Goal: Contribute content: Contribute content

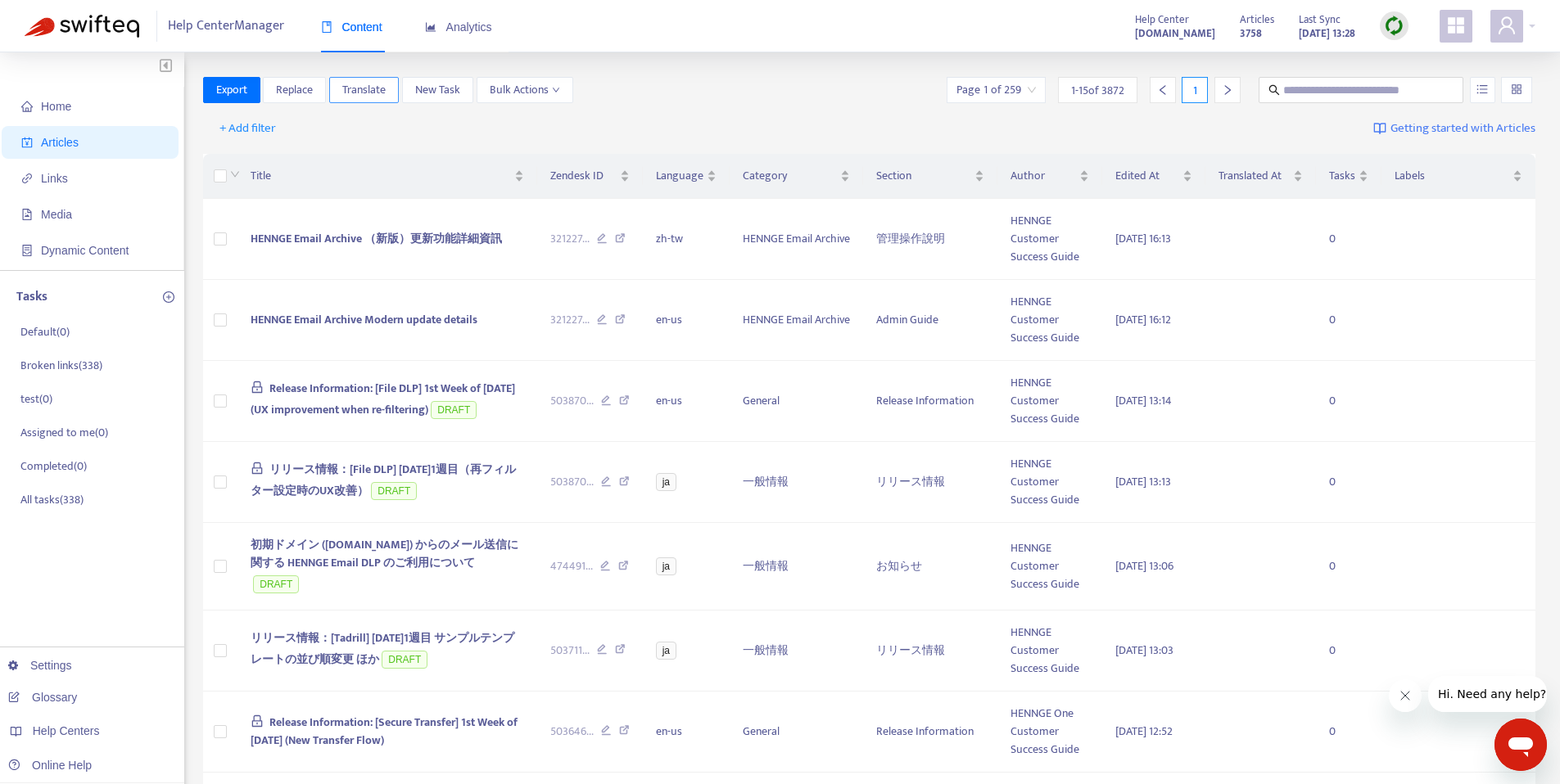
click at [356, 103] on div "Export Replace Translate New Task Bulk Actions Page 1 of 259 1 - 15 of 3872 1" at bounding box center [869, 93] width 1333 height 33
click at [362, 93] on span "Translate" at bounding box center [364, 90] width 44 height 18
click at [358, 86] on span "Translate" at bounding box center [364, 90] width 44 height 18
click at [443, 120] on div "+ Add filter Getting started with Articles" at bounding box center [869, 129] width 1333 height 38
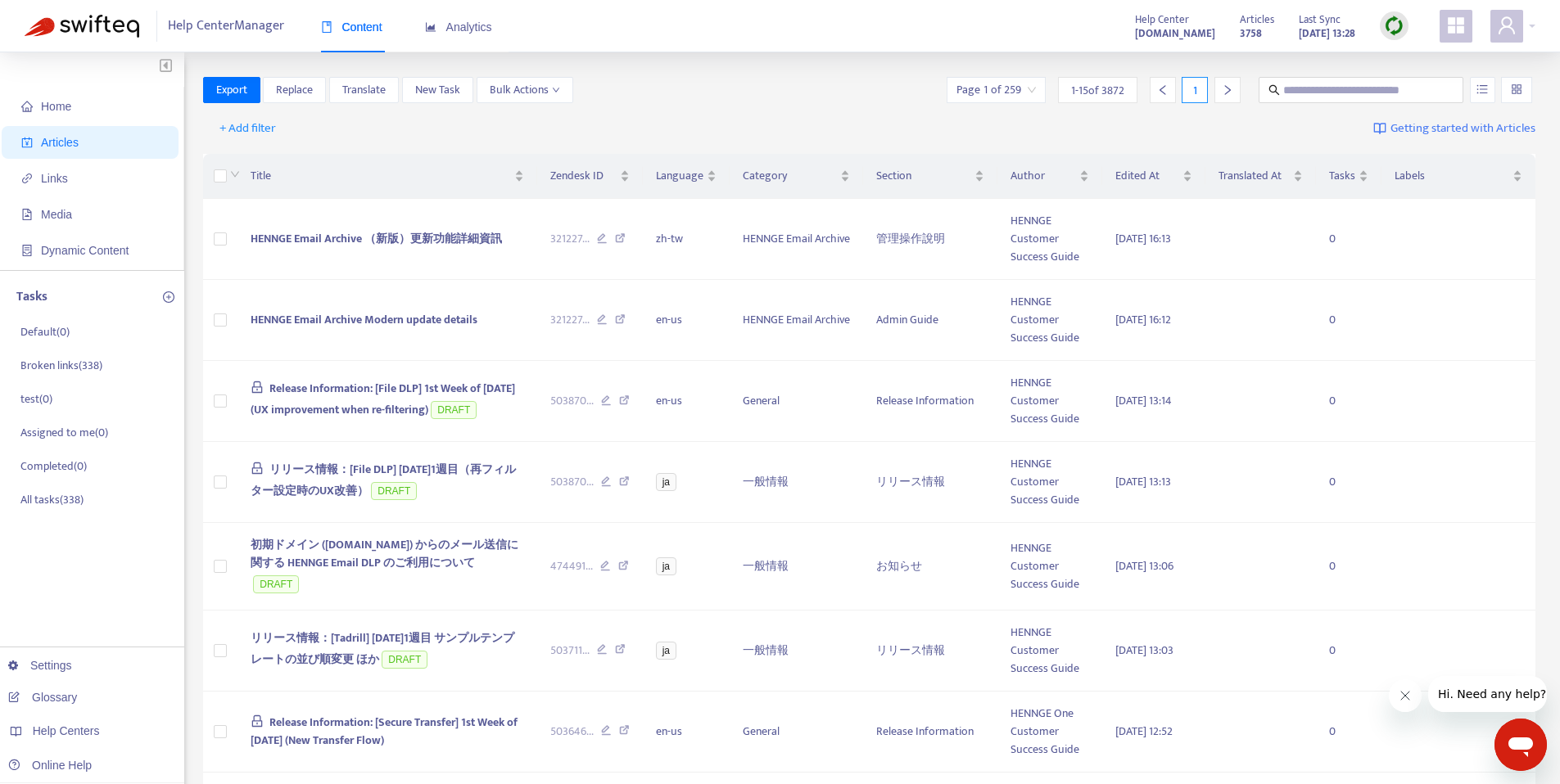
click at [705, 88] on div "Export Replace Translate New Task Bulk Actions Page 1 of 259 1 - 15 of 3872 1" at bounding box center [869, 89] width 1333 height 26
drag, startPoint x: 1307, startPoint y: 98, endPoint x: 1311, endPoint y: 83, distance: 15.5
click at [1309, 95] on span at bounding box center [1361, 89] width 205 height 26
paste input "**********"
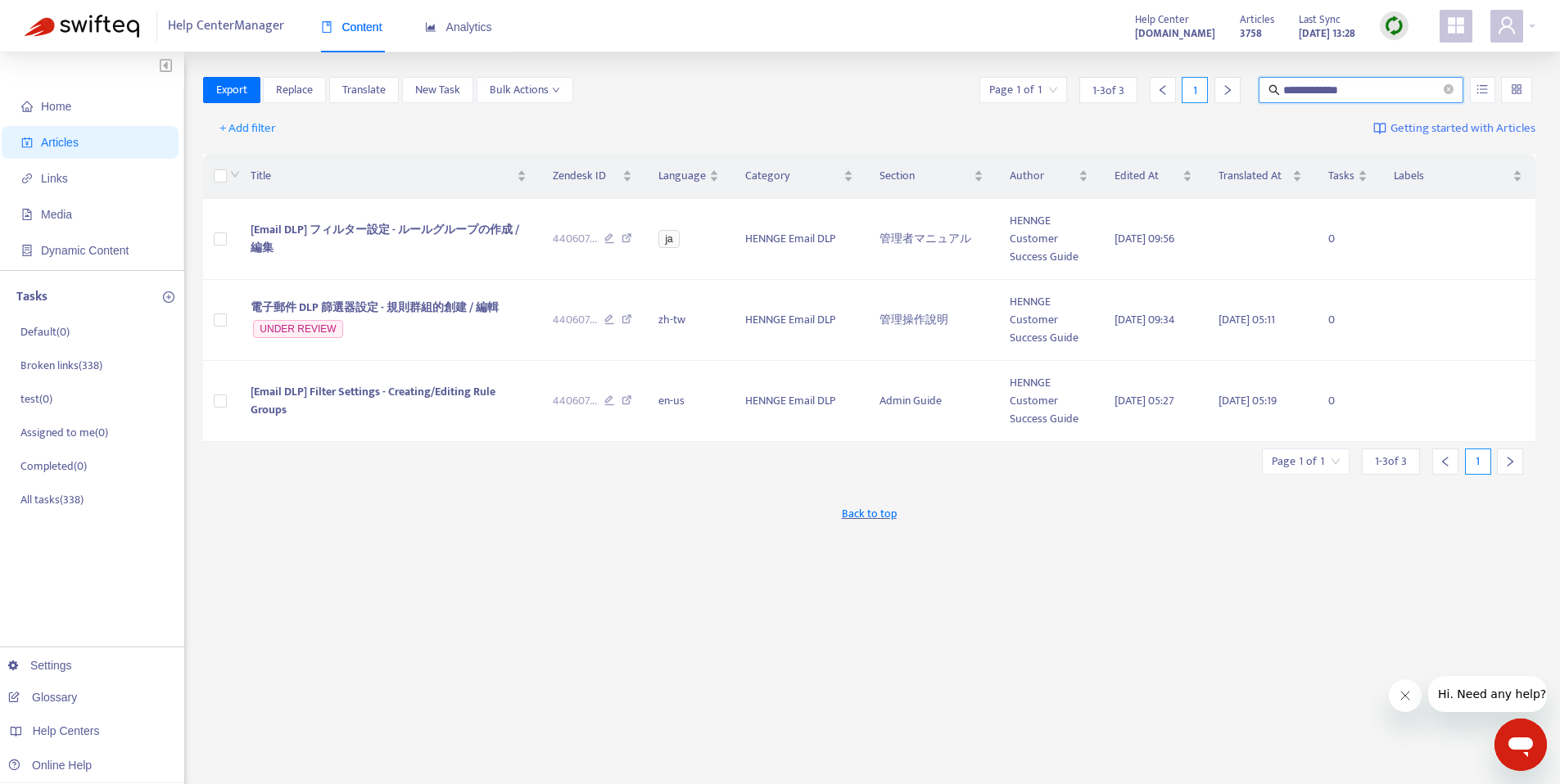
drag, startPoint x: 1397, startPoint y: 87, endPoint x: 1050, endPoint y: 78, distance: 347.1
click at [1049, 77] on div "**********" at bounding box center [1255, 89] width 559 height 26
paste input "text"
type input "**********"
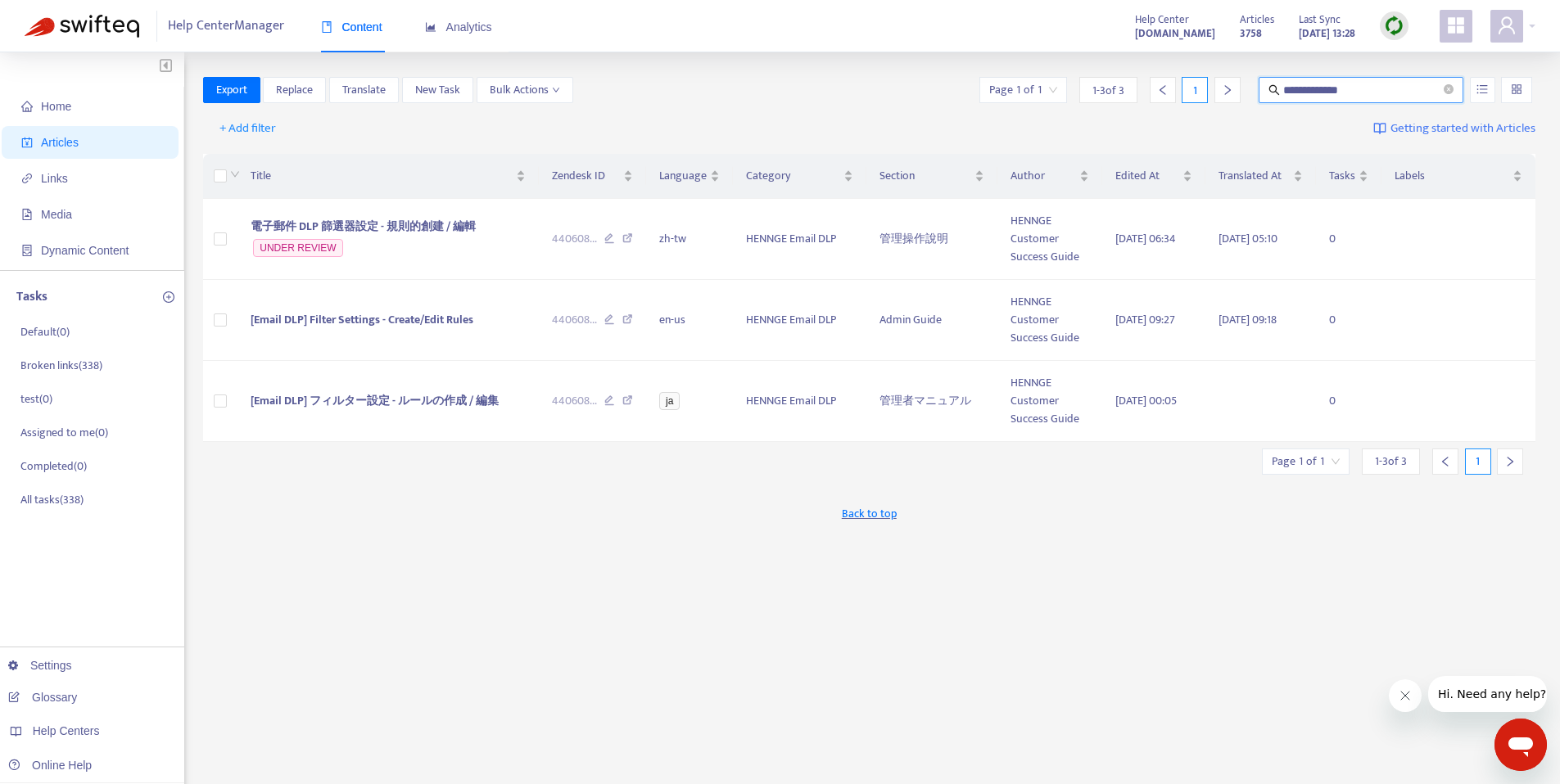
click at [593, 471] on div "**********" at bounding box center [869, 555] width 1333 height 957
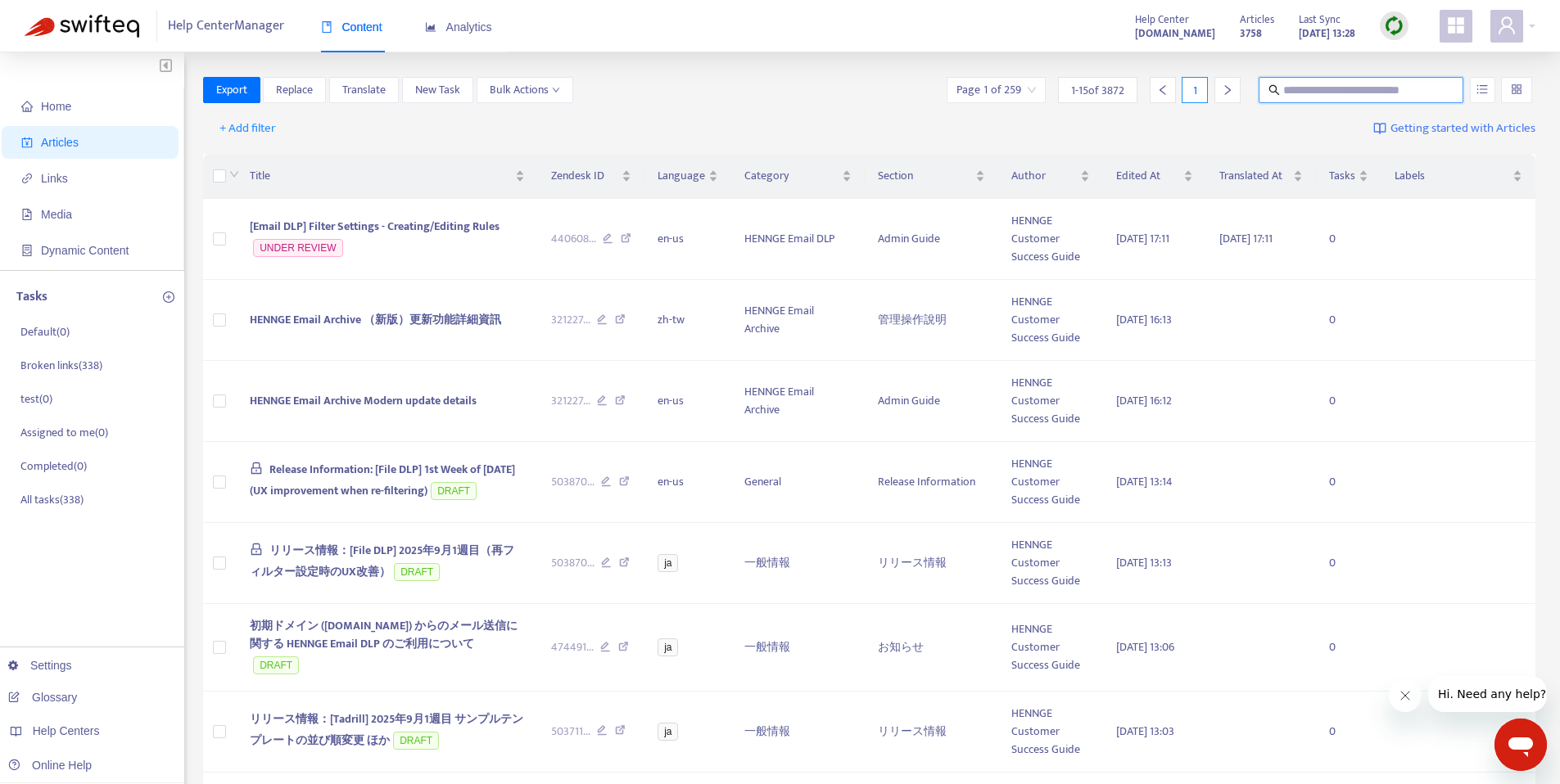
click at [1297, 84] on input "text" at bounding box center [1362, 90] width 157 height 18
paste input "**********"
type input "**********"
paste input "**********"
type input "**********"
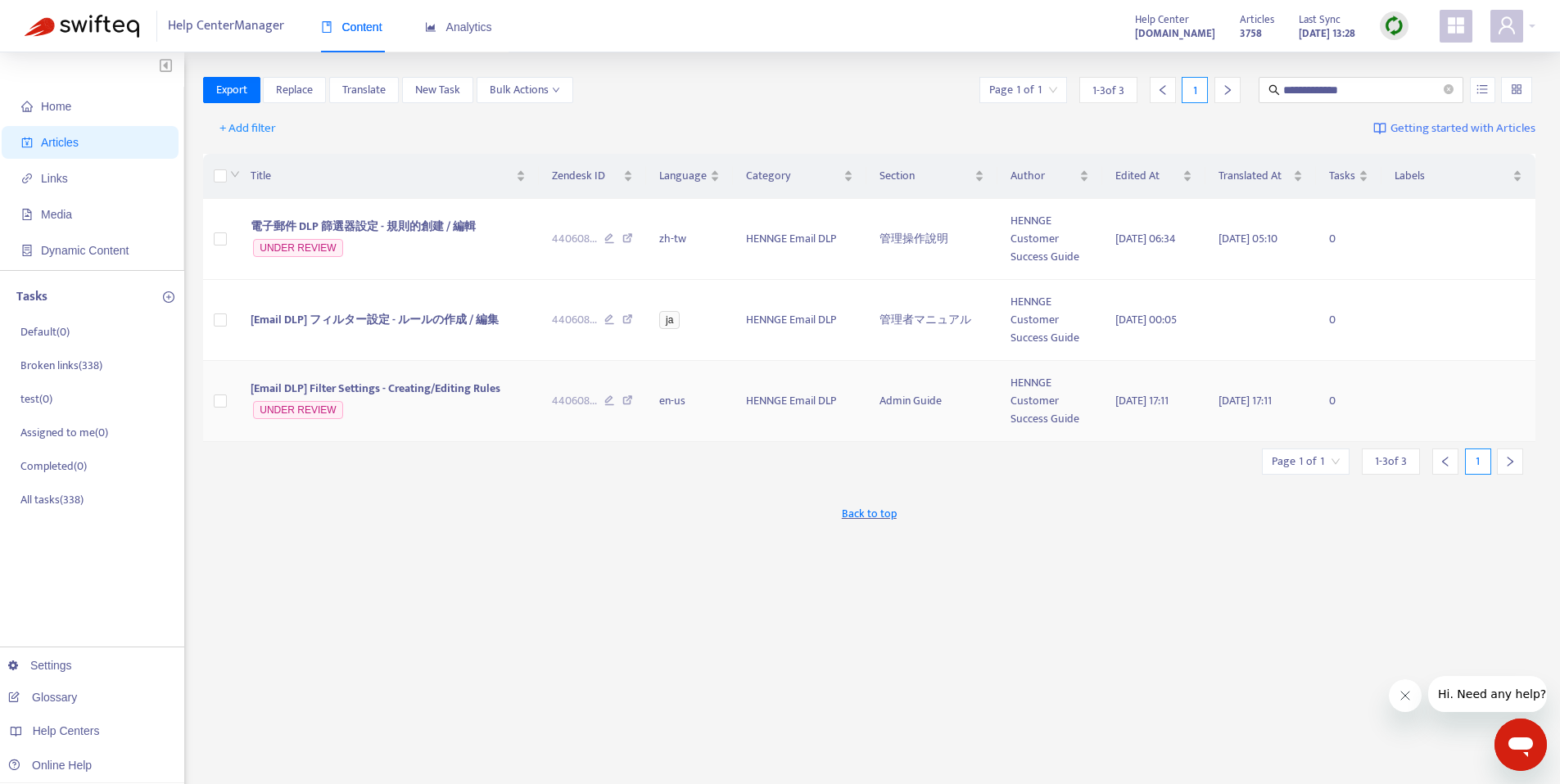
click at [489, 391] on span "[Email DLP] Filter Settings - Creating/Editing Rules" at bounding box center [375, 388] width 250 height 19
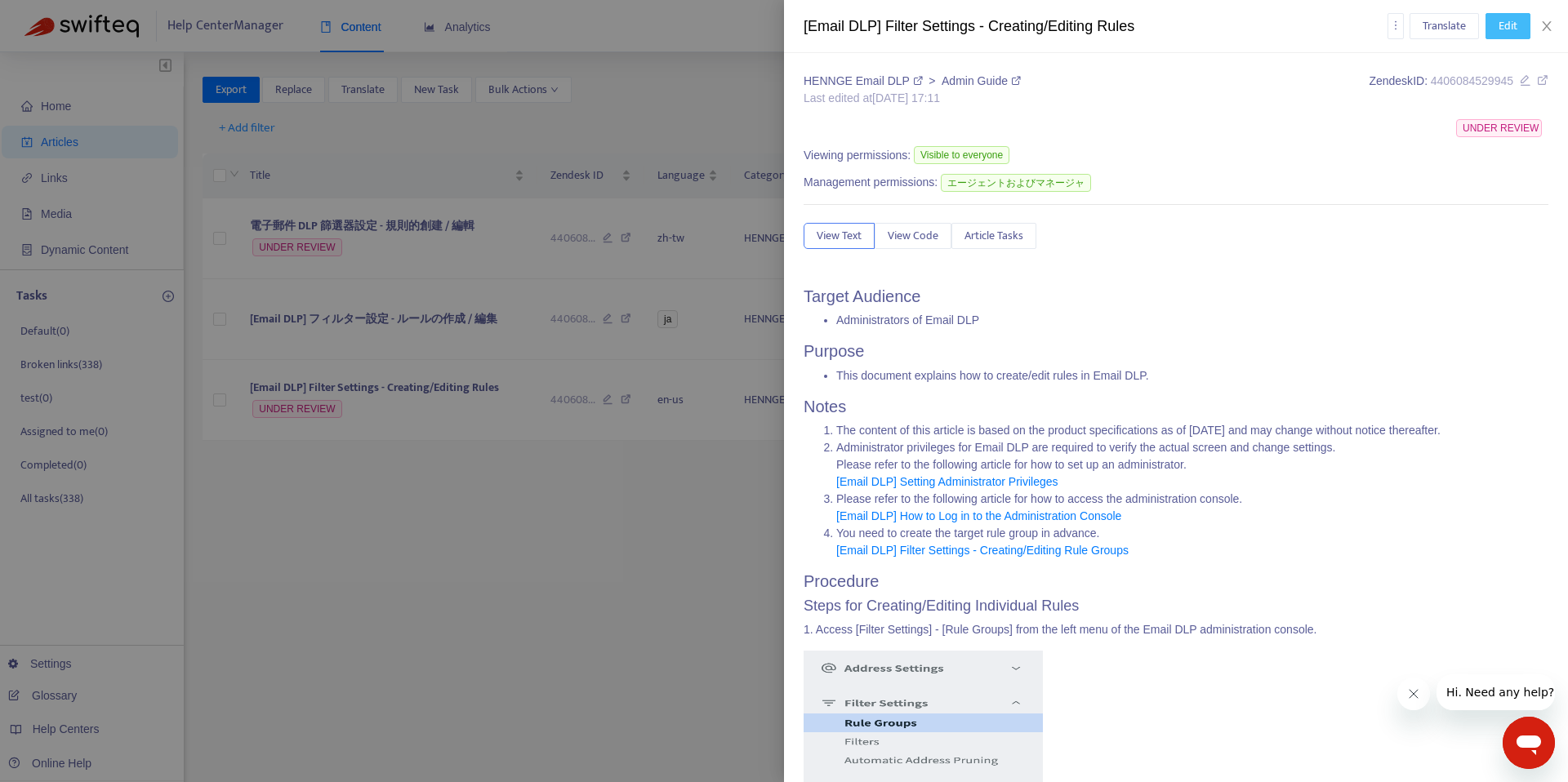
click at [1514, 24] on span "Edit" at bounding box center [1507, 26] width 19 height 18
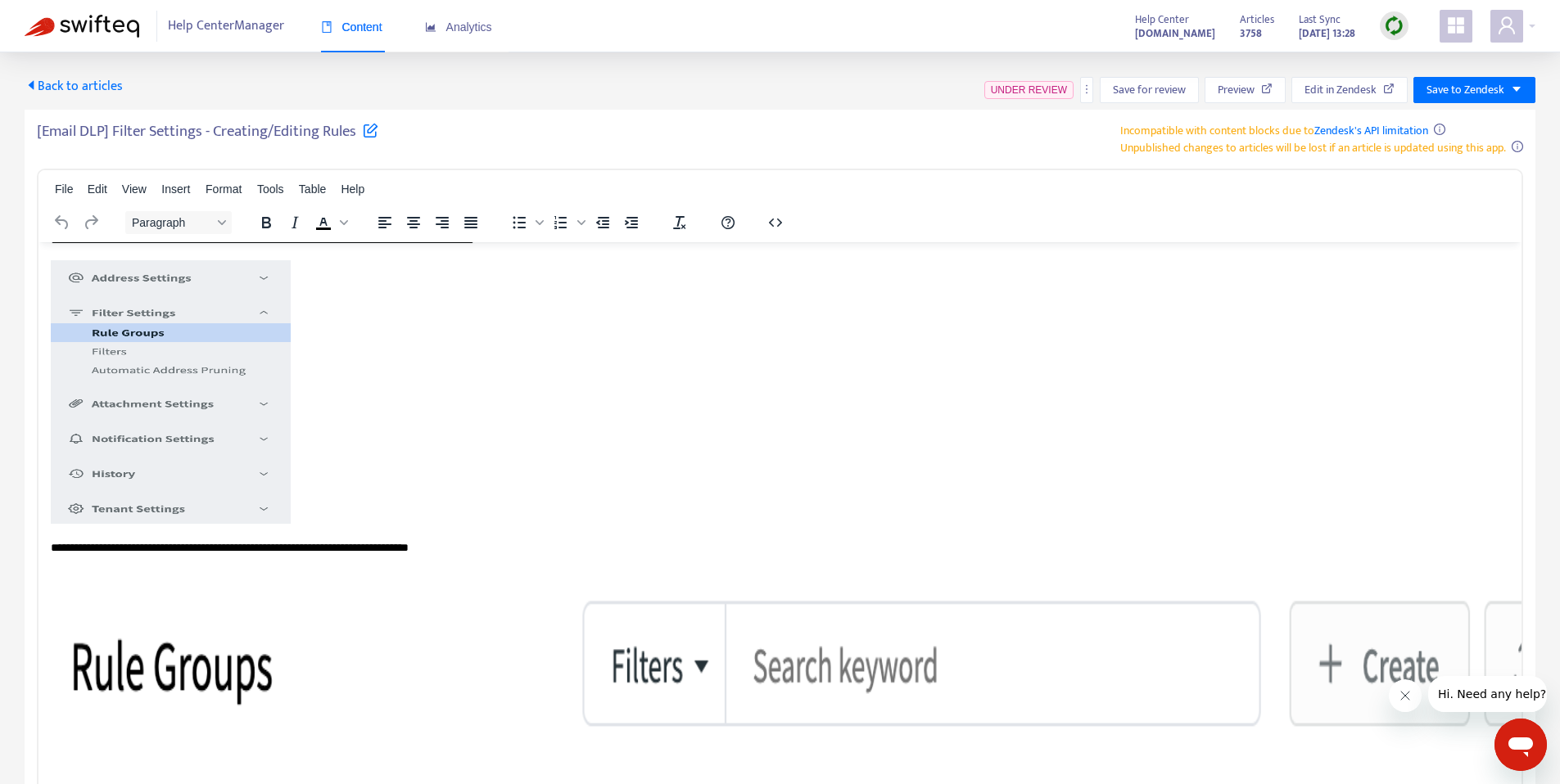
scroll to position [413, 1]
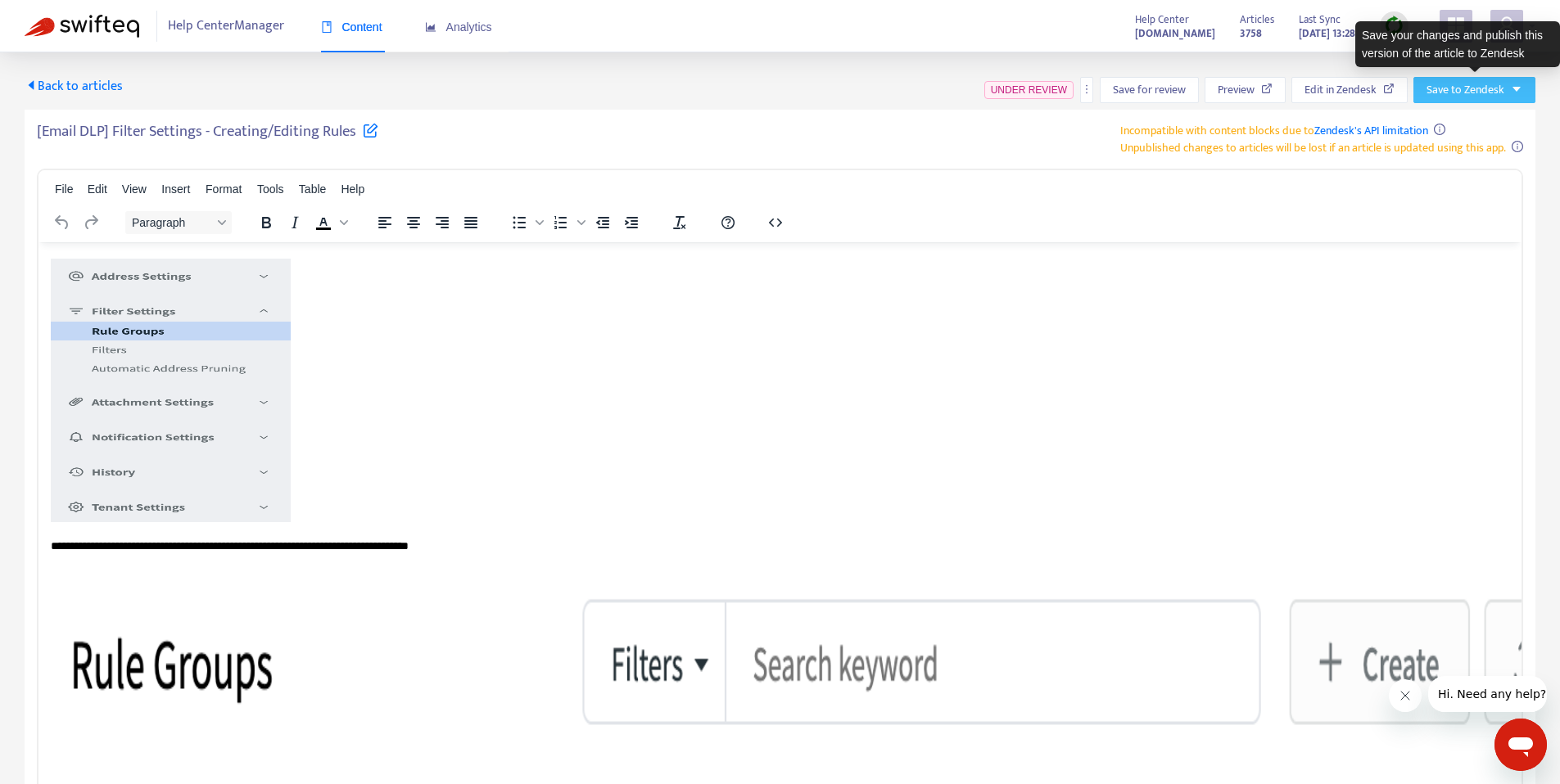
click at [1520, 91] on icon "caret-down" at bounding box center [1516, 88] width 12 height 12
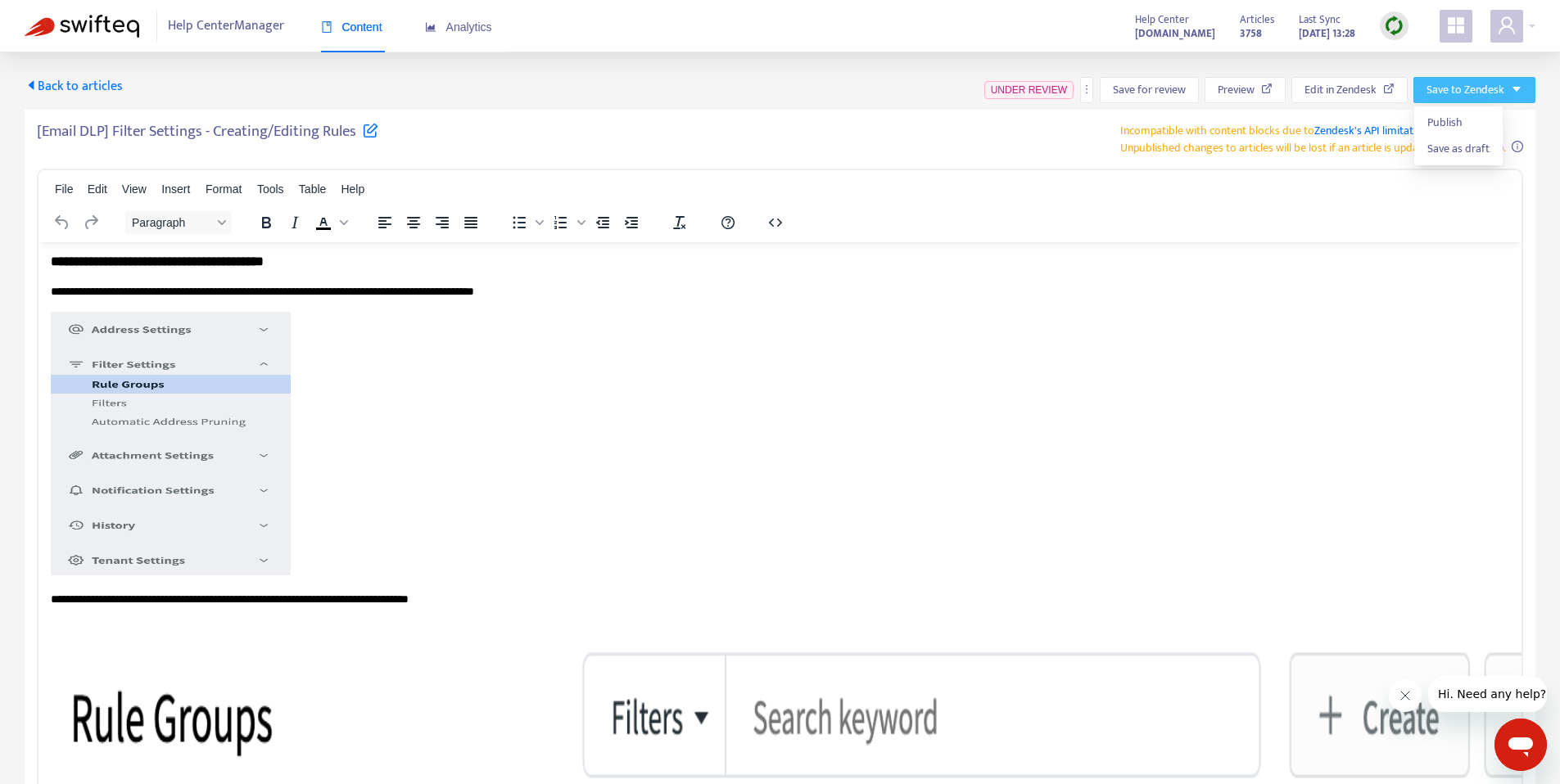
scroll to position [361, 1]
click at [1357, 211] on div "Paragraph To open the popup, press Shift+Enter To open the popup, press Shift+E…" at bounding box center [780, 222] width 1483 height 32
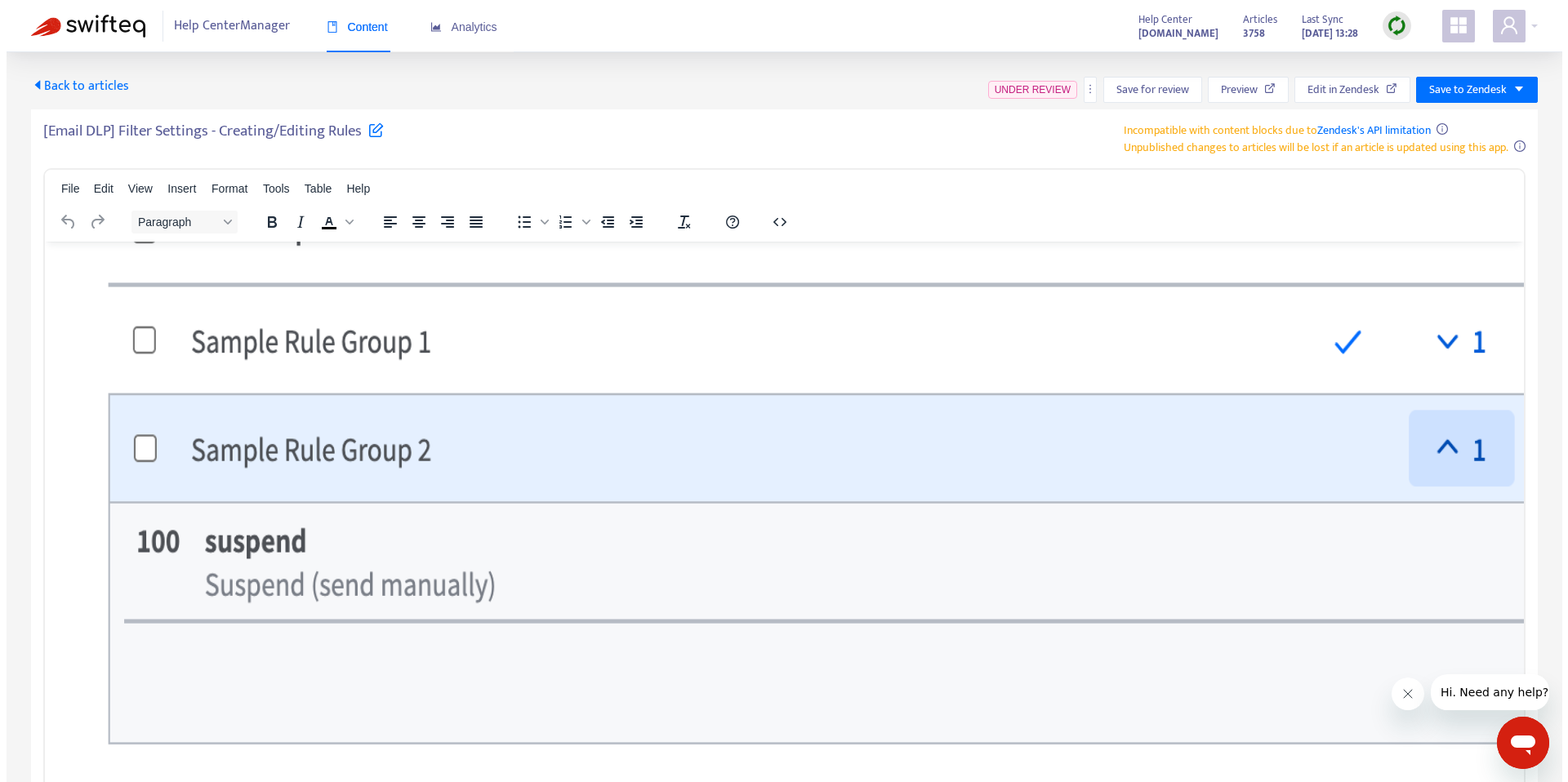
scroll to position [2034, 1]
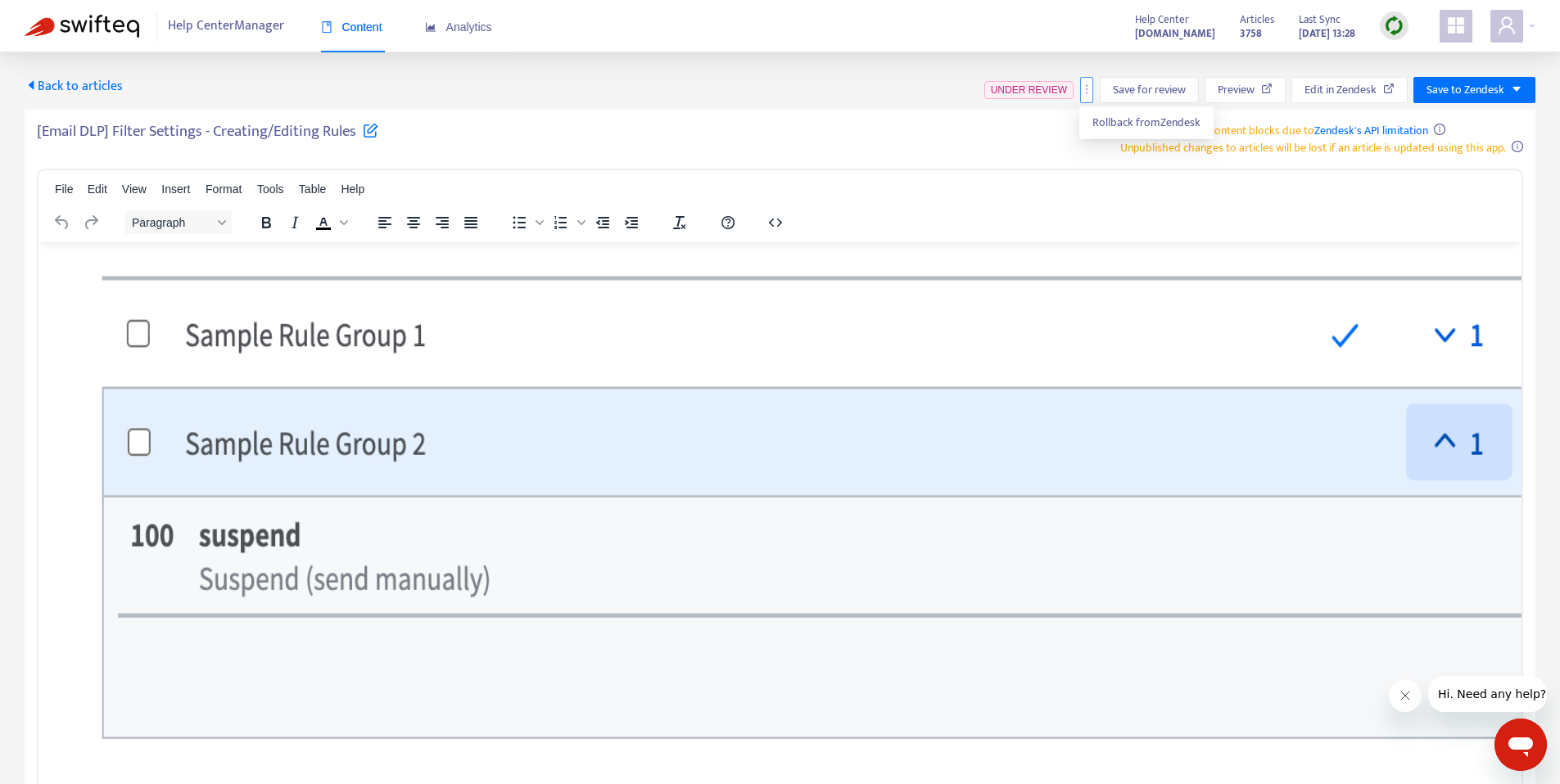
click at [1084, 93] on icon "more" at bounding box center [1086, 88] width 12 height 12
click at [916, 90] on div "Back to articles UNDER REVIEW Save for review Preview Edit in Zendesk Save to Z…" at bounding box center [779, 89] width 1511 height 26
click at [1088, 100] on button "button" at bounding box center [1086, 89] width 13 height 26
click at [1038, 122] on div "[Email DLP] Filter Settings - Creating/Editing Rules Incompatible with content …" at bounding box center [779, 139] width 1486 height 34
click at [71, 15] on img at bounding box center [81, 26] width 114 height 23
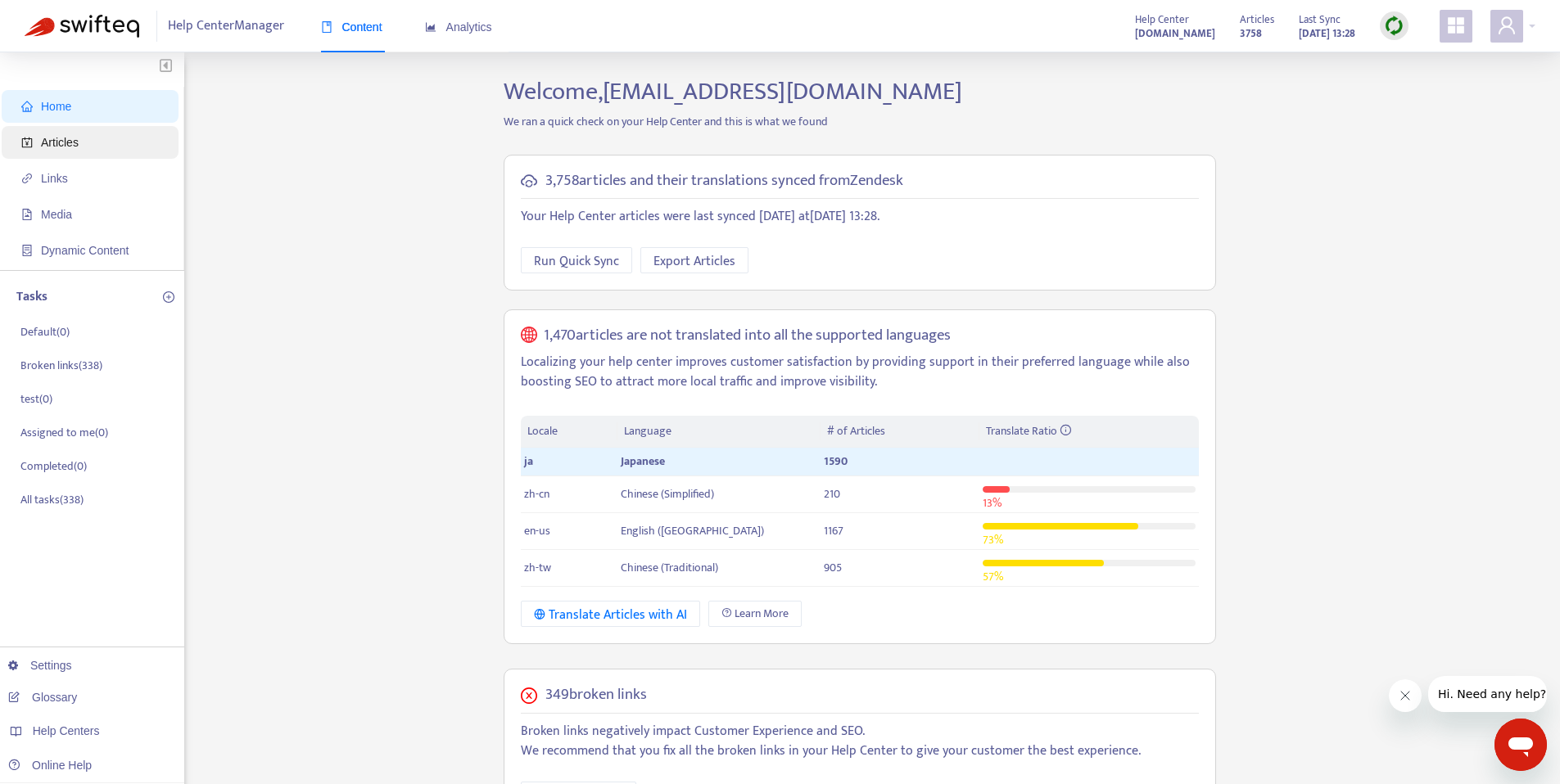
click at [150, 142] on span "Articles" at bounding box center [93, 142] width 144 height 33
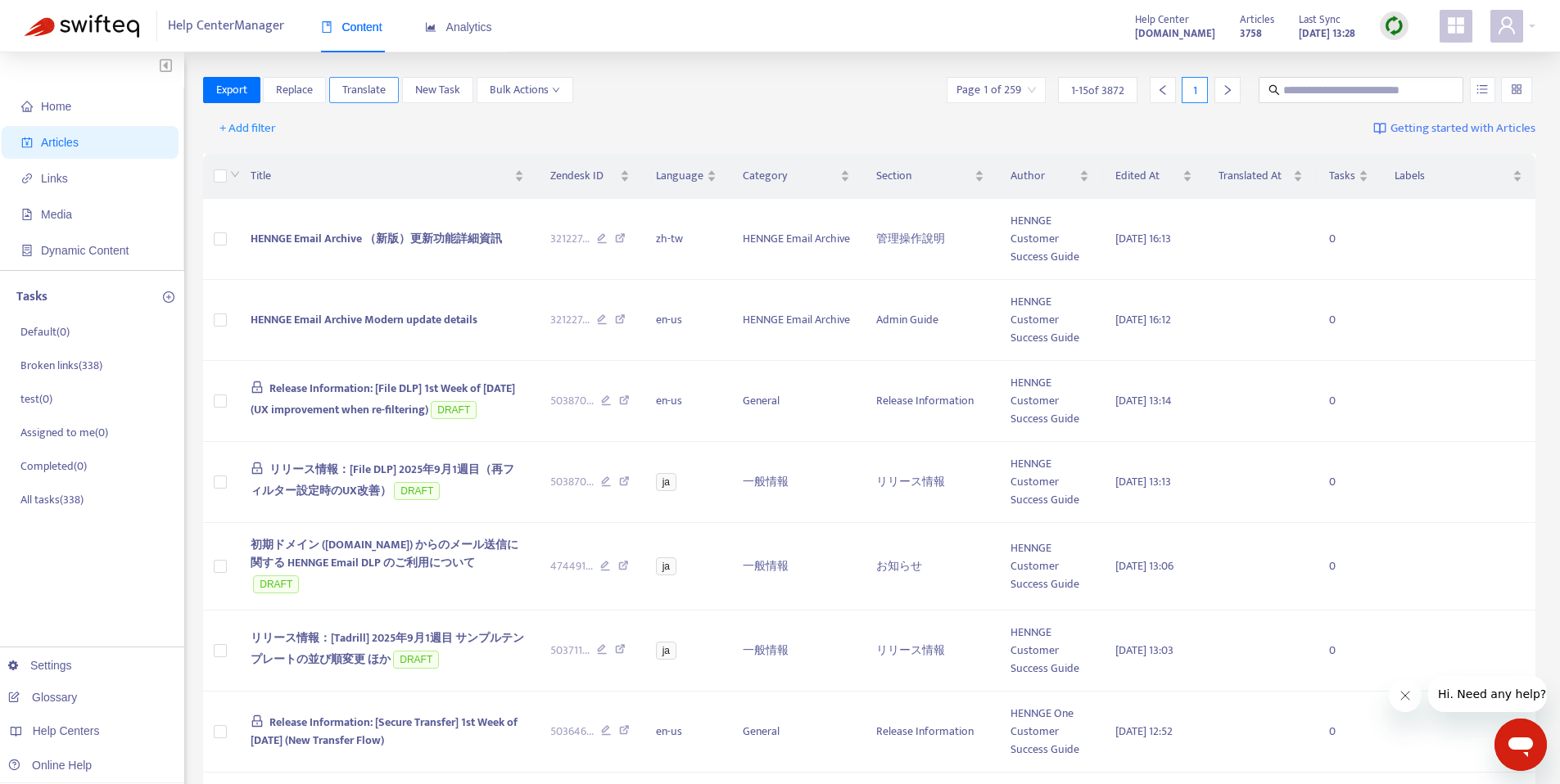
click at [359, 96] on span "Translate" at bounding box center [364, 90] width 44 height 18
click at [361, 91] on span "Translate" at bounding box center [364, 90] width 44 height 18
click at [498, 83] on span "Bulk Actions" at bounding box center [524, 90] width 71 height 18
click at [695, 92] on div "Export Replace Translate New Task Bulk Actions Page 1 of 259 1 - 15 of 3872 1" at bounding box center [869, 89] width 1333 height 26
click at [372, 85] on span "Translate" at bounding box center [364, 90] width 44 height 18
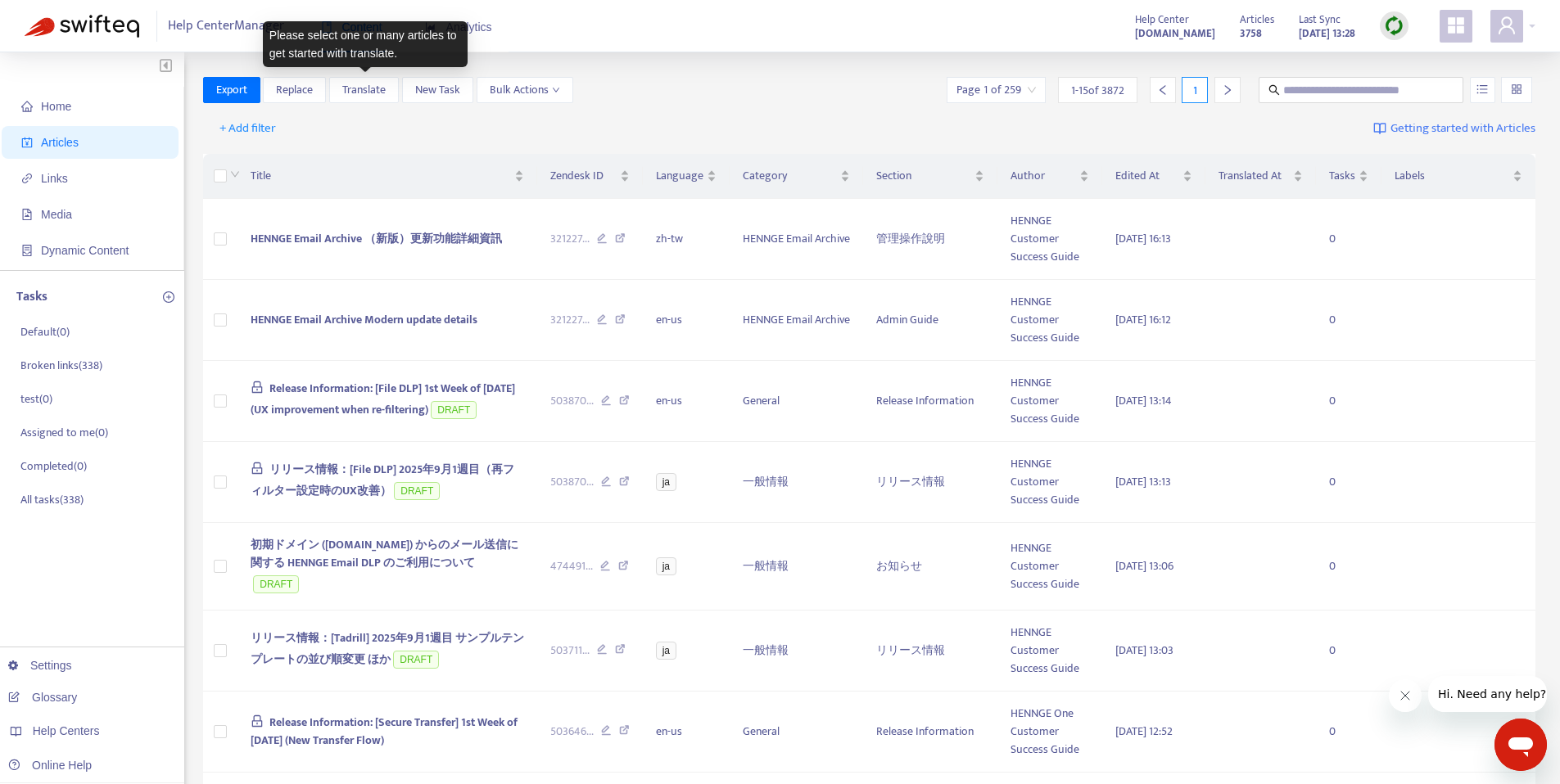
click at [787, 94] on div "Export Replace Translate New Task Bulk Actions Page 1 of 259 1 - 15 of 3872 1" at bounding box center [869, 89] width 1333 height 26
click at [642, 121] on div "+ Add filter Getting started with Articles" at bounding box center [869, 129] width 1333 height 38
click at [259, 131] on span "+ Add filter" at bounding box center [247, 129] width 56 height 20
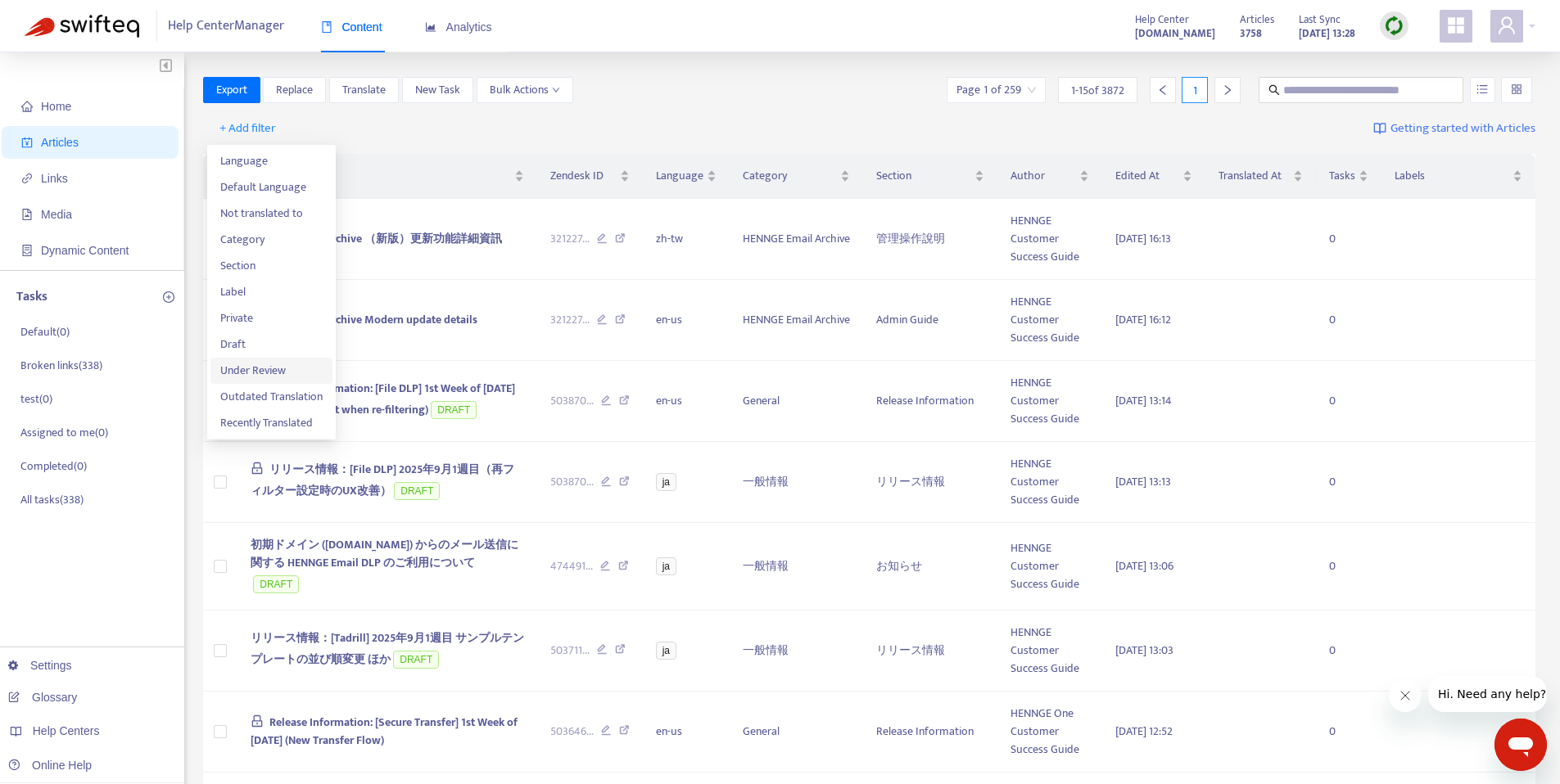
click at [292, 372] on span "Under Review" at bounding box center [272, 371] width 103 height 18
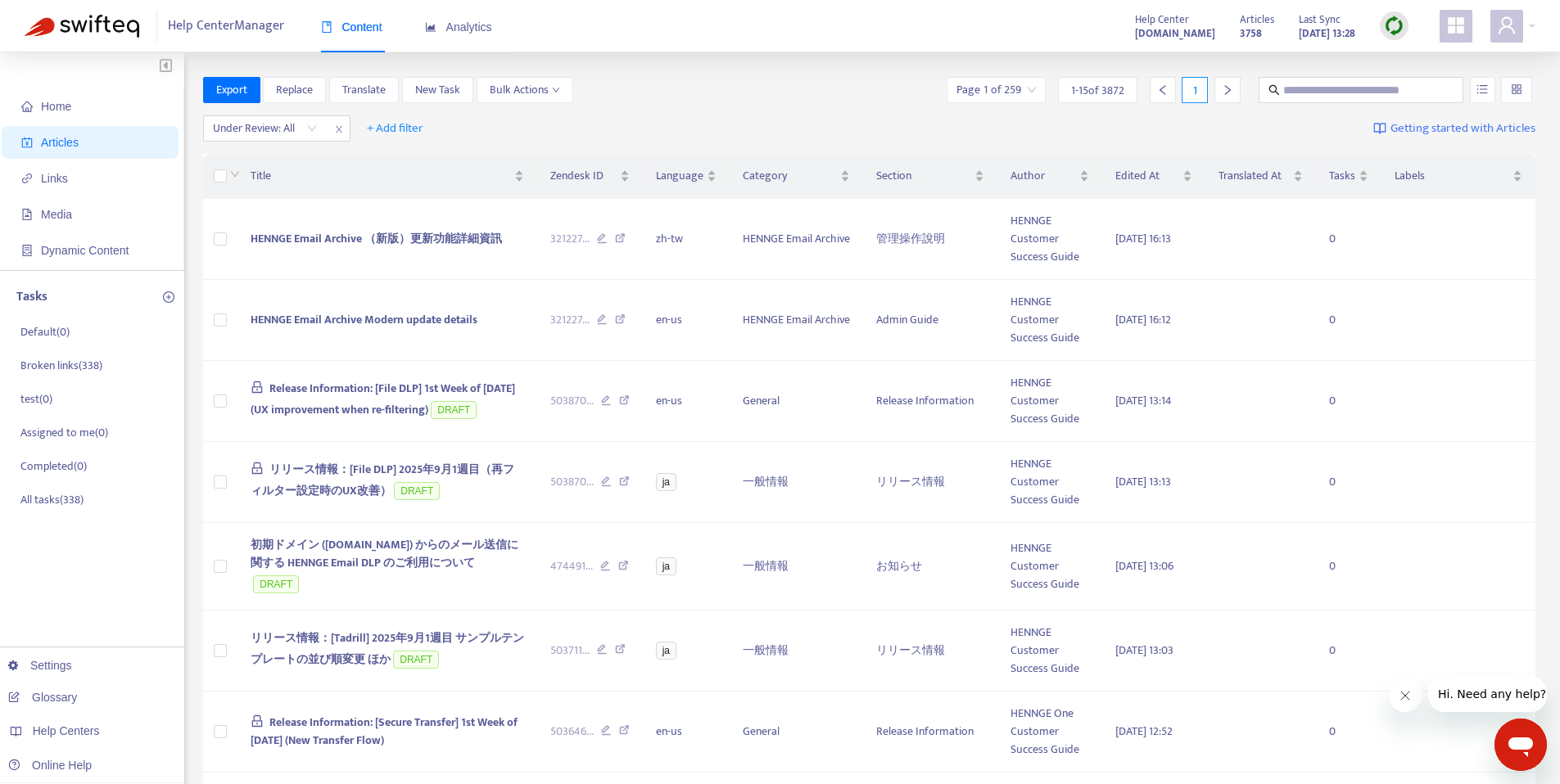
click at [801, 120] on div "Under Review: All + Add filter Getting started with Articles" at bounding box center [869, 129] width 1333 height 38
click at [1274, 89] on icon "search" at bounding box center [1274, 89] width 12 height 12
click at [341, 122] on span "close" at bounding box center [340, 129] width 21 height 20
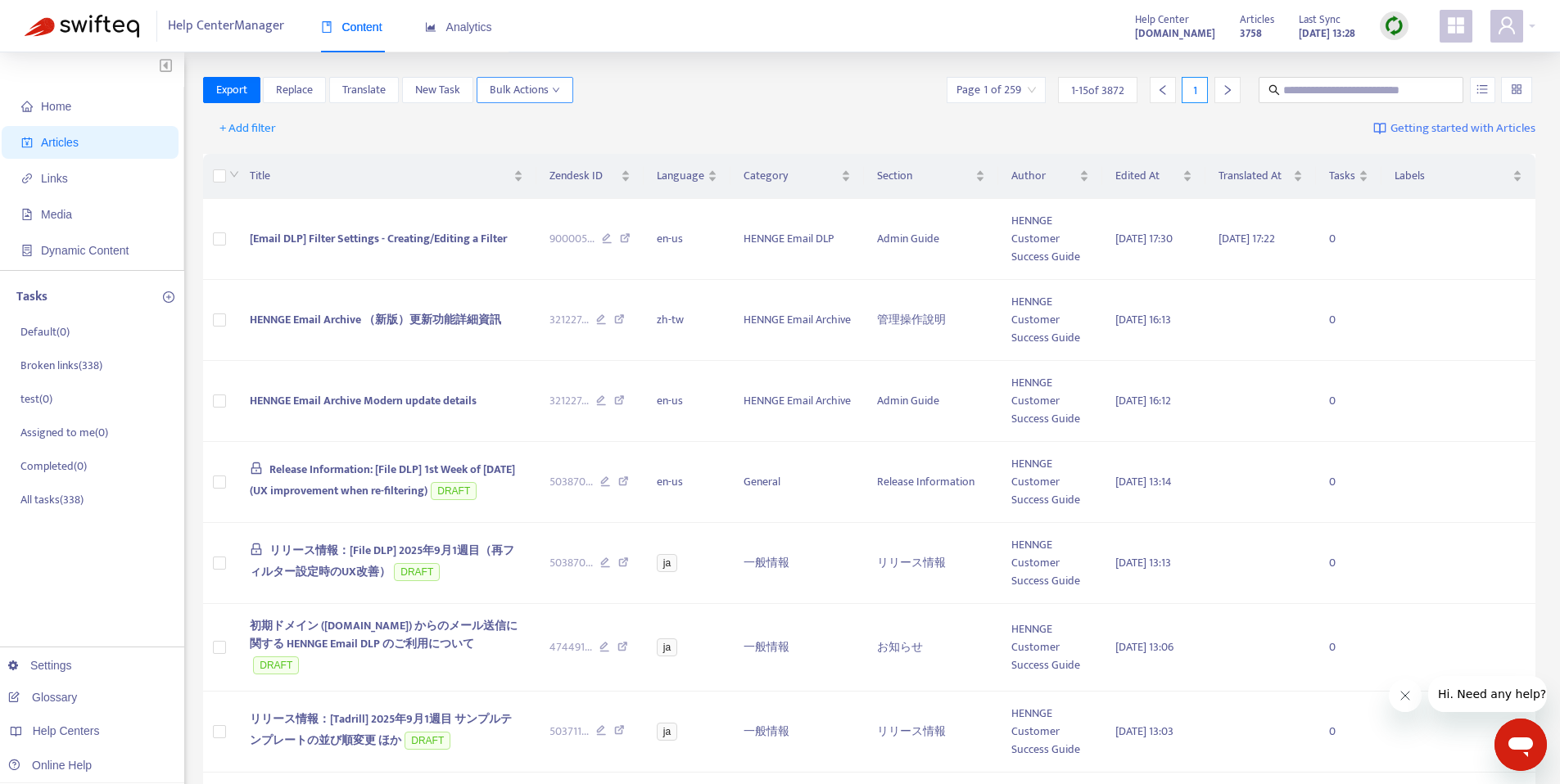
click at [562, 91] on button "Bulk Actions" at bounding box center [524, 89] width 96 height 26
click at [700, 85] on div "Export Replace Translate New Task Bulk Actions Page 1 of 259 1 - 15 of 3872 1" at bounding box center [869, 89] width 1333 height 26
click at [1355, 85] on input "text" at bounding box center [1362, 90] width 157 height 18
click at [385, 88] on span "Translate" at bounding box center [364, 90] width 44 height 18
click at [385, 89] on span "Translate" at bounding box center [364, 90] width 44 height 18
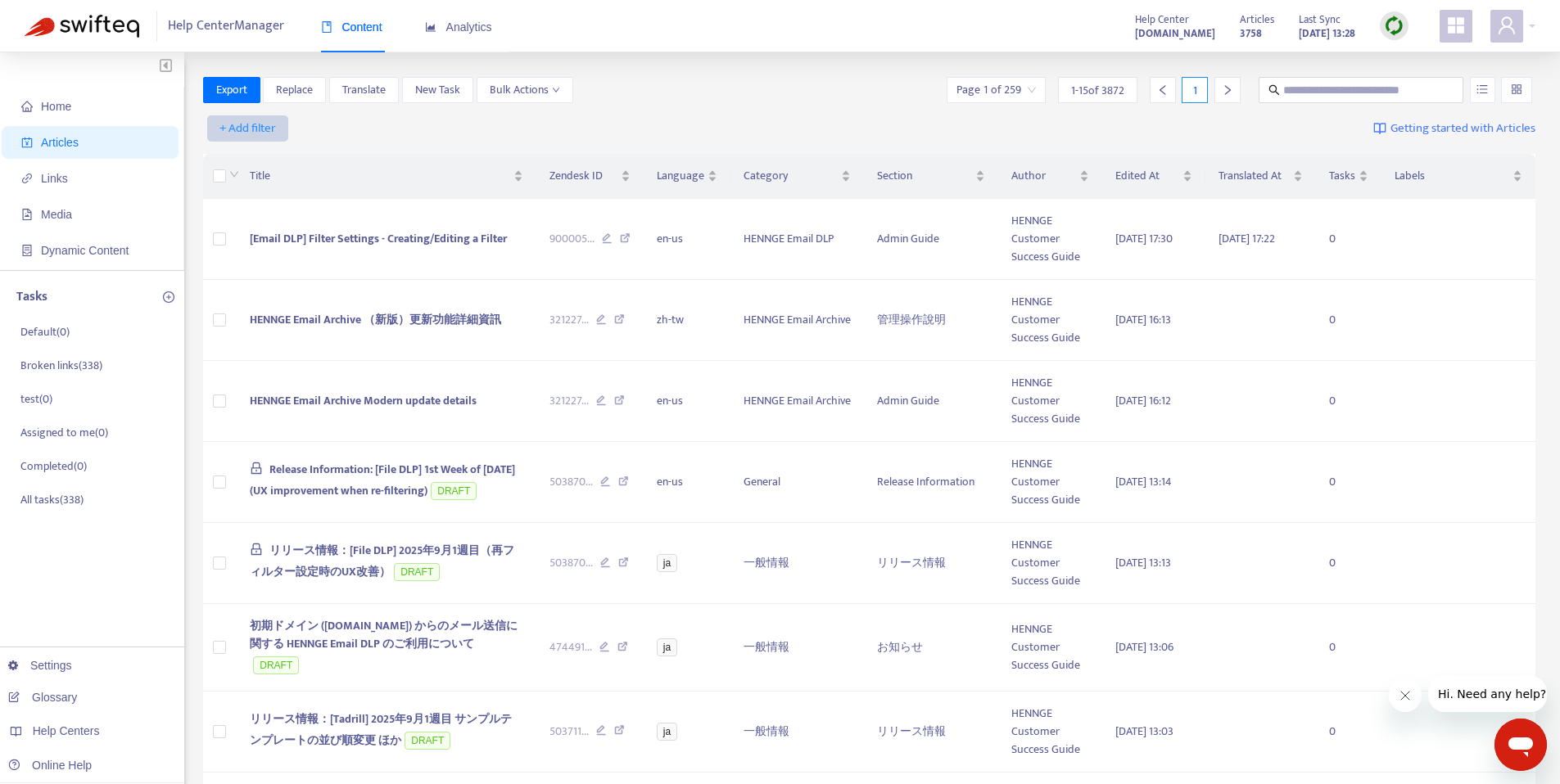
click at [279, 126] on button "+ Add filter" at bounding box center [247, 128] width 81 height 26
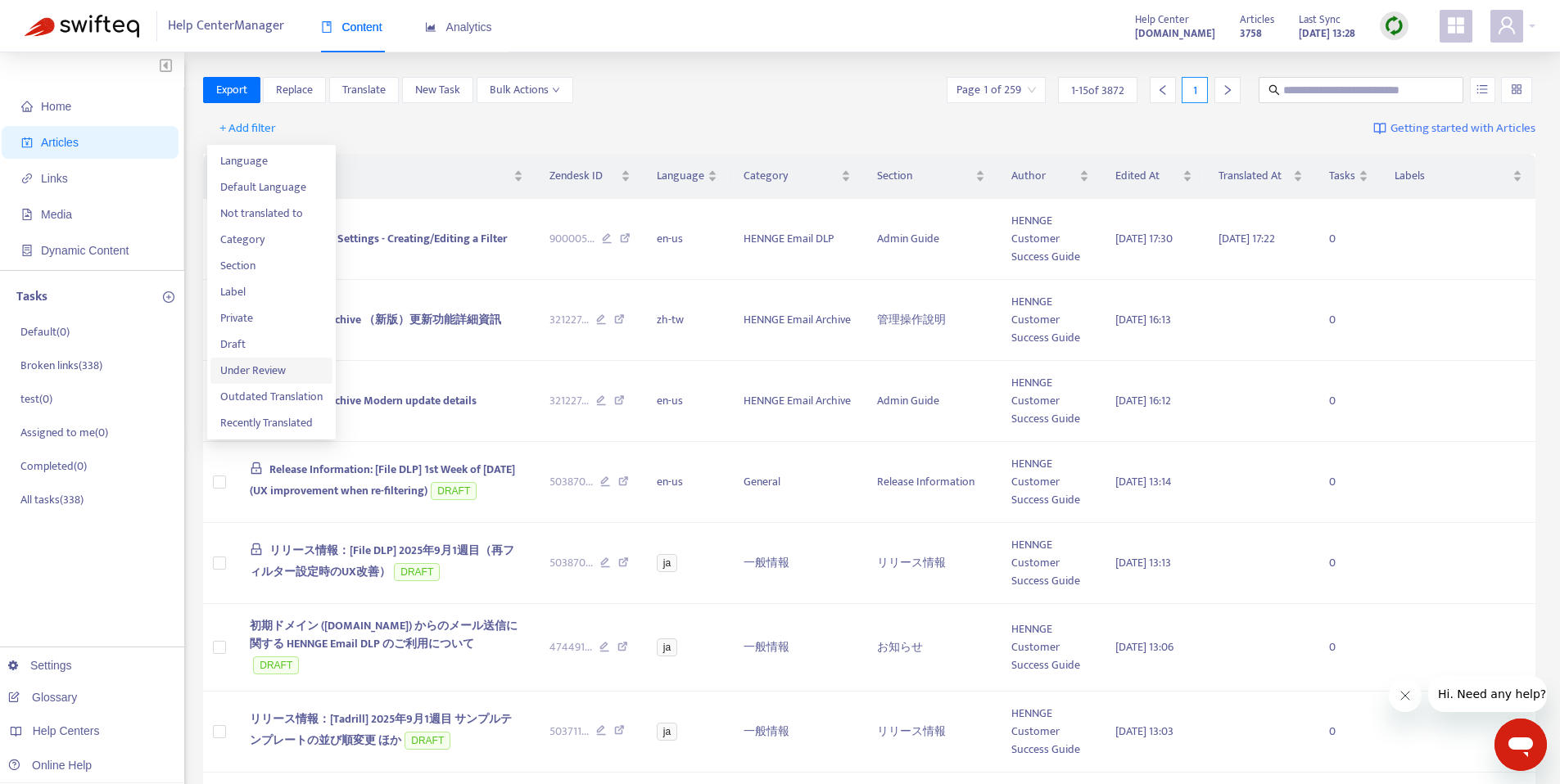
click at [280, 367] on span "Under Review" at bounding box center [272, 371] width 103 height 18
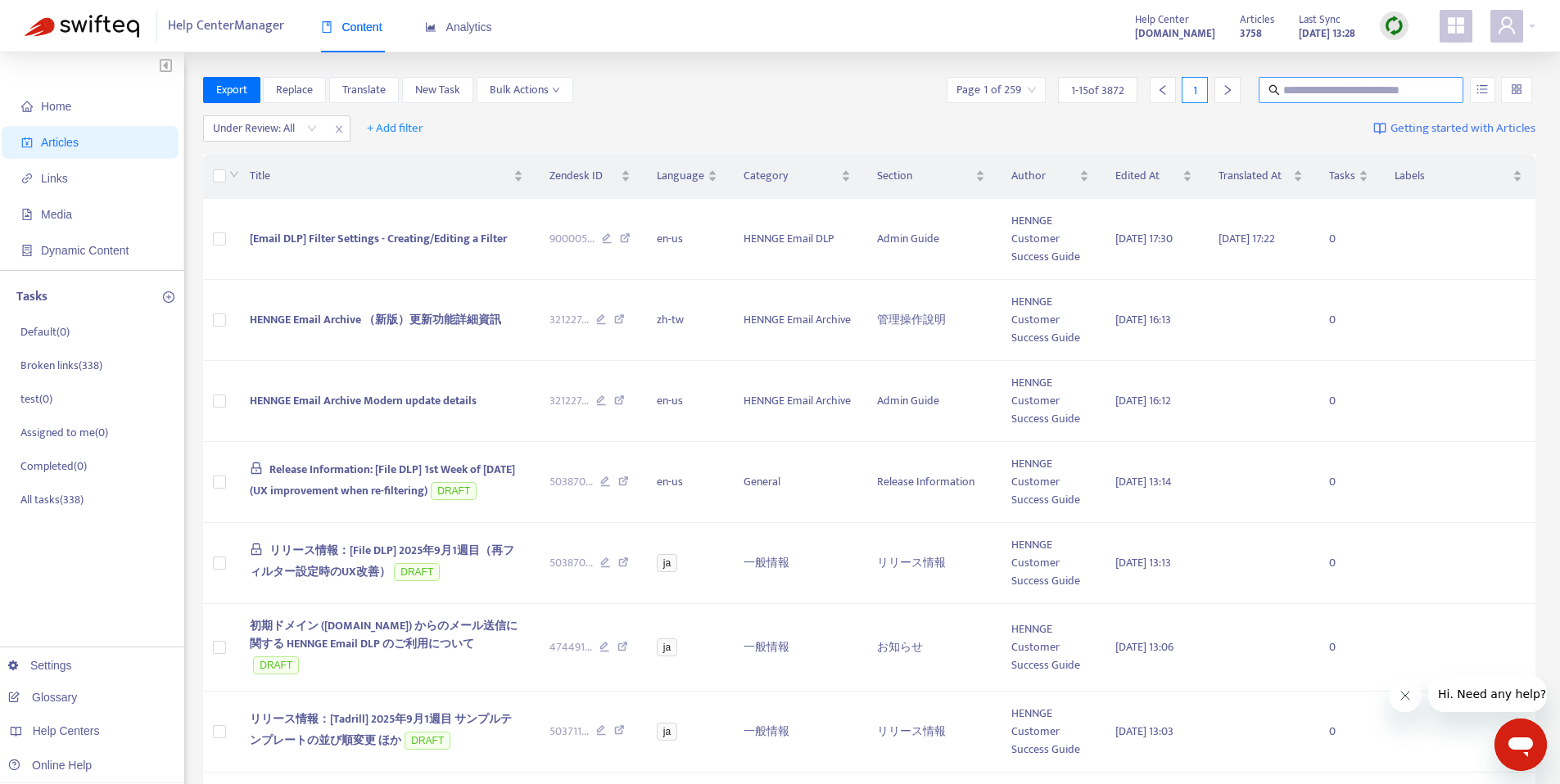
click at [1277, 92] on icon "search" at bounding box center [1274, 89] width 12 height 12
click at [1276, 90] on icon "search" at bounding box center [1275, 90] width 11 height 11
click at [685, 129] on div "Under Review: All + Add filter Getting started with Articles" at bounding box center [869, 129] width 1333 height 38
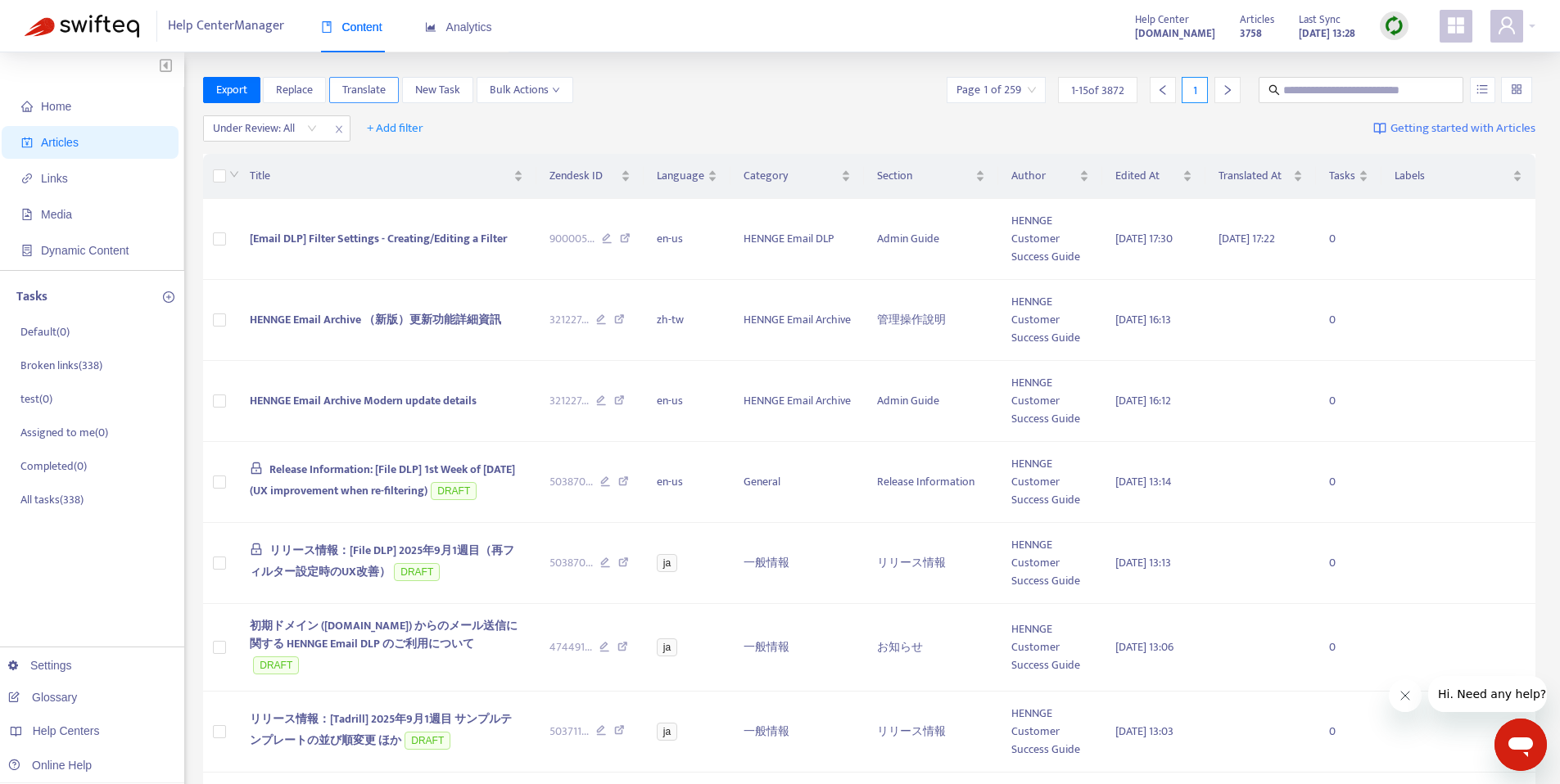
click at [359, 91] on span "Translate" at bounding box center [364, 90] width 44 height 18
click at [831, 122] on div "Under Review: All + Add filter Getting started with Articles" at bounding box center [869, 129] width 1333 height 38
click at [315, 129] on input "search" at bounding box center [264, 128] width 104 height 24
click at [301, 156] on div "Yes" at bounding box center [359, 161] width 285 height 18
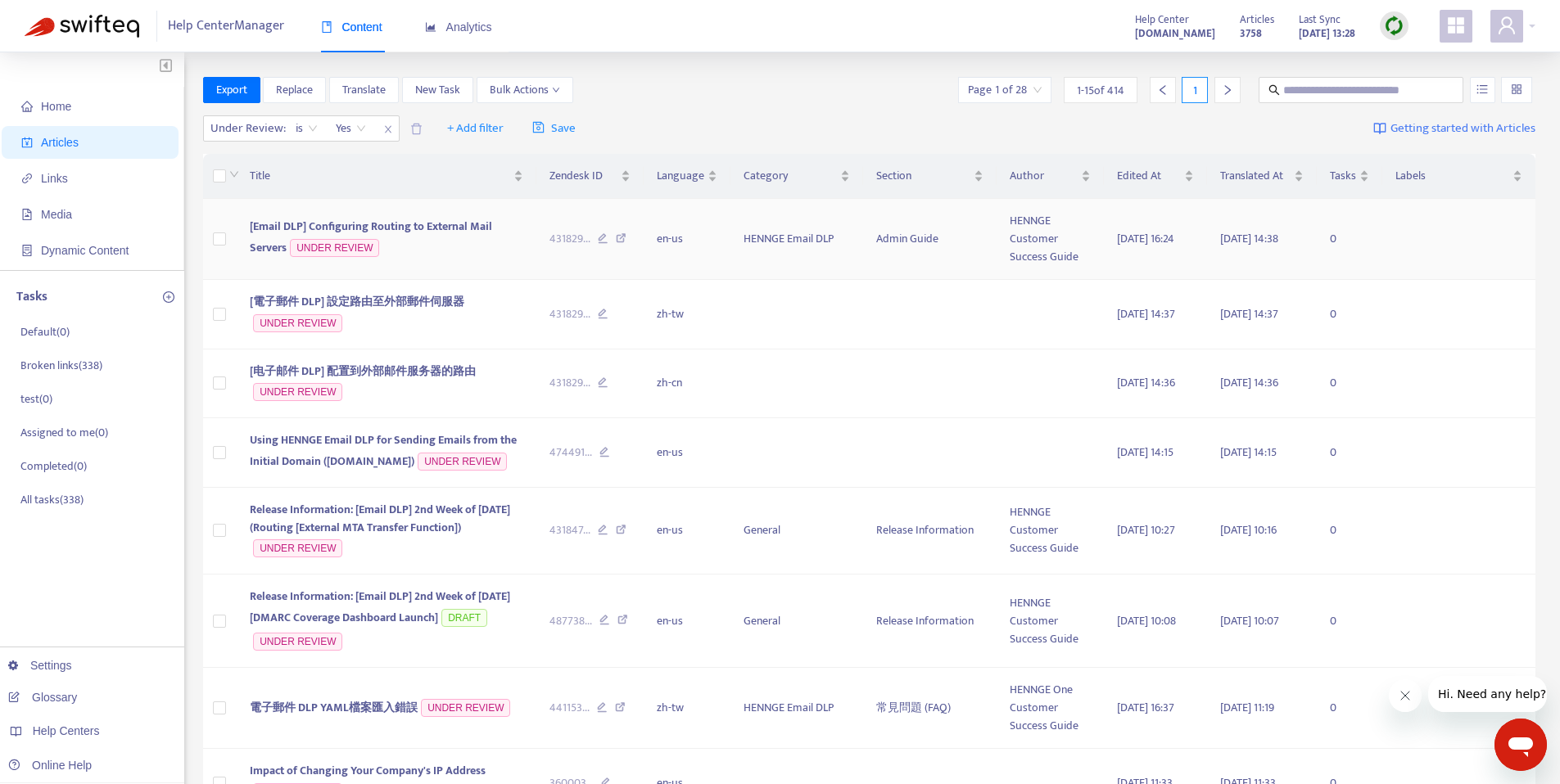
click at [434, 230] on span "[Email DLP] Configuring Routing to External Mail Servers" at bounding box center [371, 237] width 242 height 40
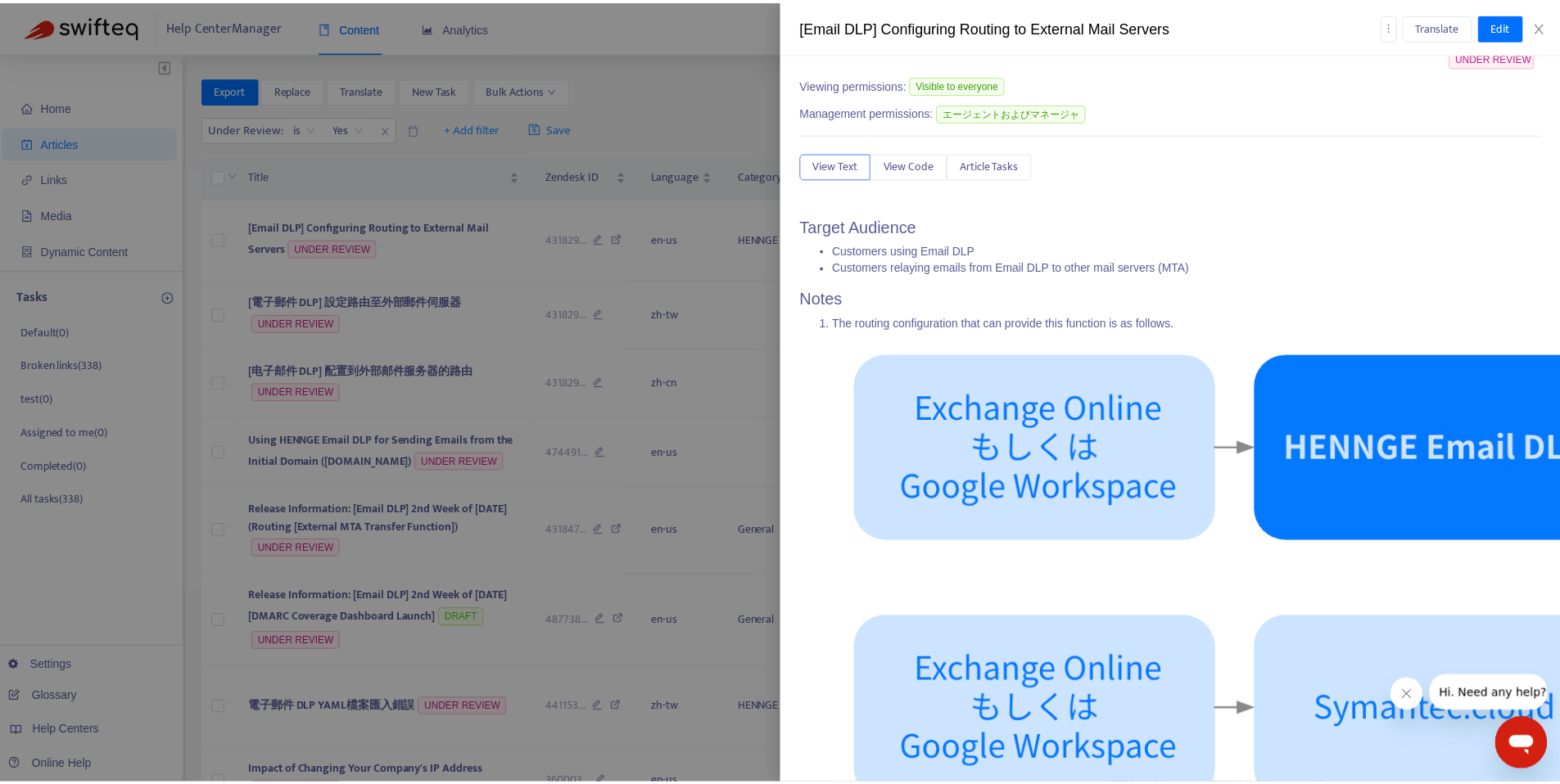
scroll to position [72, 0]
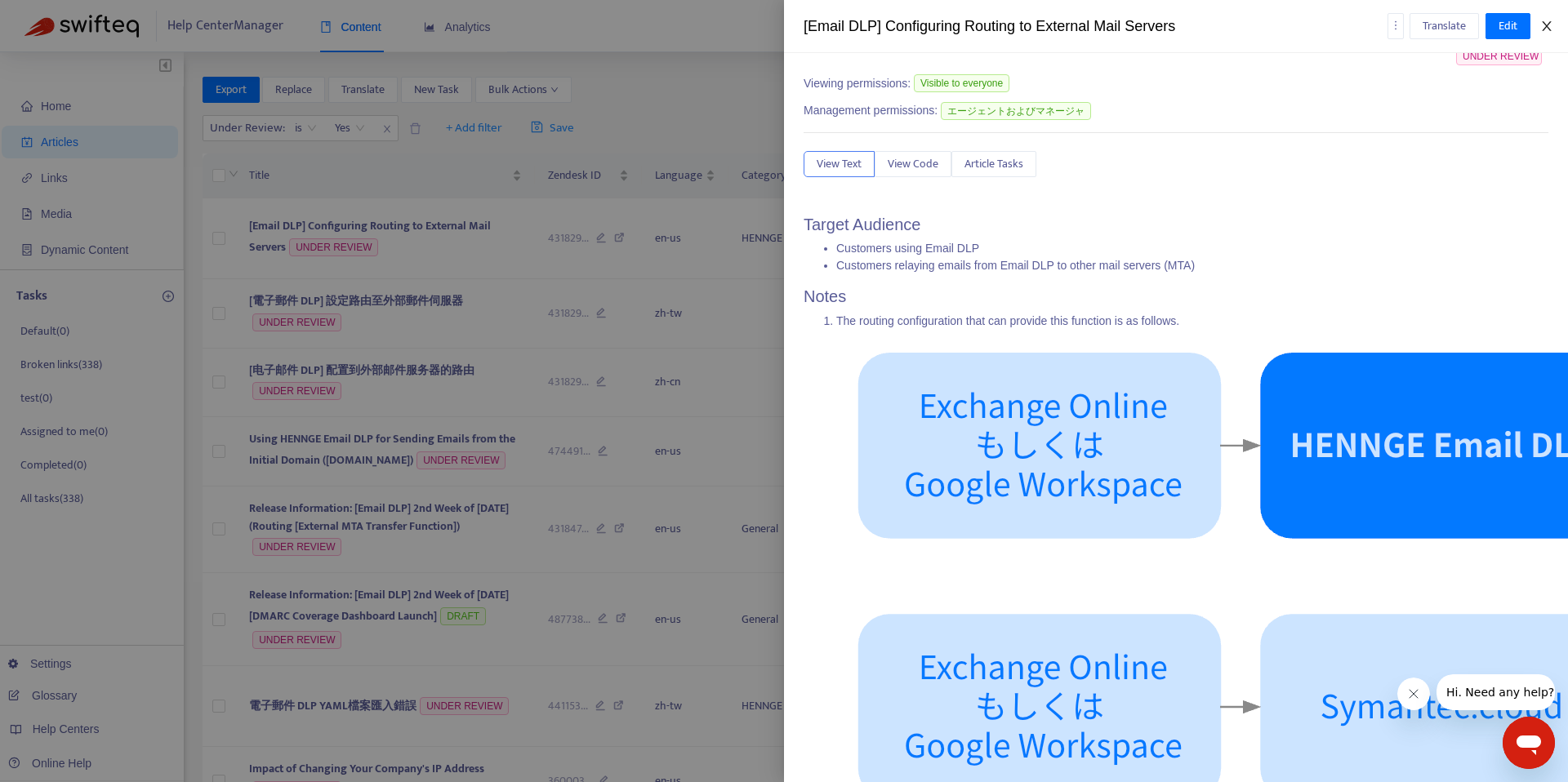
click at [1550, 24] on icon "close" at bounding box center [1547, 26] width 13 height 13
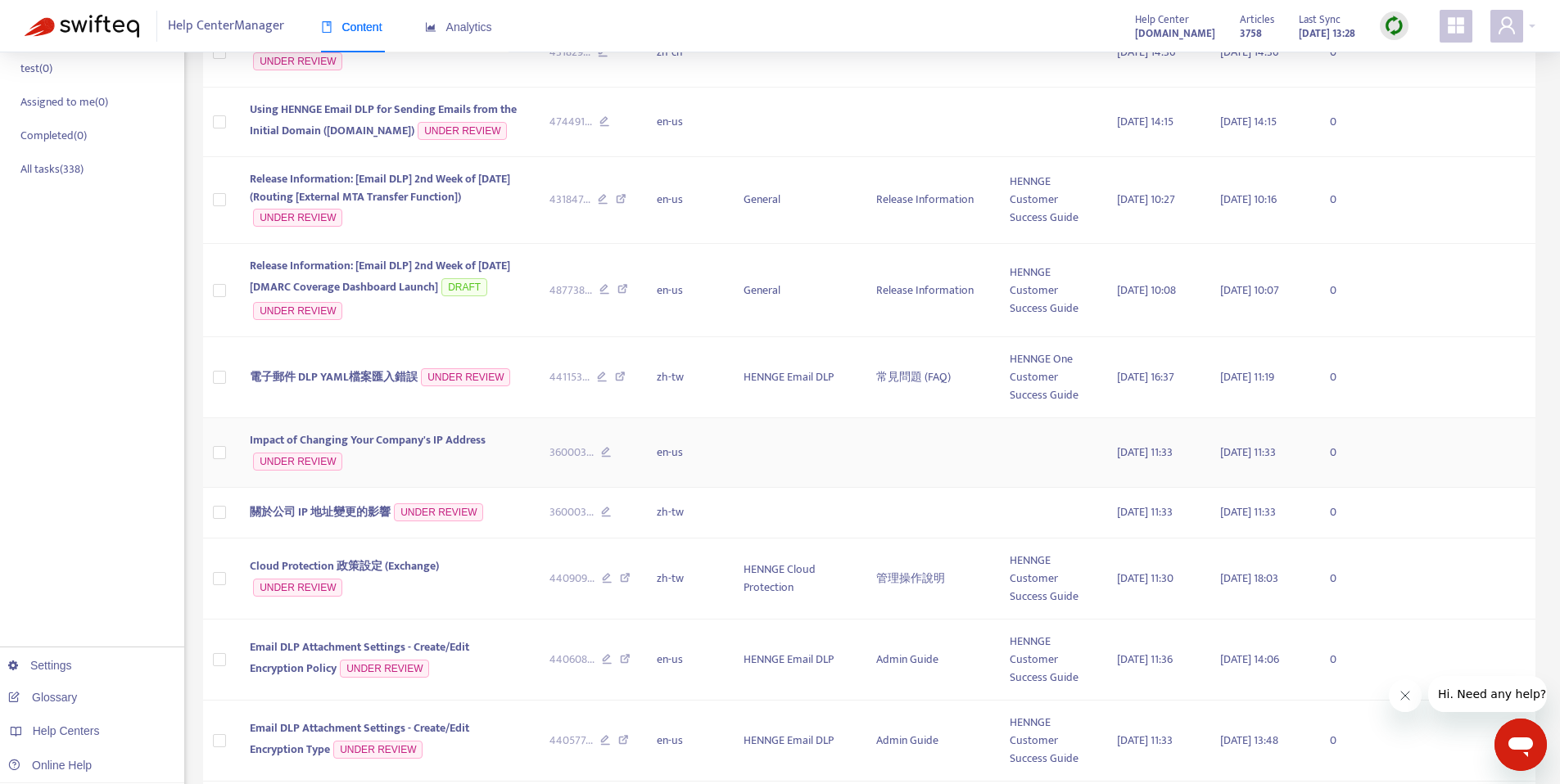
scroll to position [0, 0]
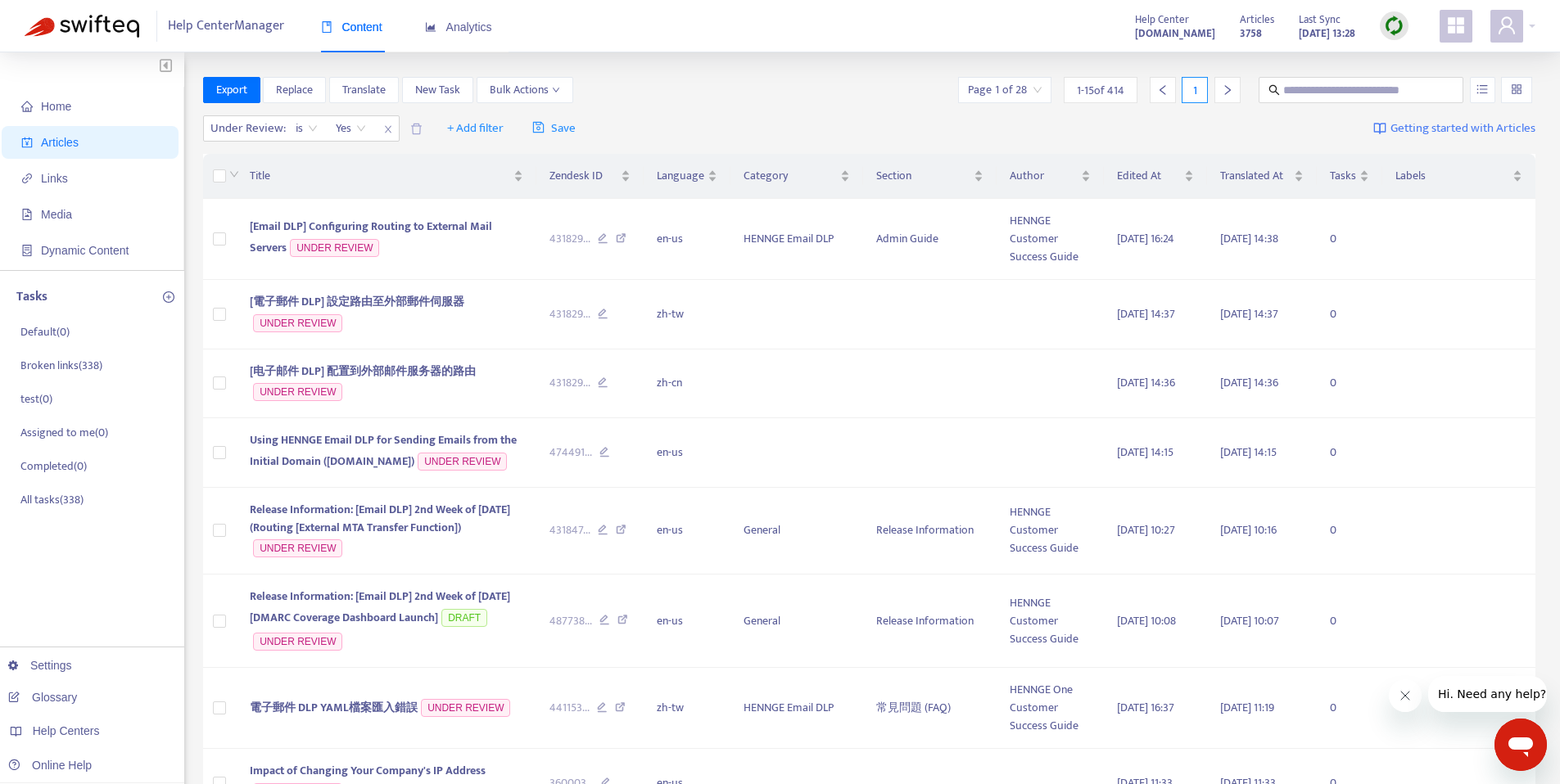
click at [767, 56] on div "Home Articles Links Media Dynamic Content Tasks Default ( 0 ) Broken links ( 33…" at bounding box center [780, 744] width 1560 height 1383
click at [694, 114] on div "Under Review : is Yes + Add filter Save Getting started with Articles" at bounding box center [869, 129] width 1333 height 38
click at [678, 106] on div "Export Replace Translate New Task Bulk Actions Page 1 of 28 1 - 15 of 414 1" at bounding box center [869, 93] width 1333 height 33
click at [905, 54] on div "Home Articles Links Media Dynamic Content Tasks Default ( 0 ) Broken links ( 33…" at bounding box center [780, 744] width 1560 height 1383
click at [742, 99] on div "Export Replace Translate New Task Bulk Actions Page 1 of 28 1 - 15 of 414 1" at bounding box center [869, 89] width 1333 height 26
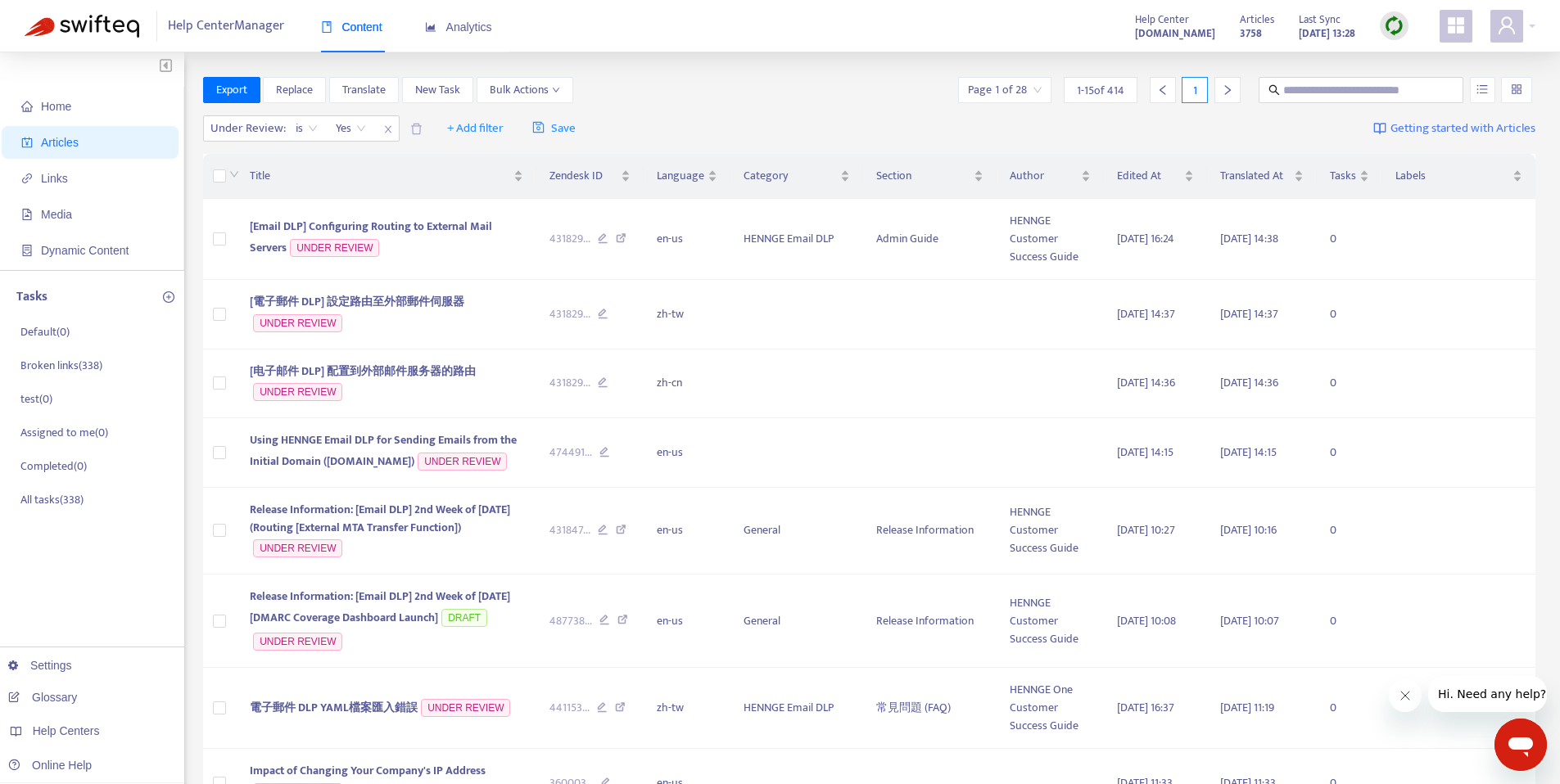
click at [836, 83] on div "Export Replace Translate New Task Bulk Actions Page 1 of 28 1 - 15 of 414 1" at bounding box center [869, 89] width 1333 height 26
click at [414, 224] on span "[Email DLP] Configuring Routing to External Mail Servers" at bounding box center [371, 237] width 242 height 40
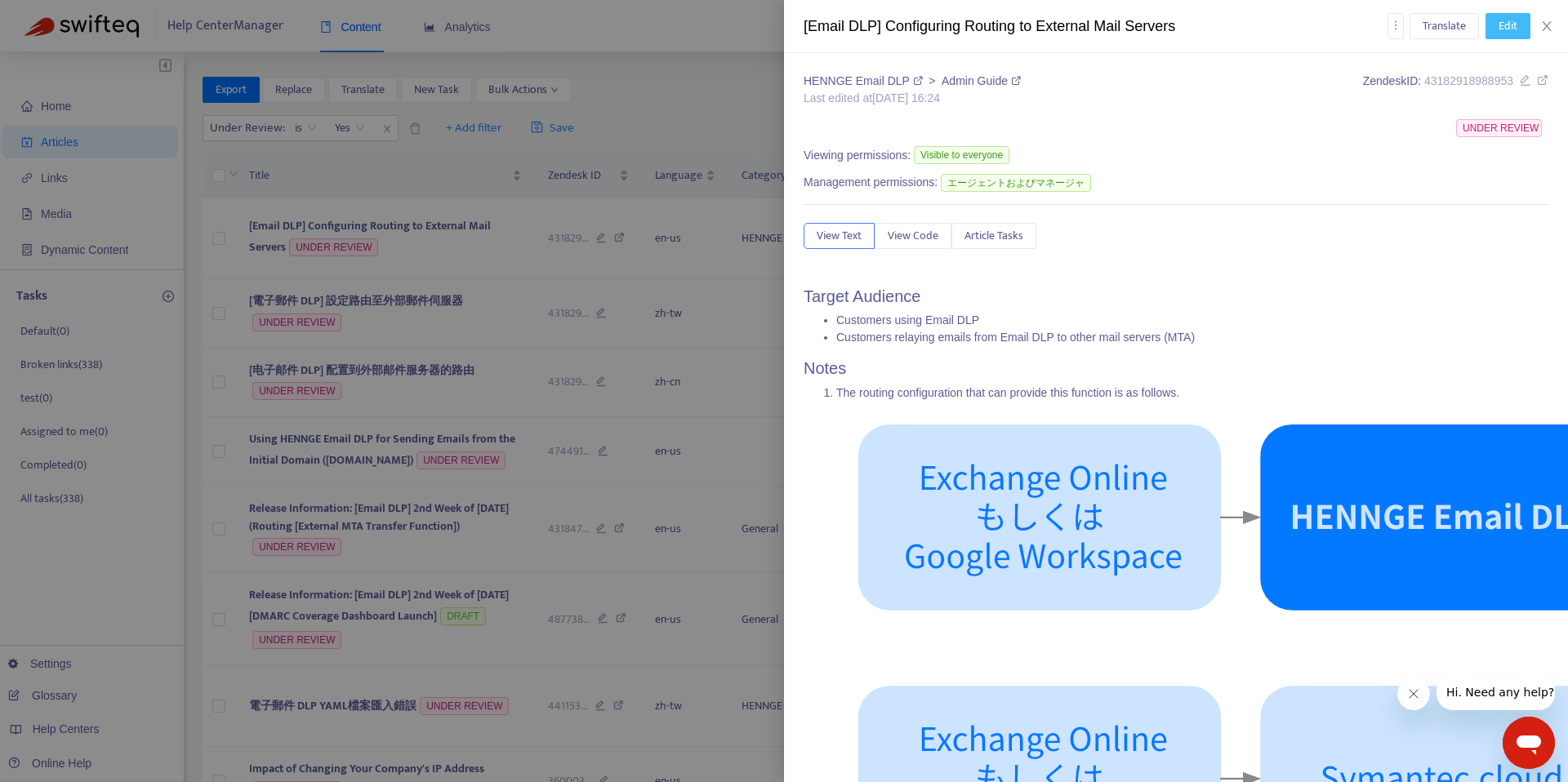
click at [1515, 31] on span "Edit" at bounding box center [1507, 26] width 19 height 18
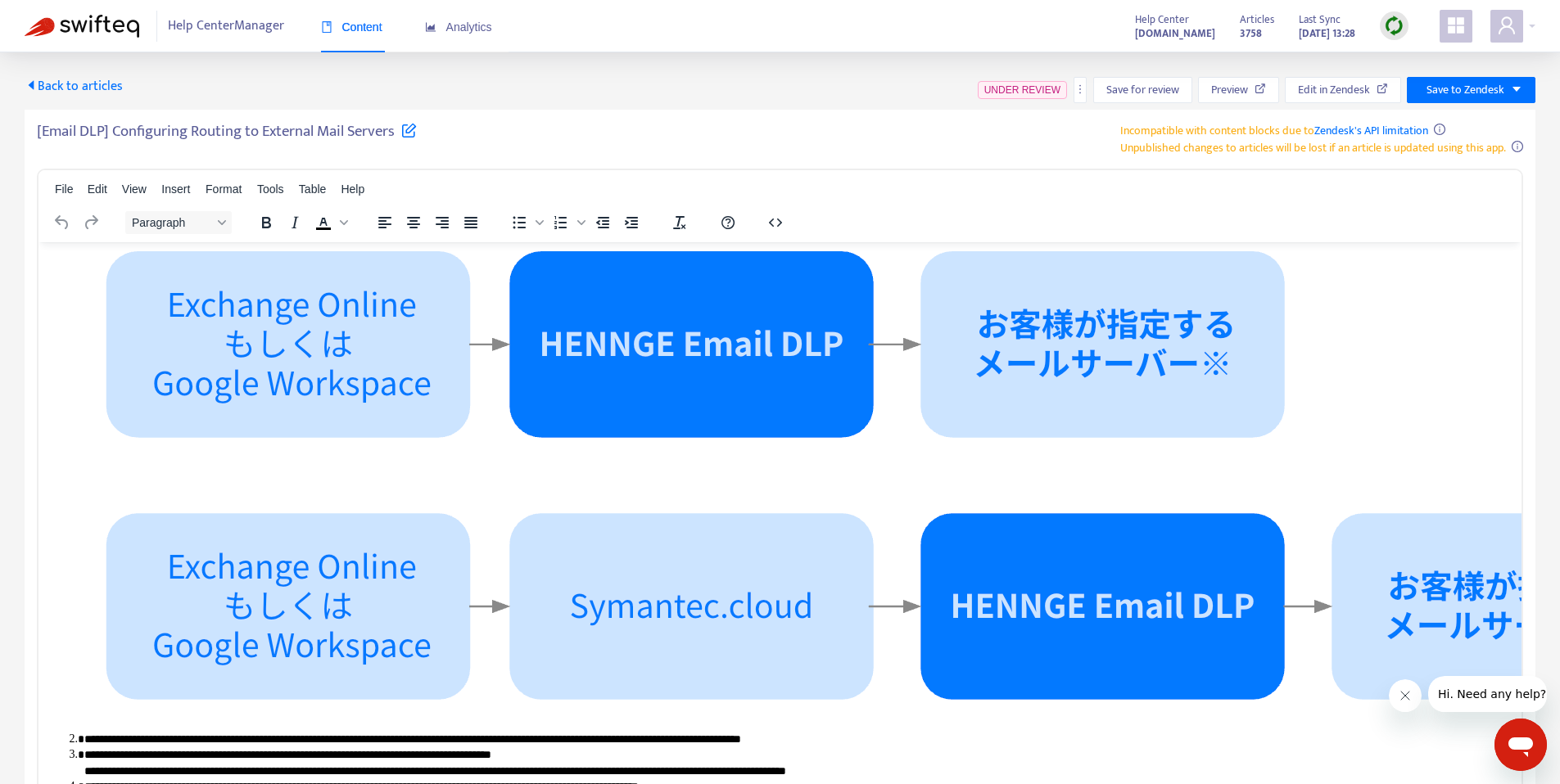
scroll to position [145, 0]
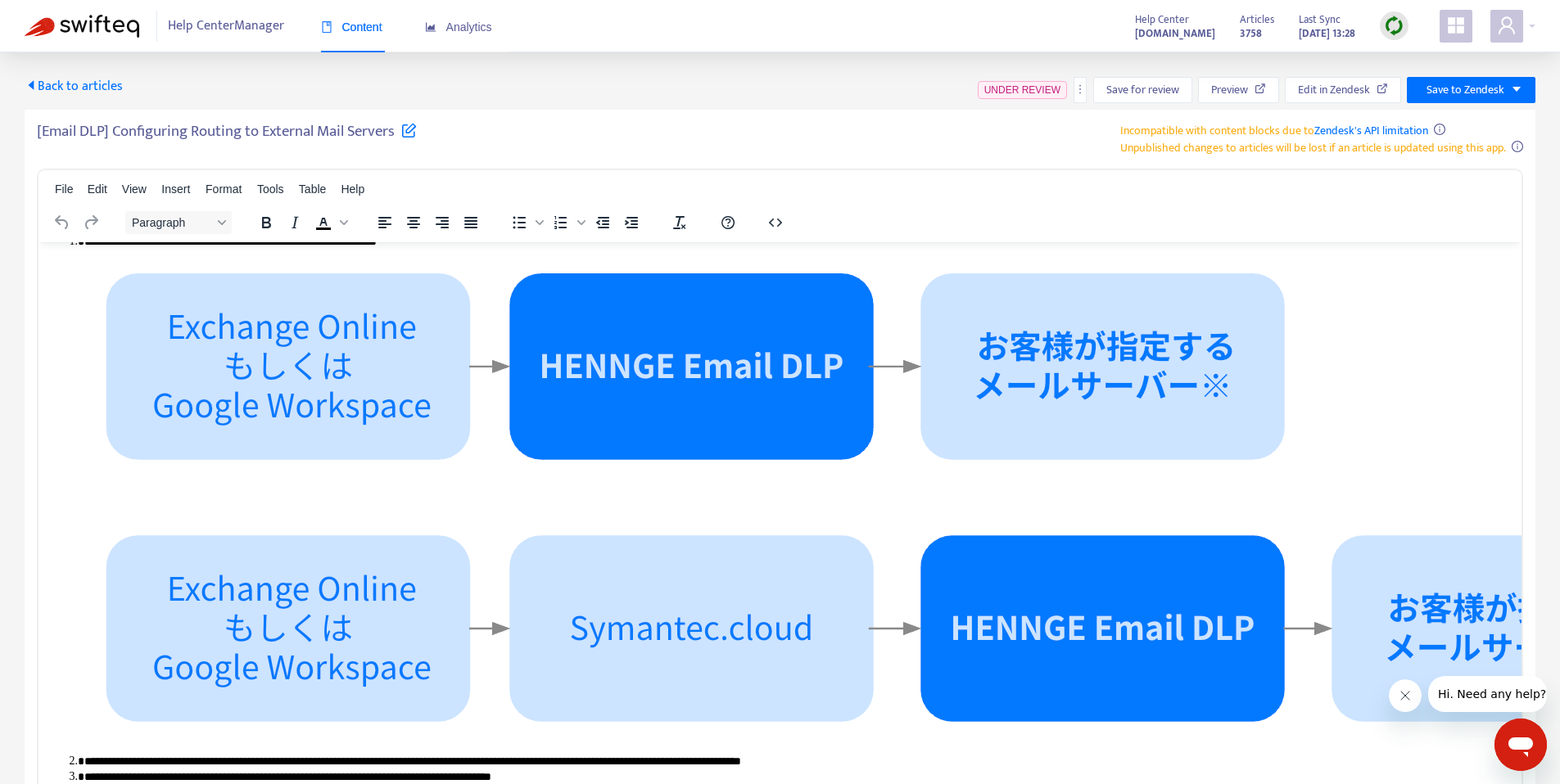
click at [1008, 389] on img "Rich Text Area. Press ALT-0 for help." at bounding box center [904, 499] width 1641 height 499
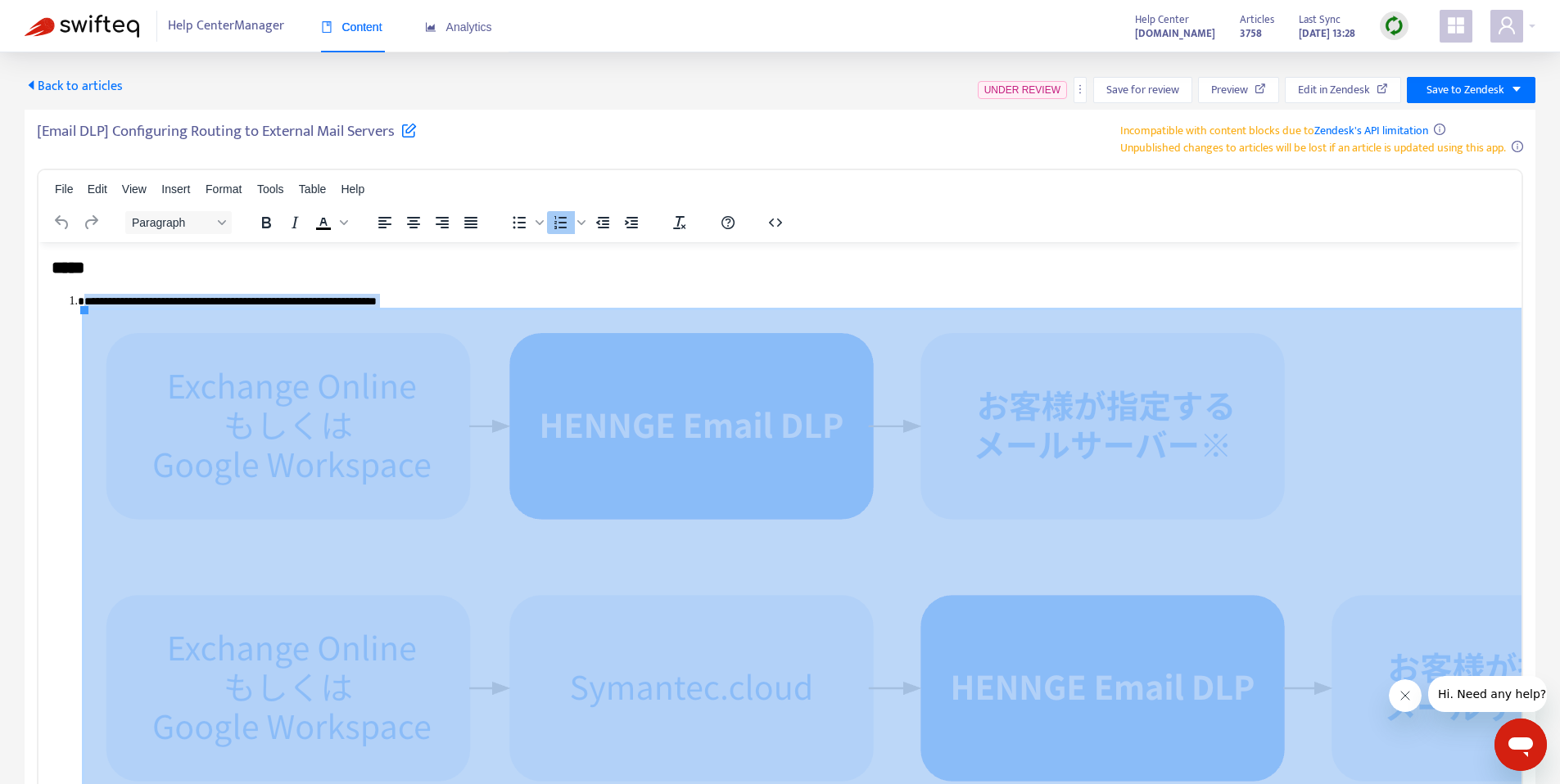
scroll to position [93, 0]
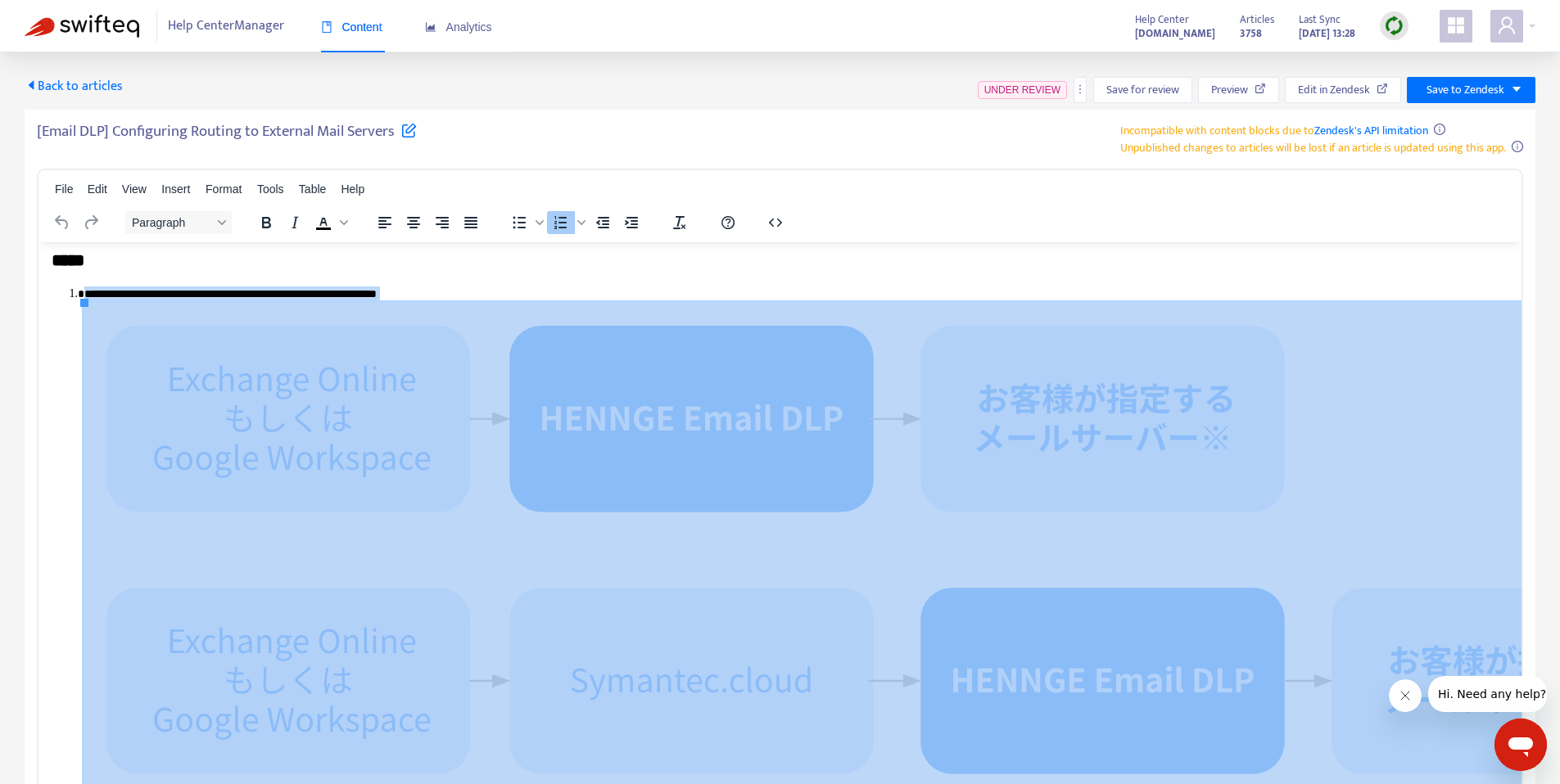
click at [437, 296] on li "**********" at bounding box center [790, 546] width 1412 height 520
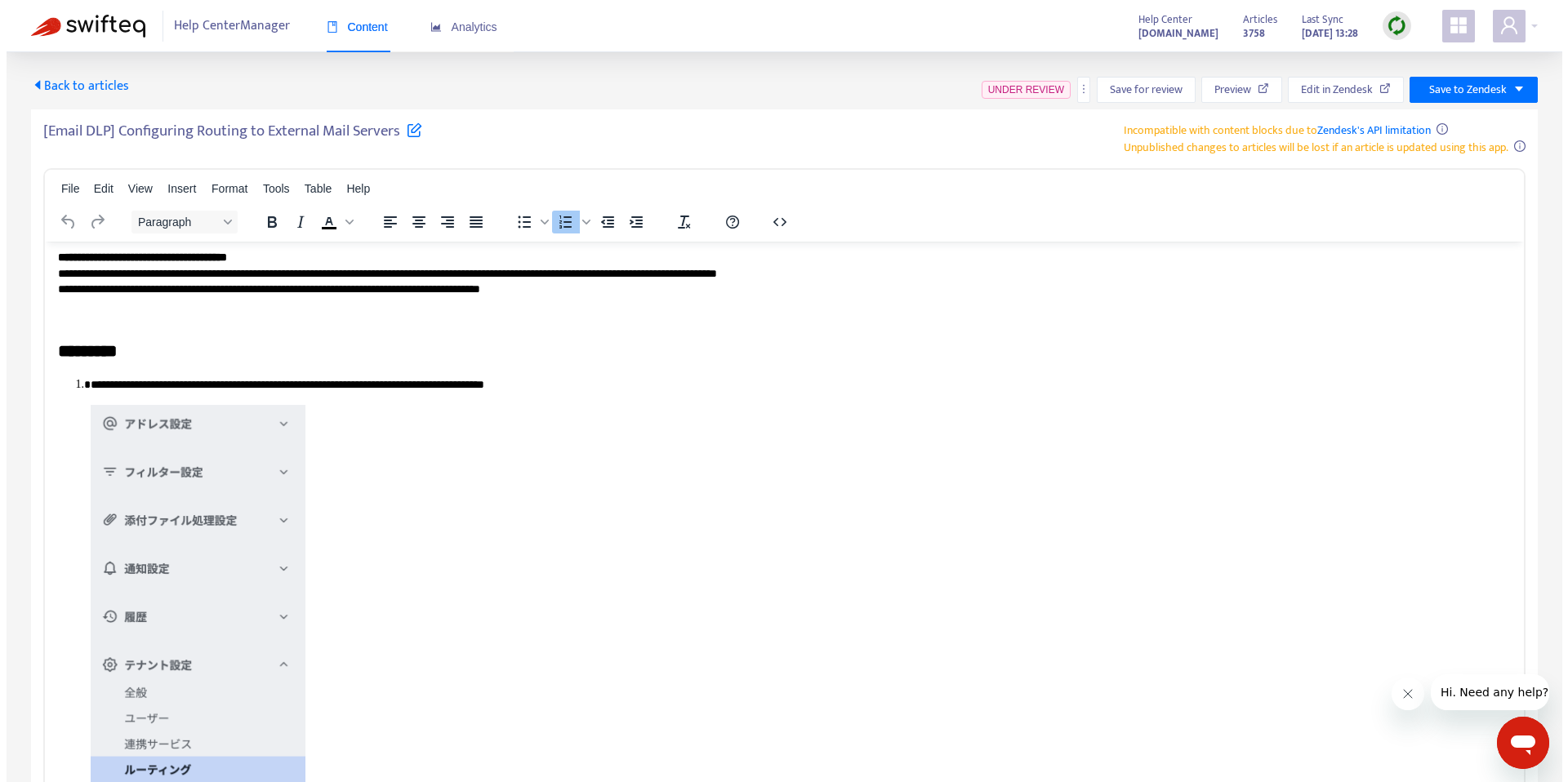
scroll to position [655, 0]
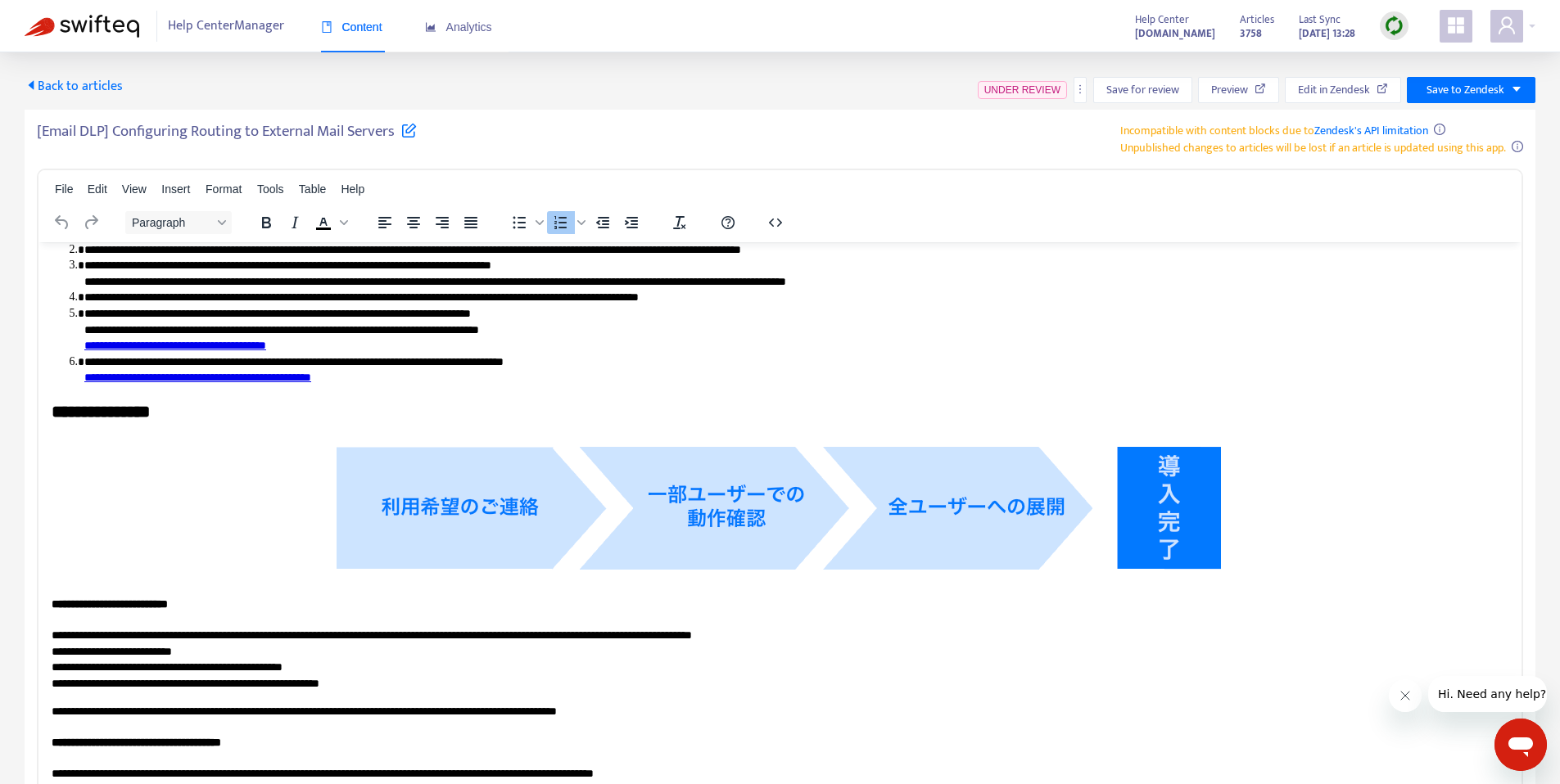
click at [43, 89] on span "Back to articles" at bounding box center [73, 86] width 98 height 22
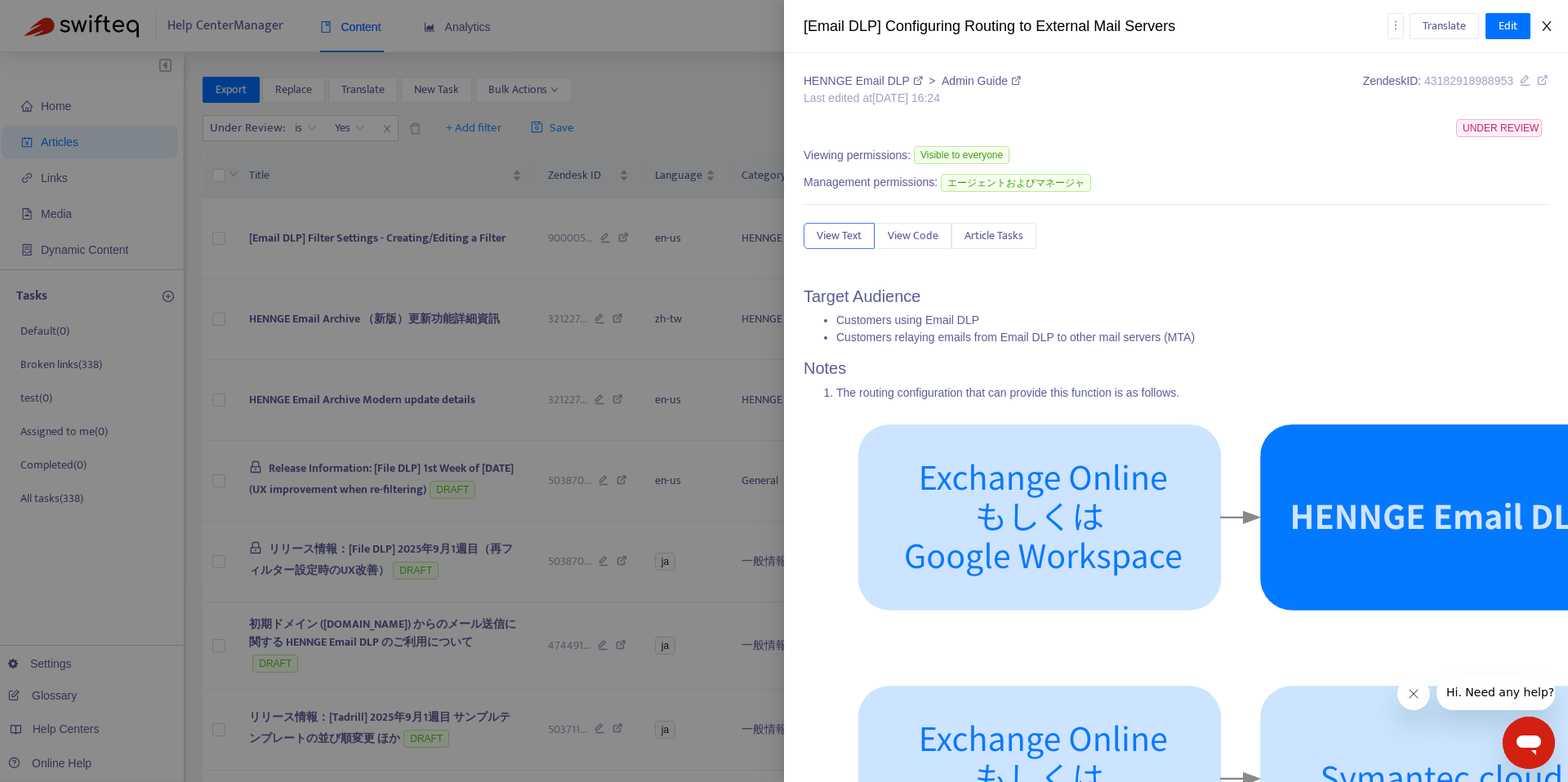
click at [1547, 26] on icon "close" at bounding box center [1546, 26] width 9 height 10
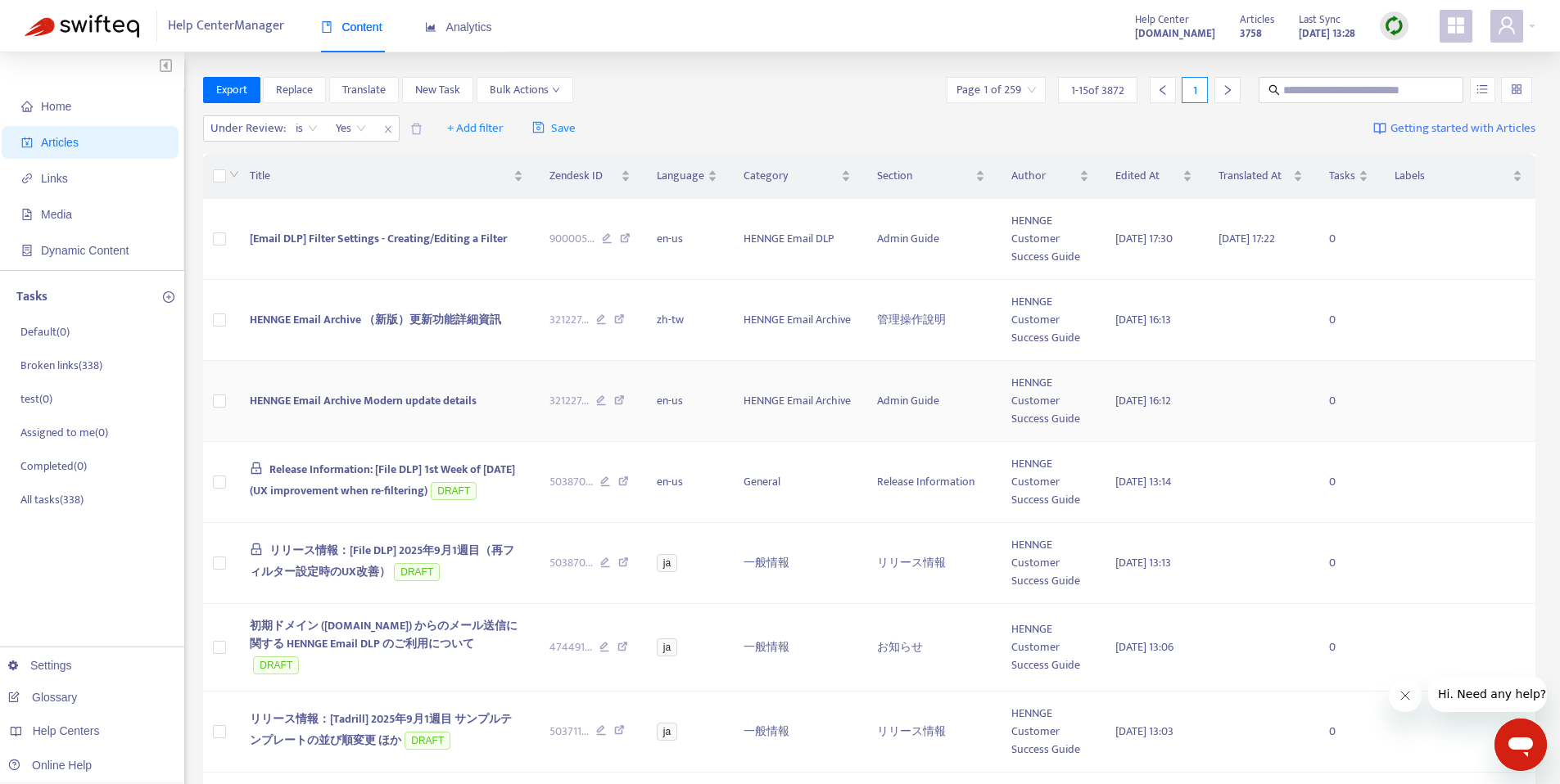
click at [445, 396] on span "HENNGE Email Archive Modern update details" at bounding box center [364, 400] width 227 height 19
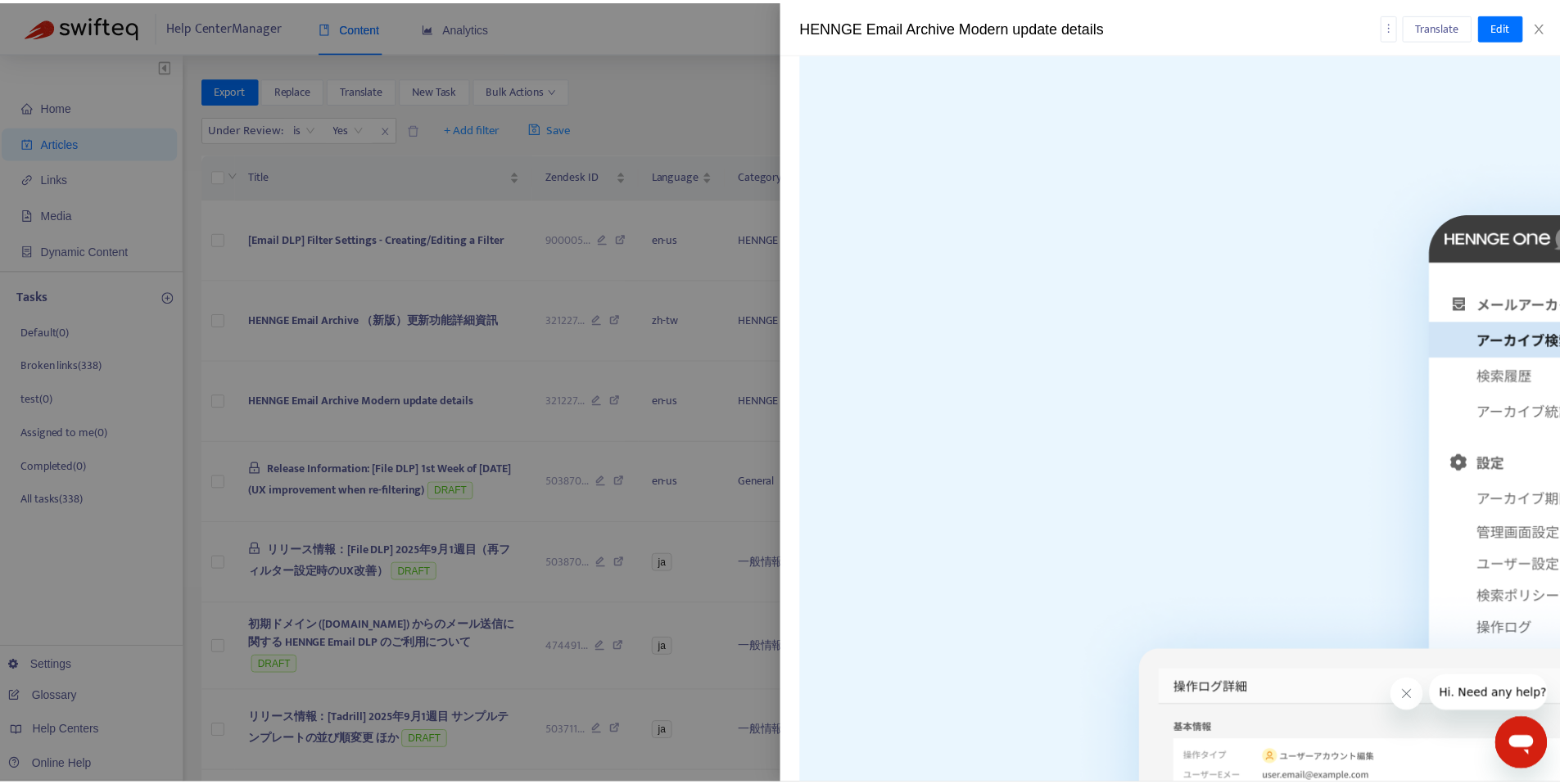
scroll to position [391, 0]
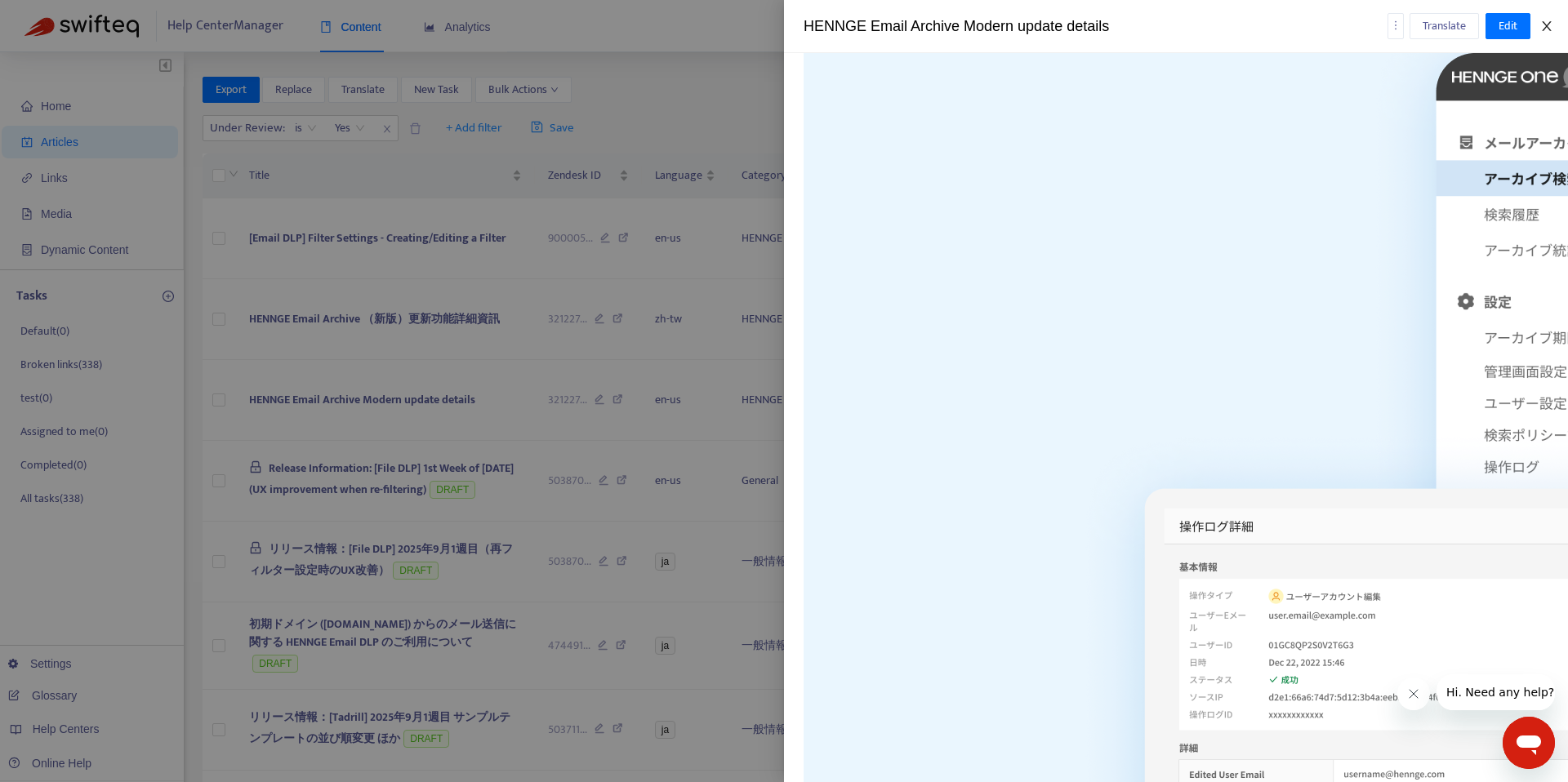
click at [1548, 24] on icon "close" at bounding box center [1546, 26] width 9 height 10
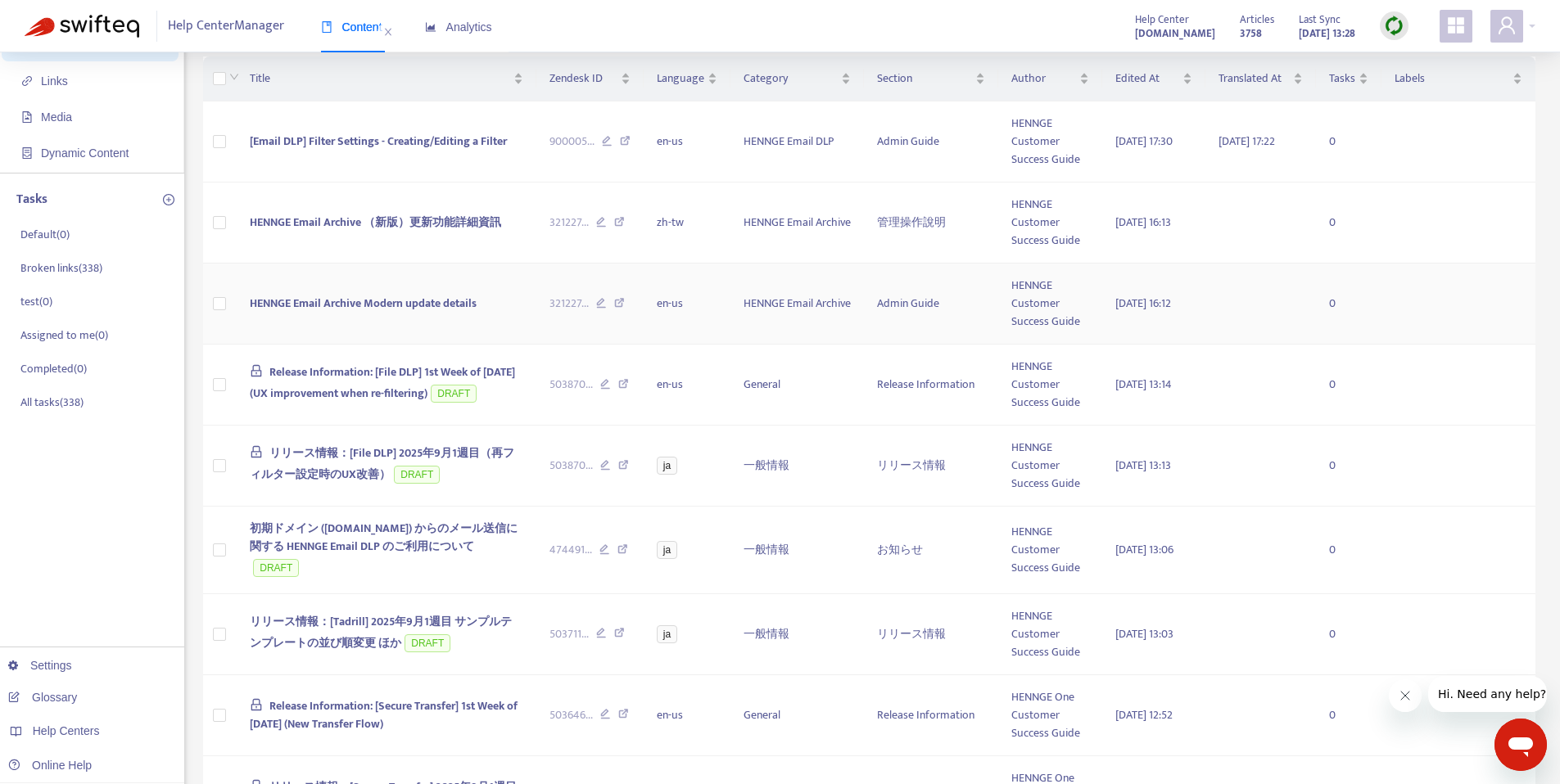
scroll to position [0, 0]
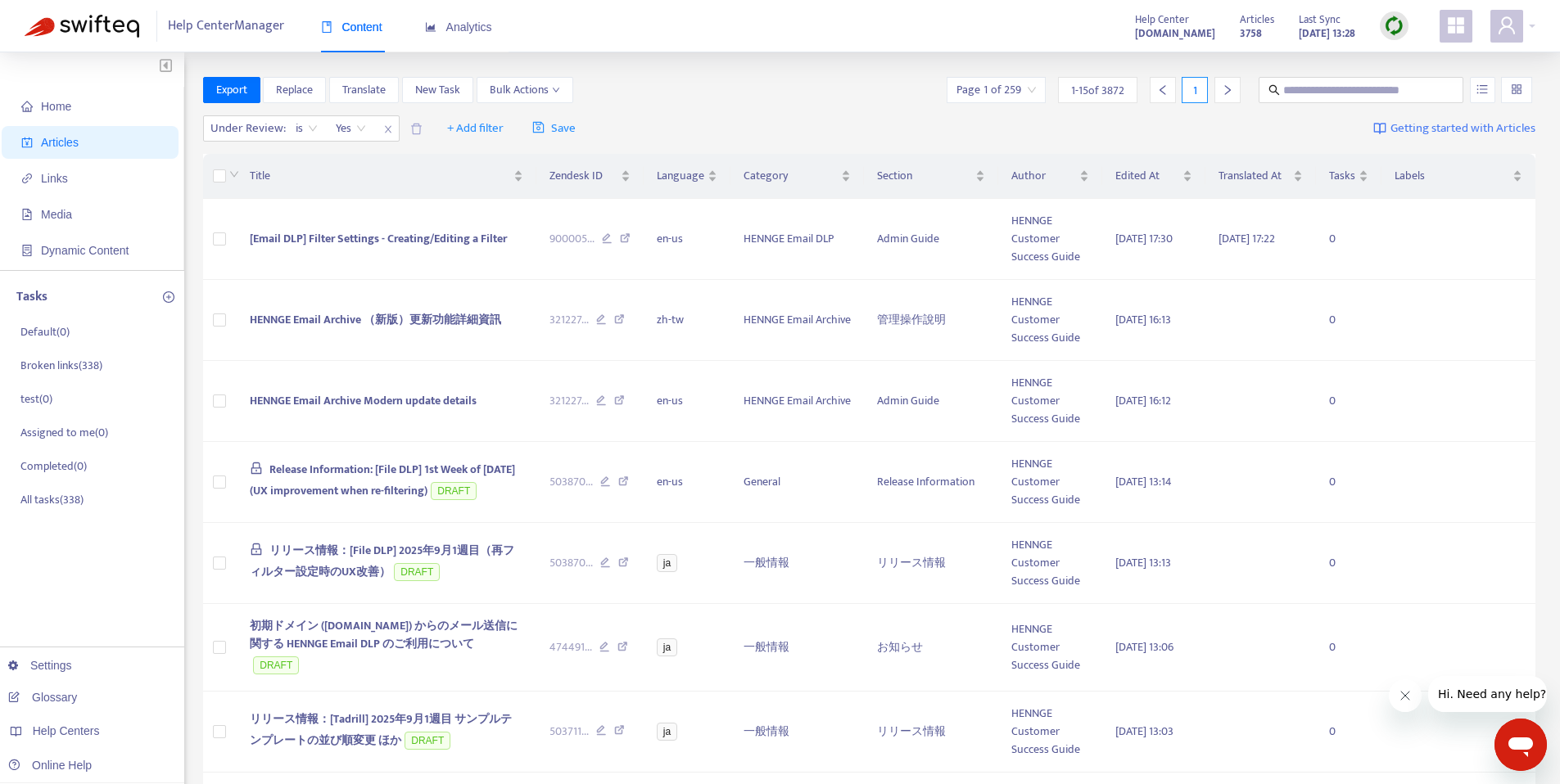
click at [1219, 93] on div at bounding box center [1227, 89] width 26 height 26
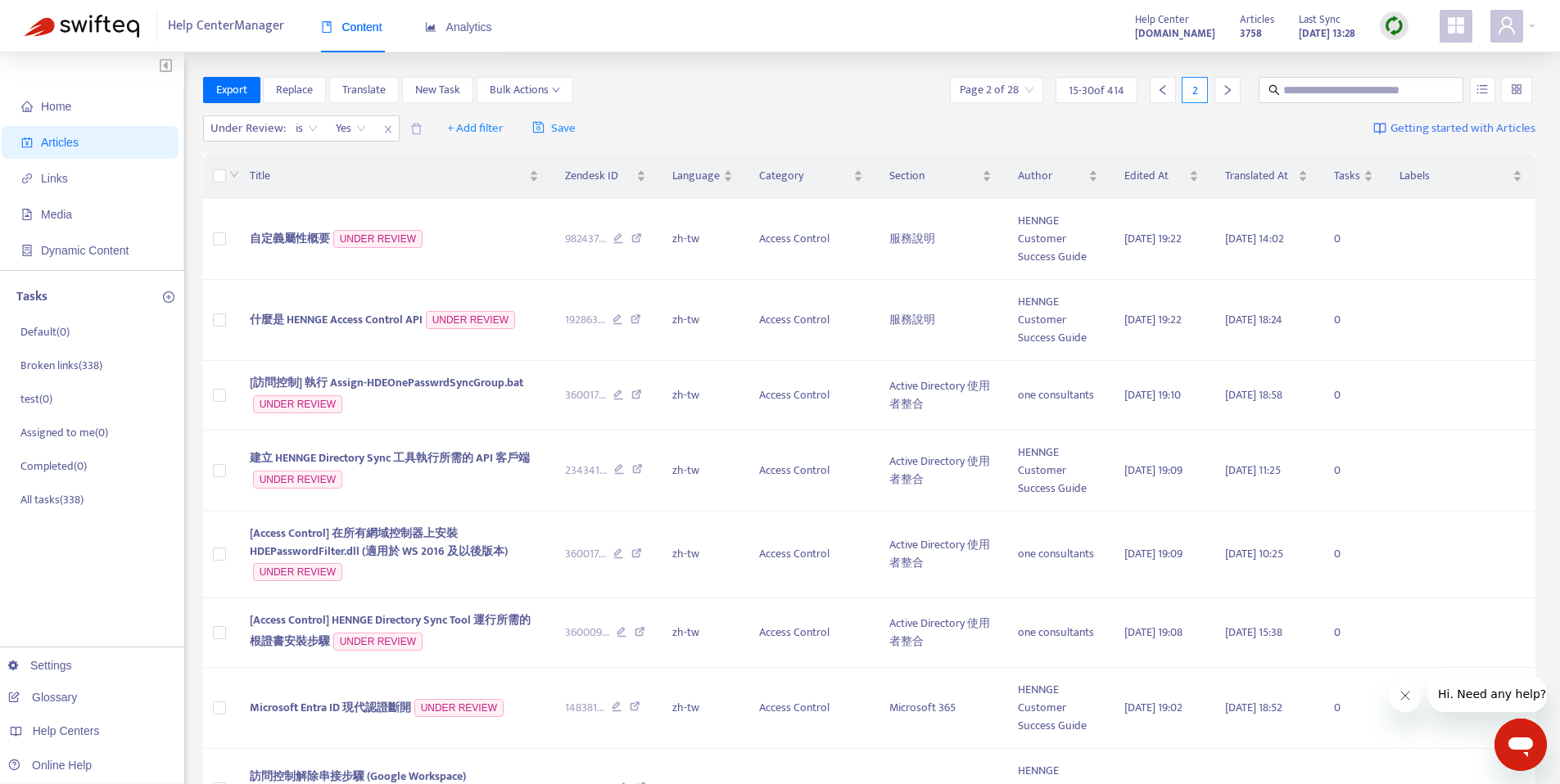
click at [1229, 88] on icon "right" at bounding box center [1227, 89] width 12 height 12
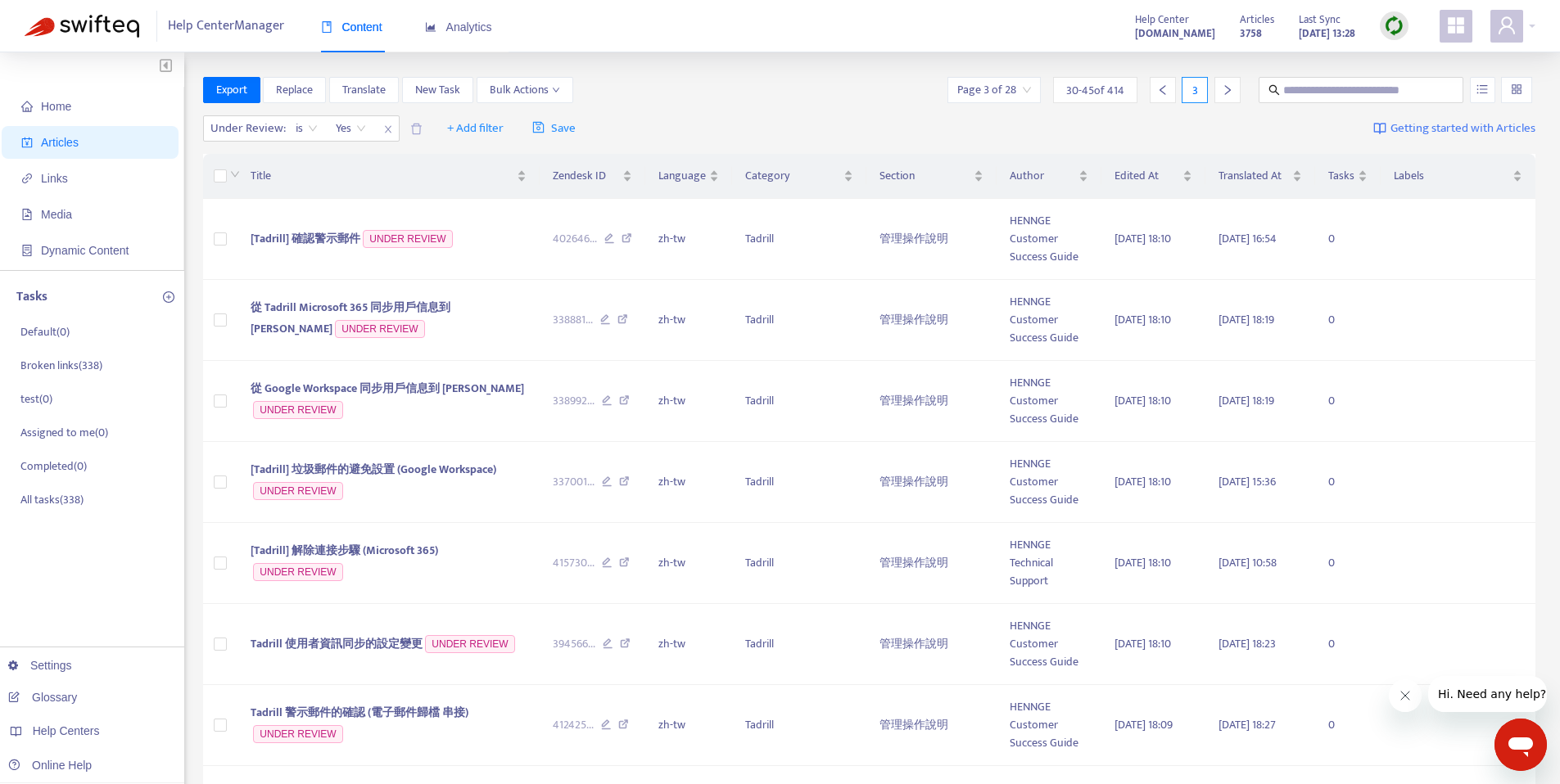
click at [1231, 91] on icon "right" at bounding box center [1227, 89] width 12 height 12
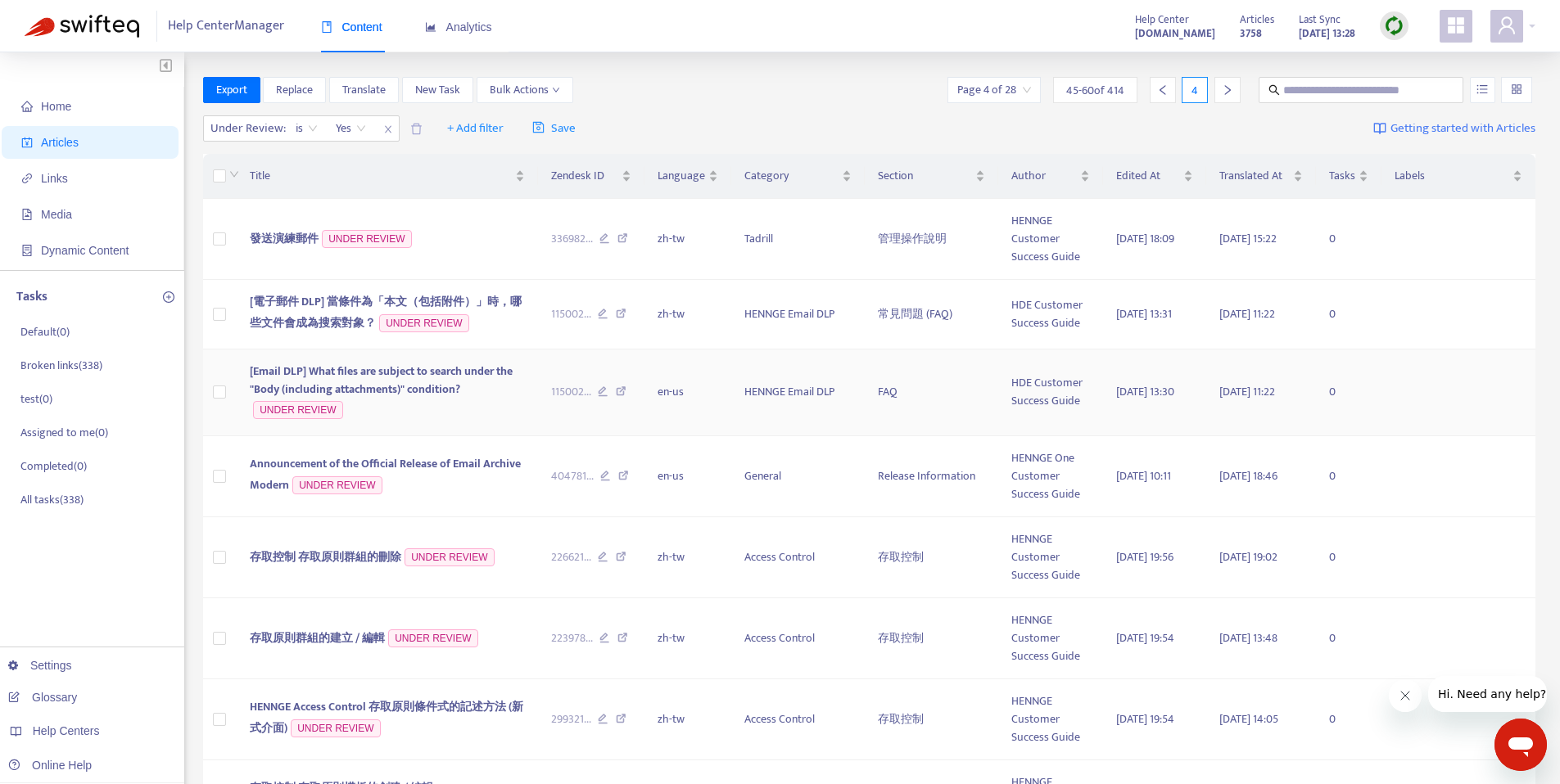
click at [423, 368] on span "[Email DLP] What files are subject to search under the "Body (including attachm…" at bounding box center [382, 379] width 263 height 37
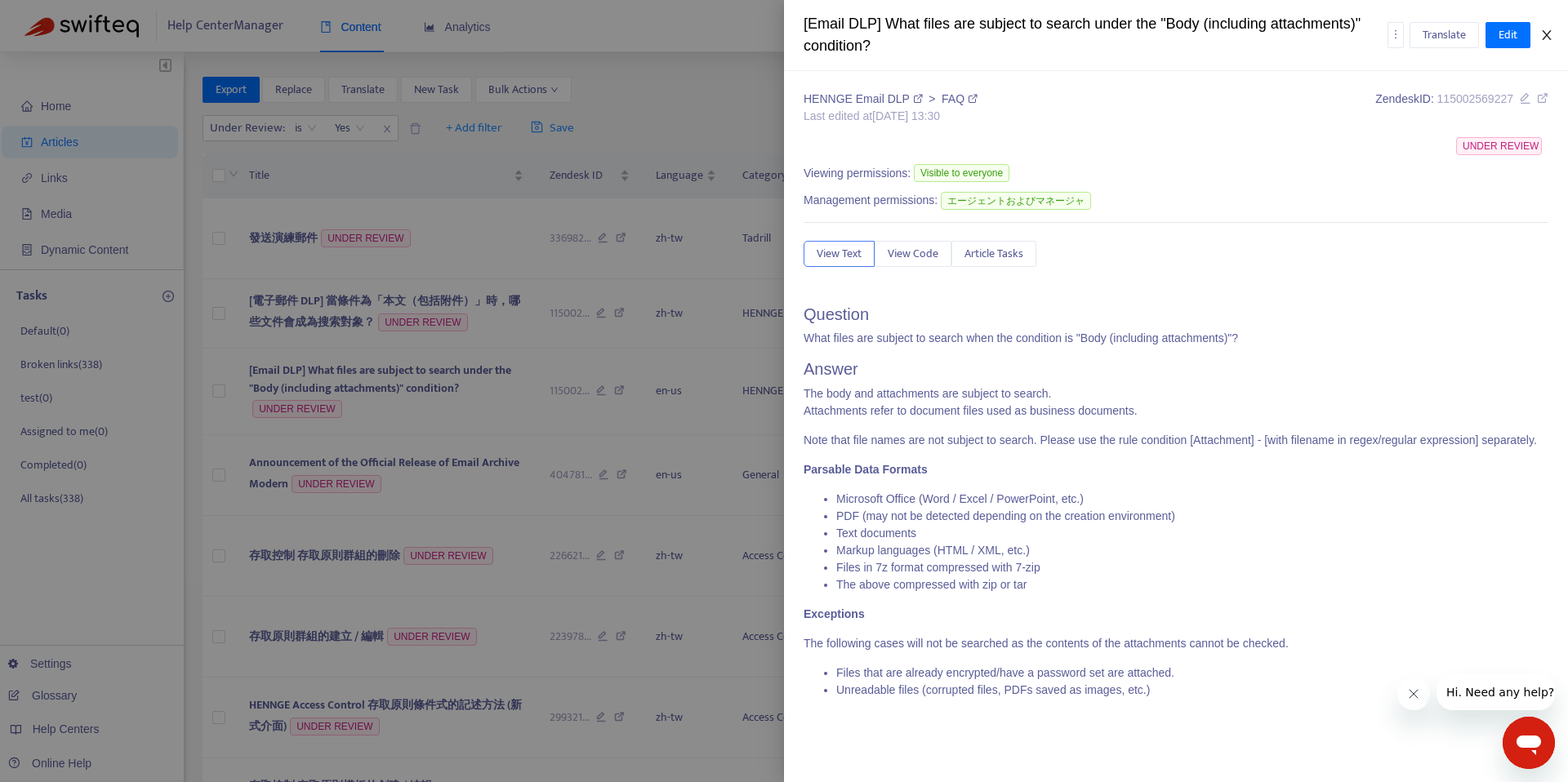
click at [1547, 36] on icon "close" at bounding box center [1546, 35] width 9 height 10
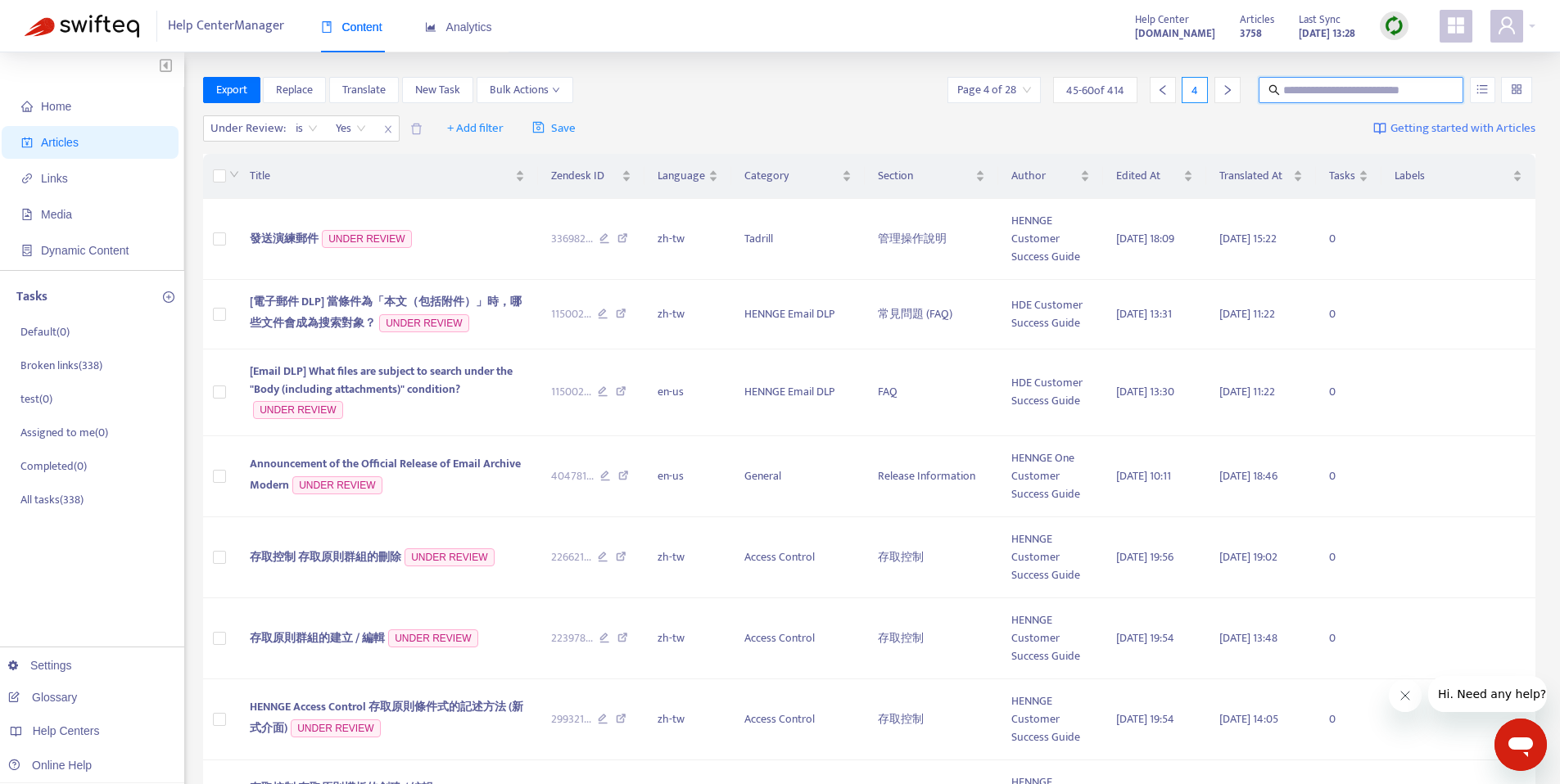
click at [1344, 89] on input "text" at bounding box center [1362, 90] width 157 height 18
paste input "**********"
type input "**********"
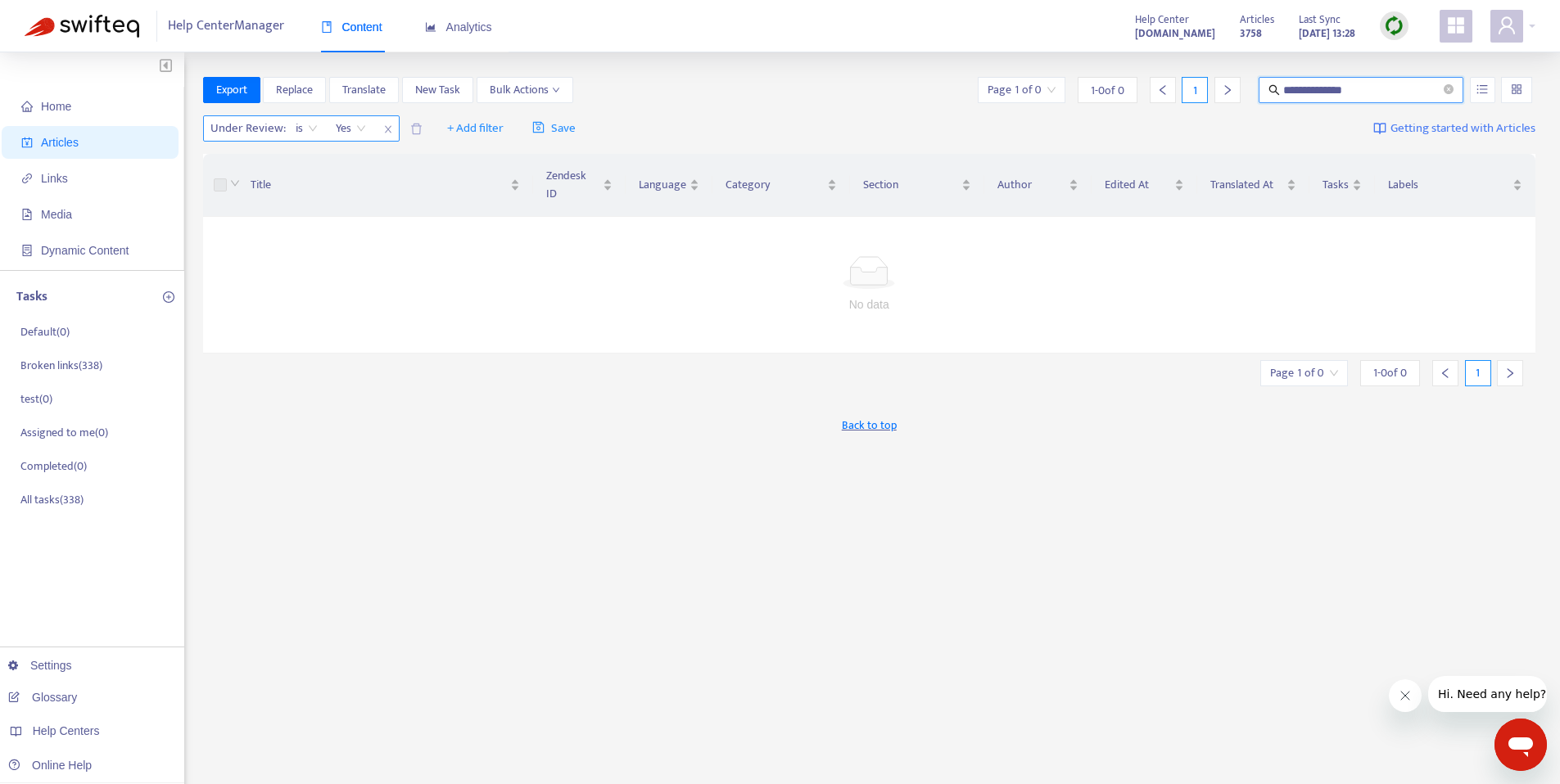
click at [388, 129] on icon "close" at bounding box center [388, 129] width 10 height 10
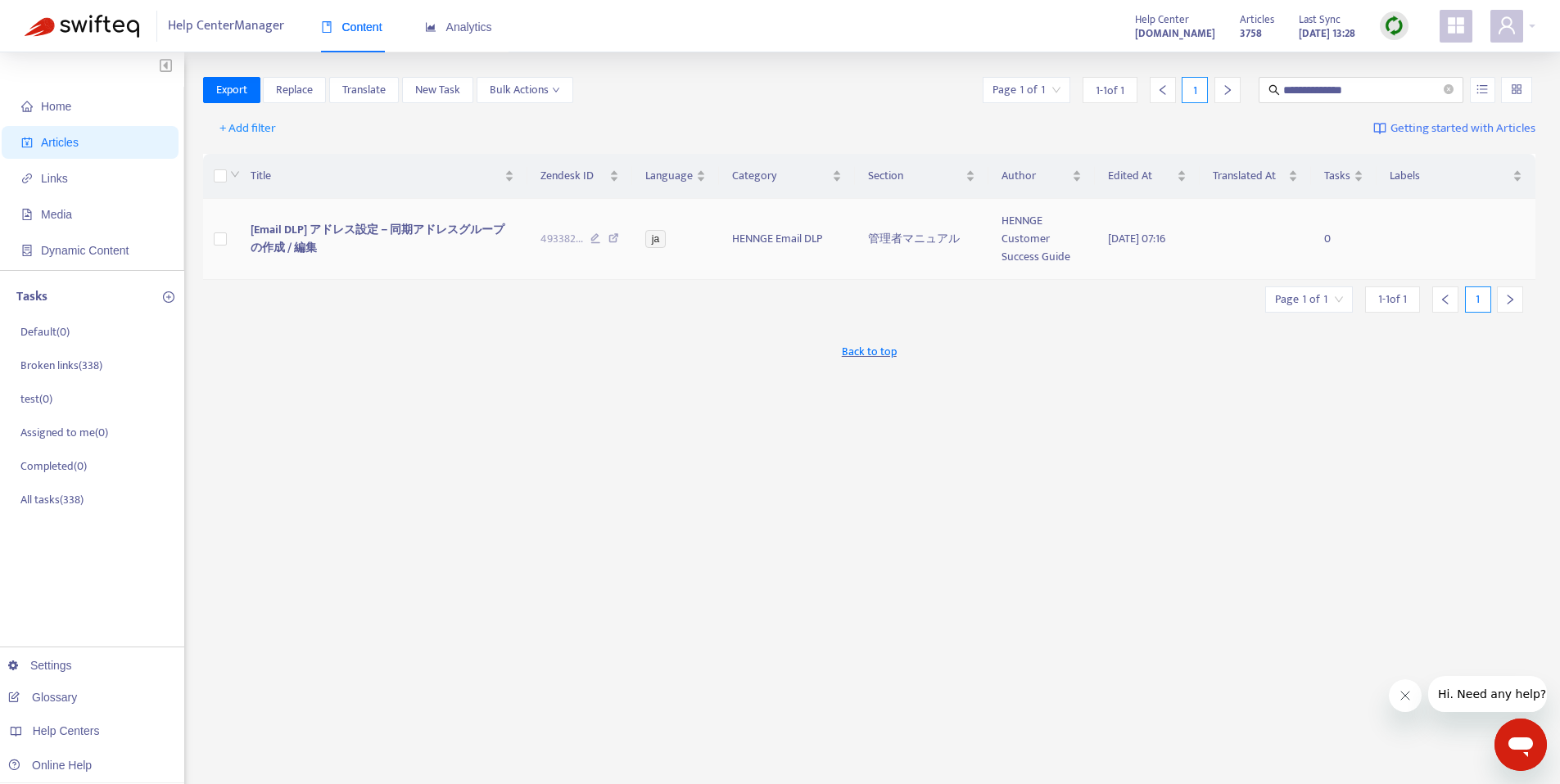
click at [430, 234] on span "[Email DLP] アドレス設定－同期アドレスグループの作成 / 編集" at bounding box center [377, 238] width 254 height 37
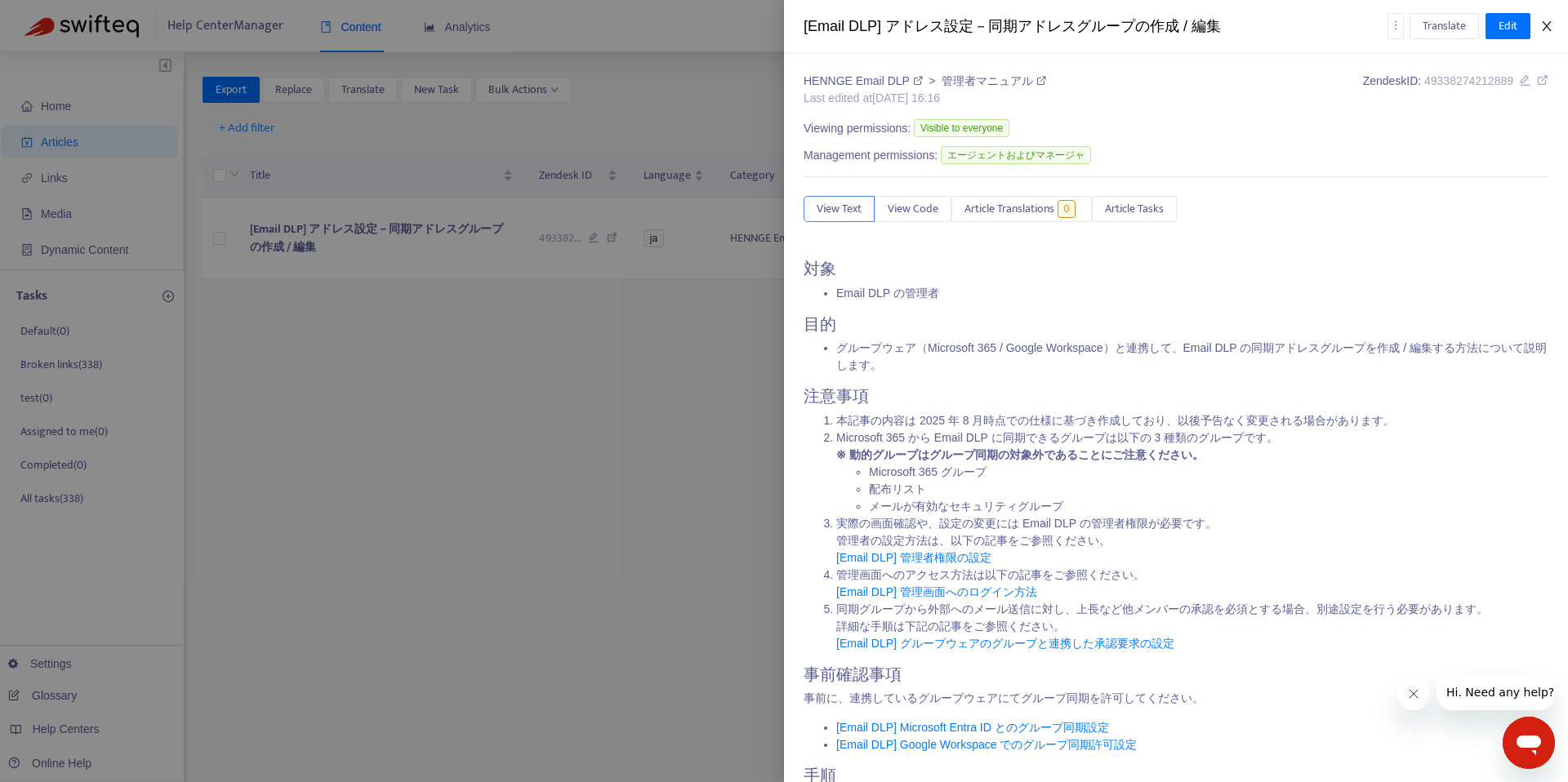
click at [1554, 26] on button "Close" at bounding box center [1547, 26] width 23 height 15
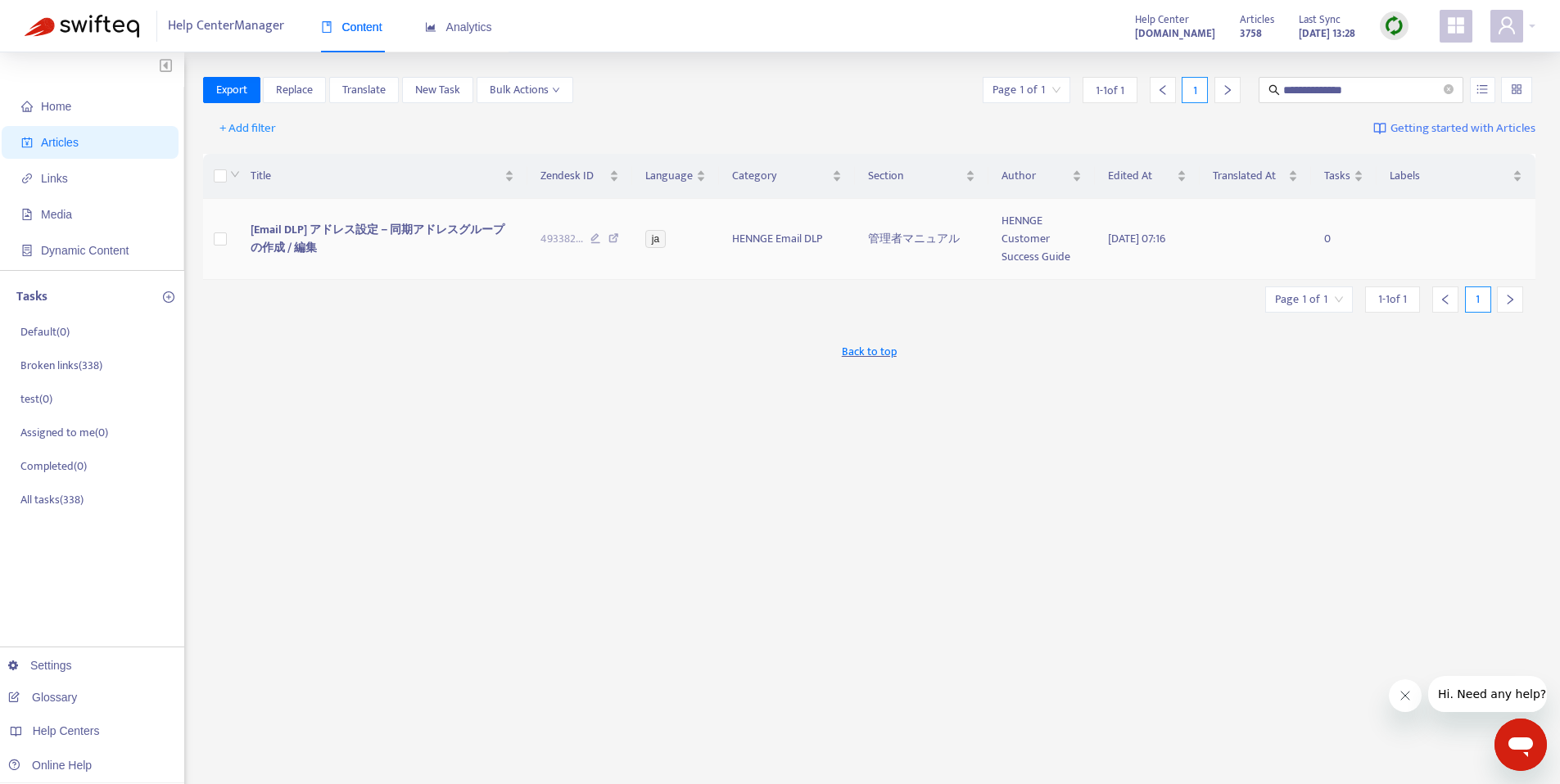
click at [464, 235] on span "[Email DLP] アドレス設定－同期アドレスグループの作成 / 編集" at bounding box center [377, 238] width 254 height 37
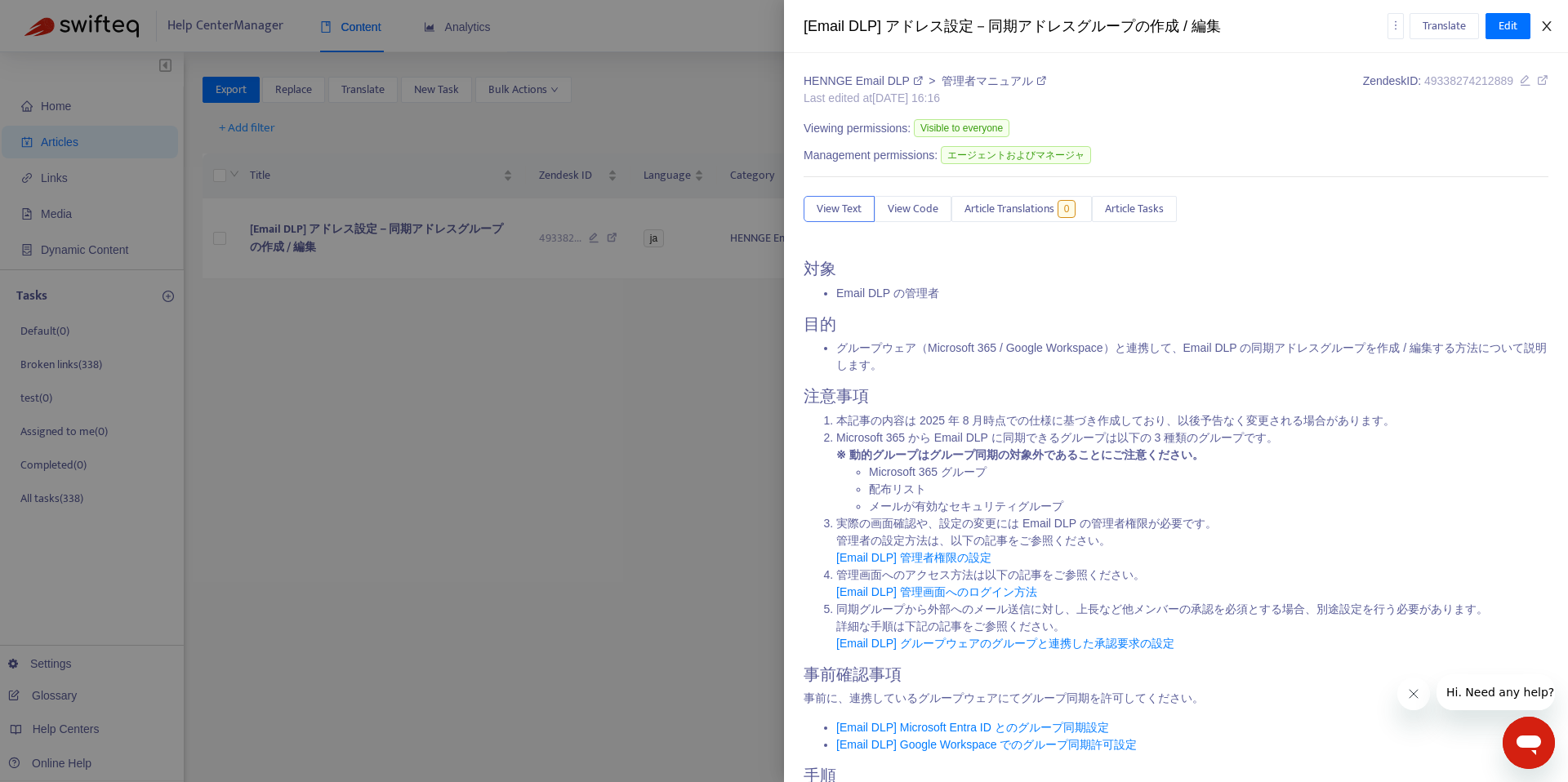
click at [1550, 28] on icon "close" at bounding box center [1547, 26] width 13 height 13
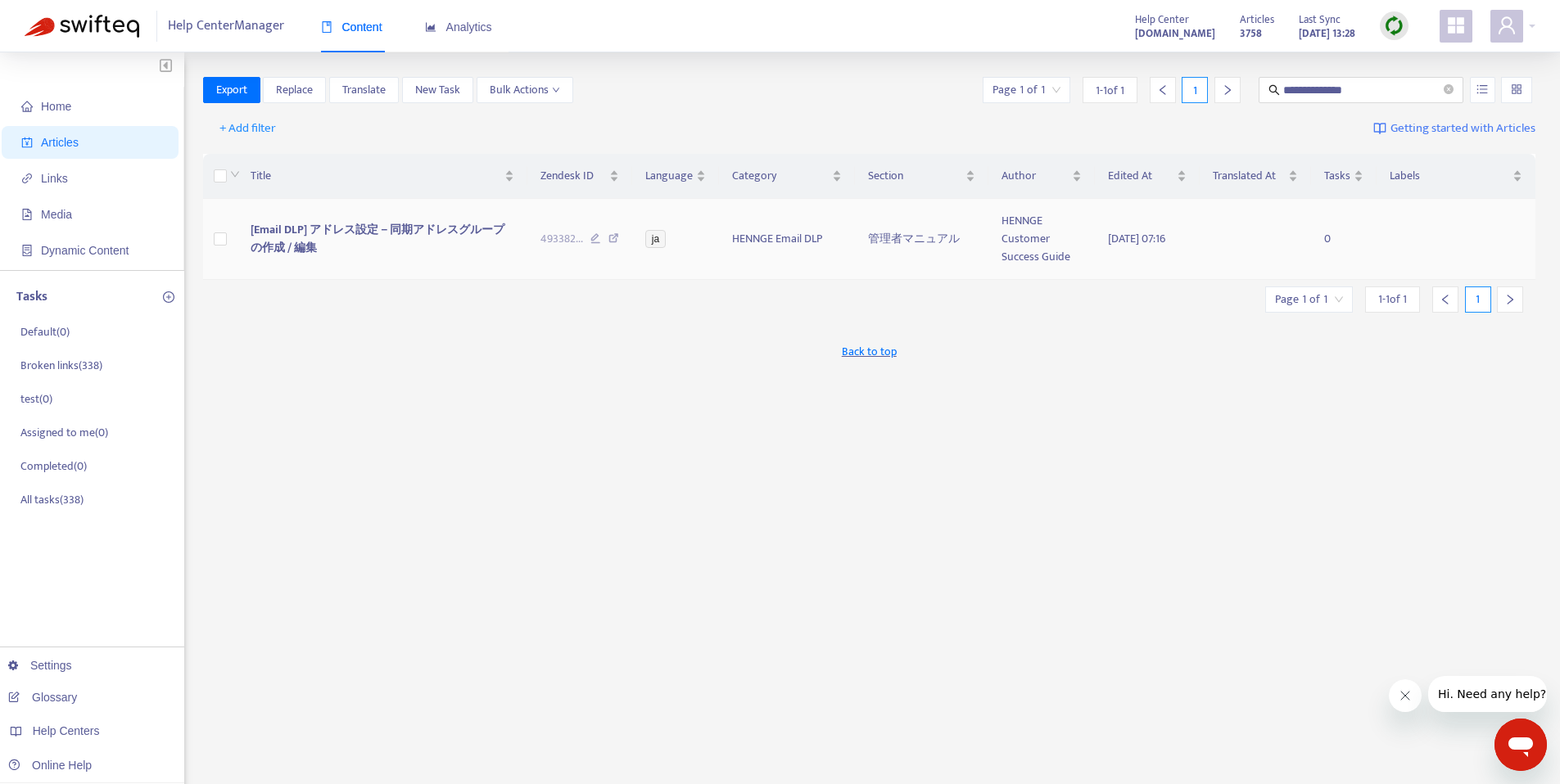
click at [231, 238] on td at bounding box center [220, 239] width 35 height 81
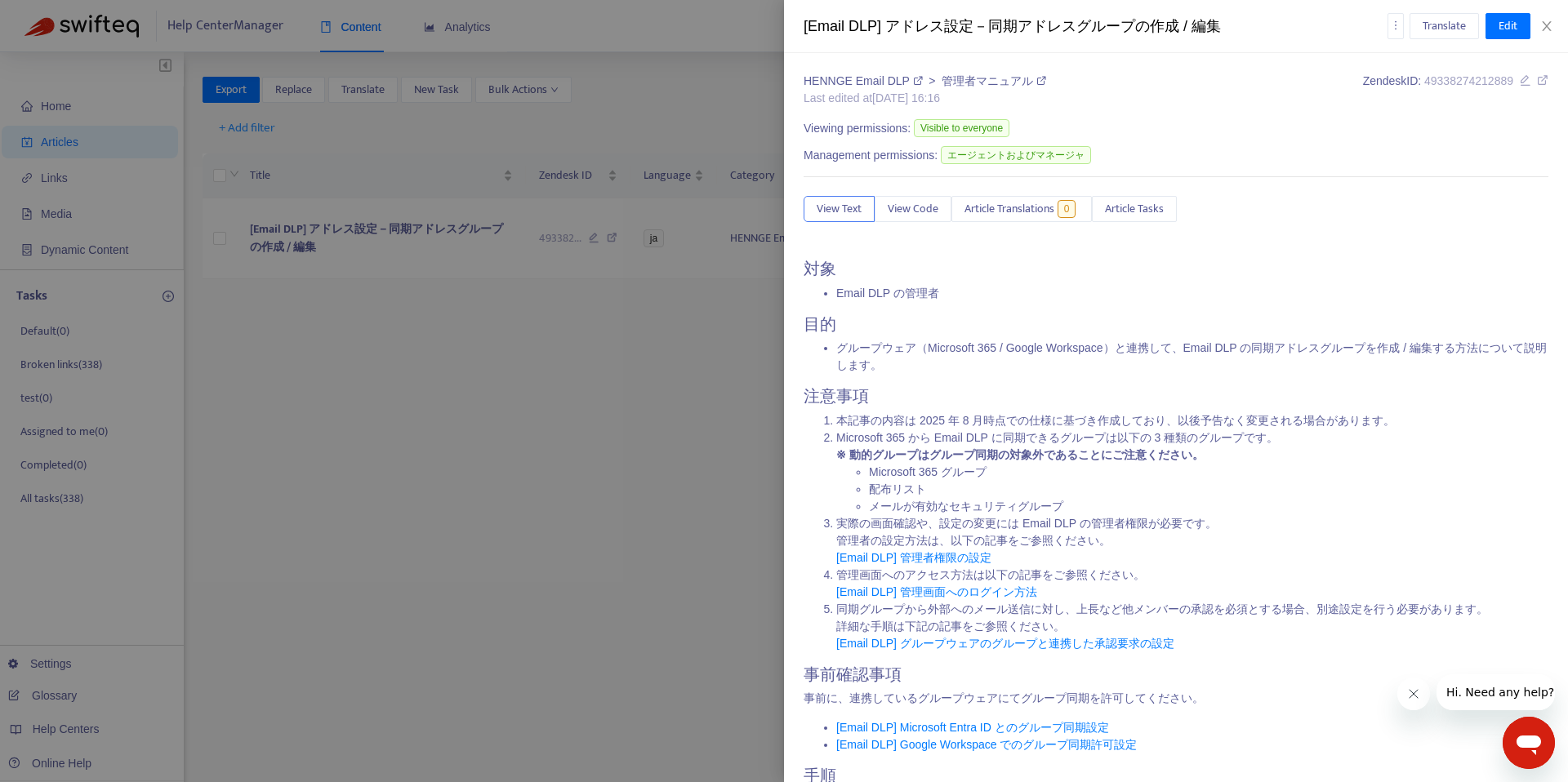
click at [216, 240] on div at bounding box center [784, 391] width 1568 height 782
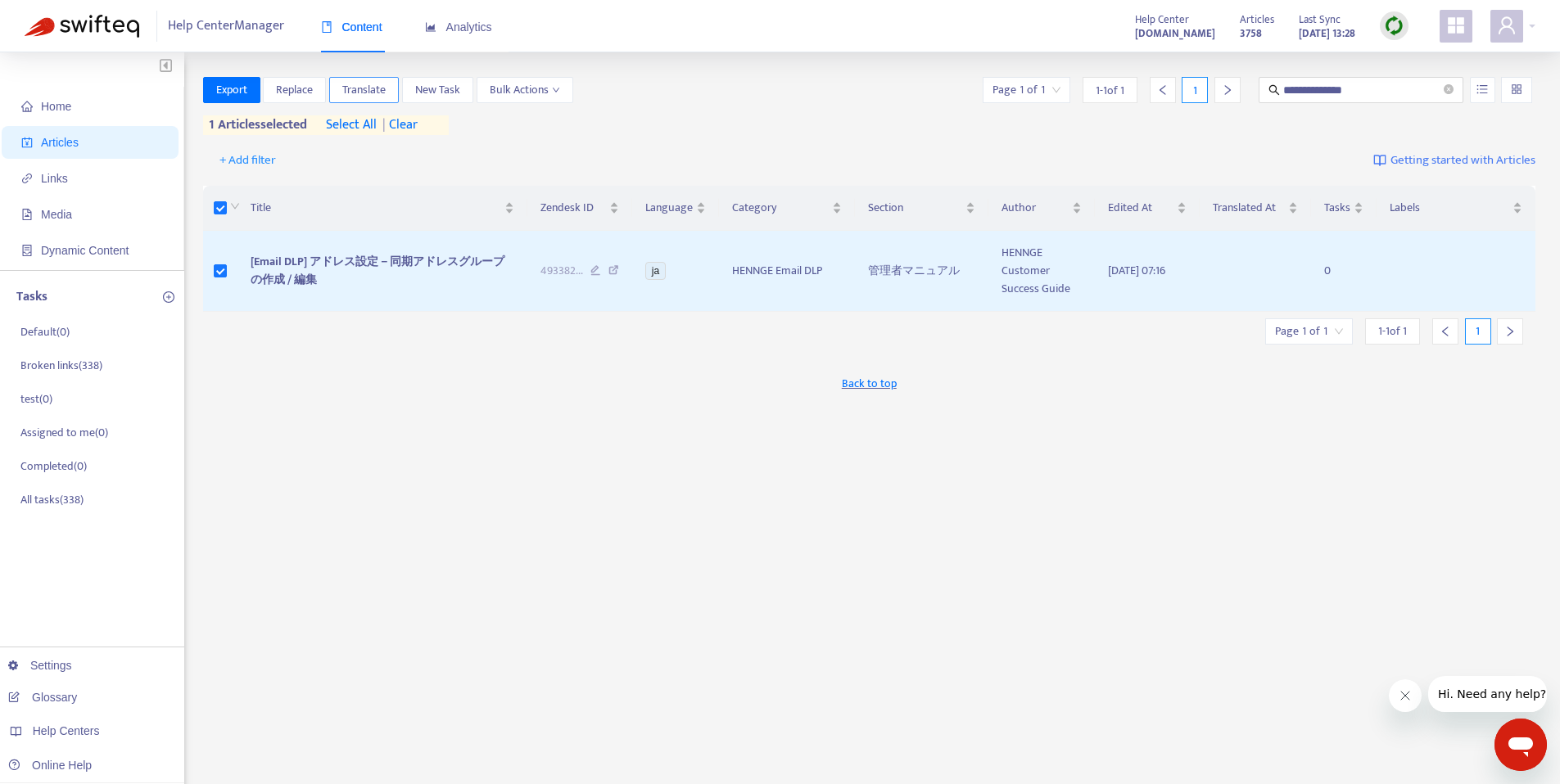
click at [386, 93] on span "Translate" at bounding box center [364, 90] width 44 height 18
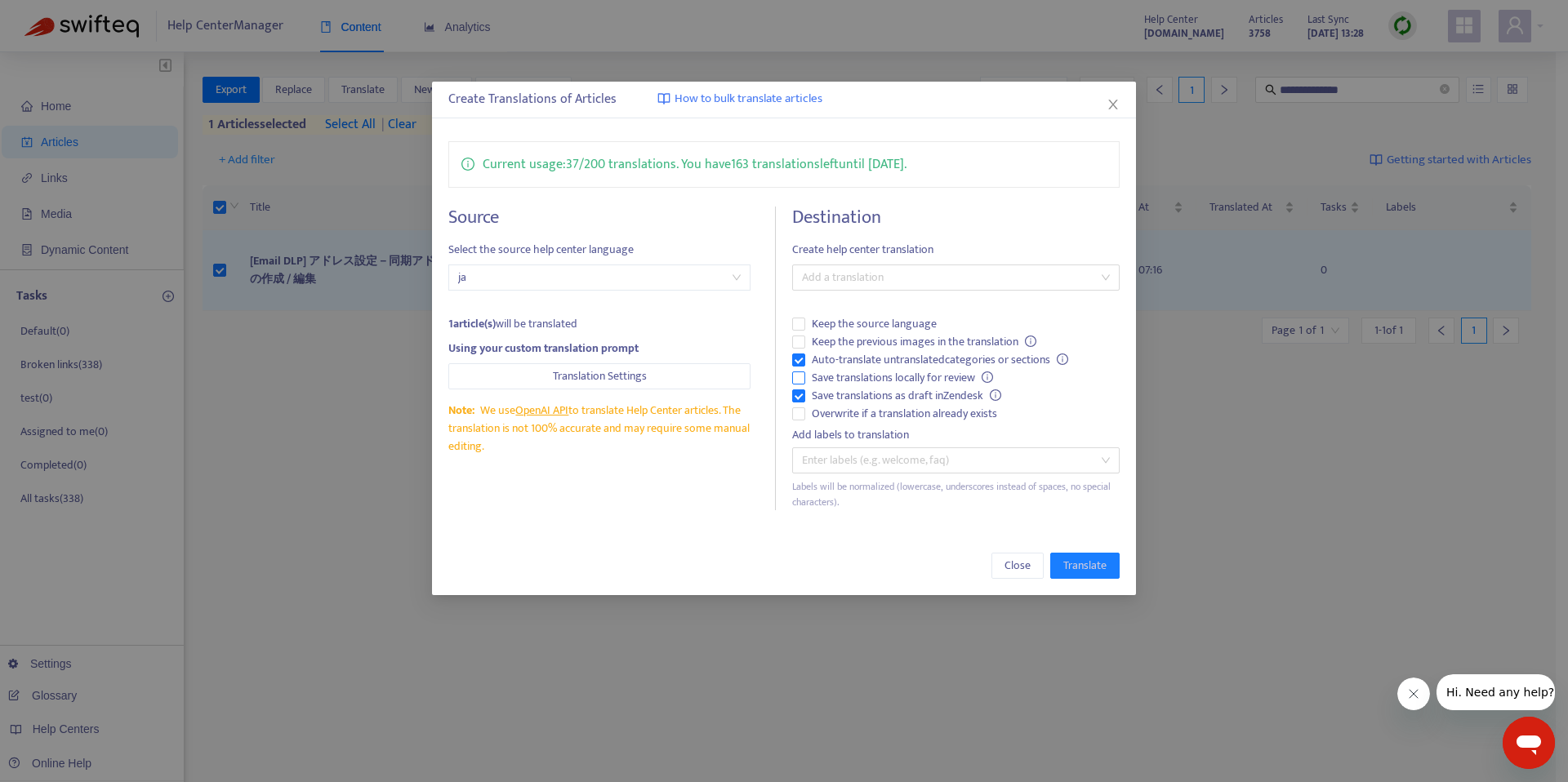
click at [807, 376] on span "Save translations locally for review" at bounding box center [902, 378] width 194 height 18
click at [959, 271] on div at bounding box center [948, 278] width 303 height 20
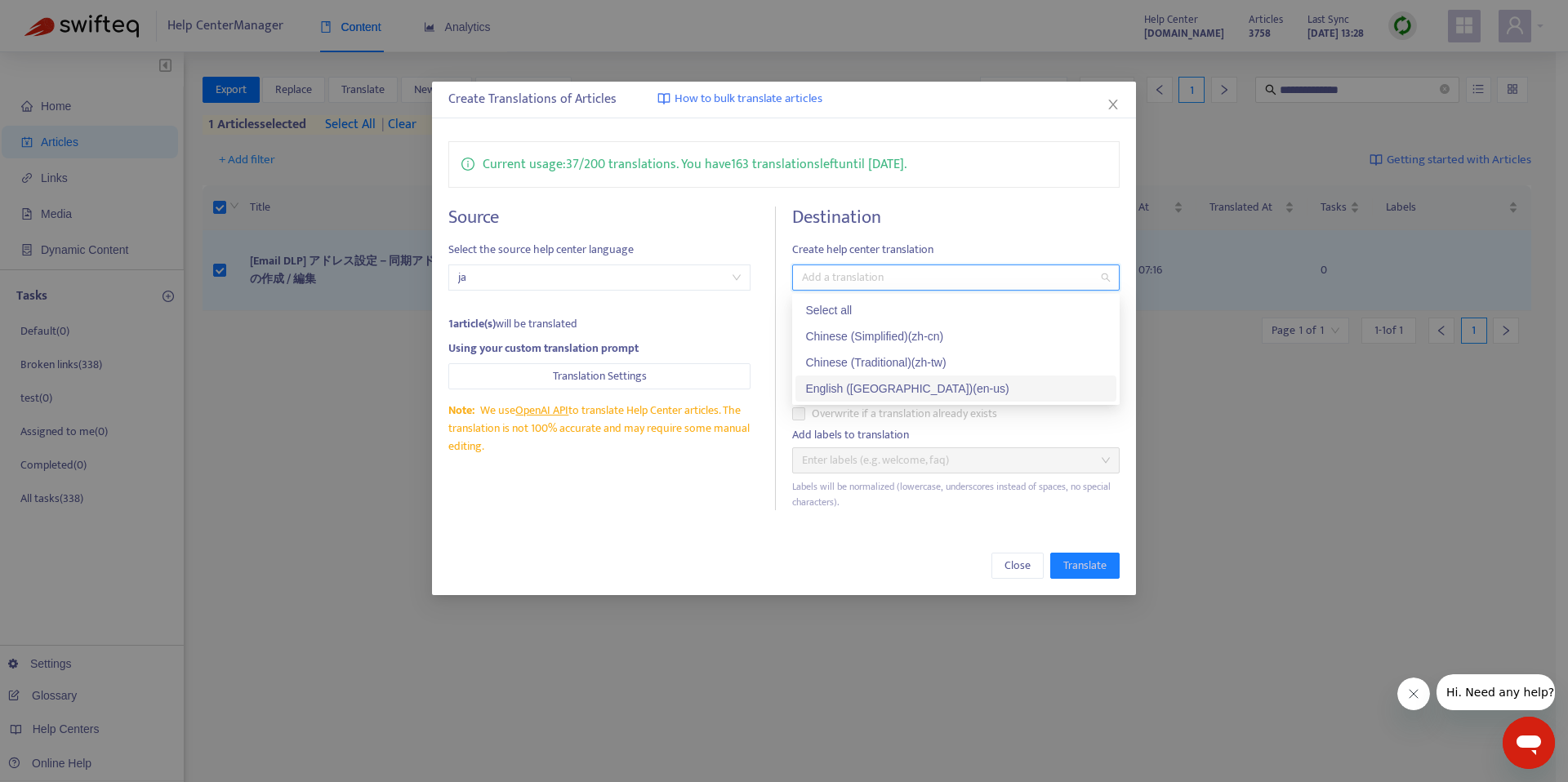
click at [908, 385] on div "English ([GEOGRAPHIC_DATA]) ( en-us )" at bounding box center [956, 388] width 301 height 18
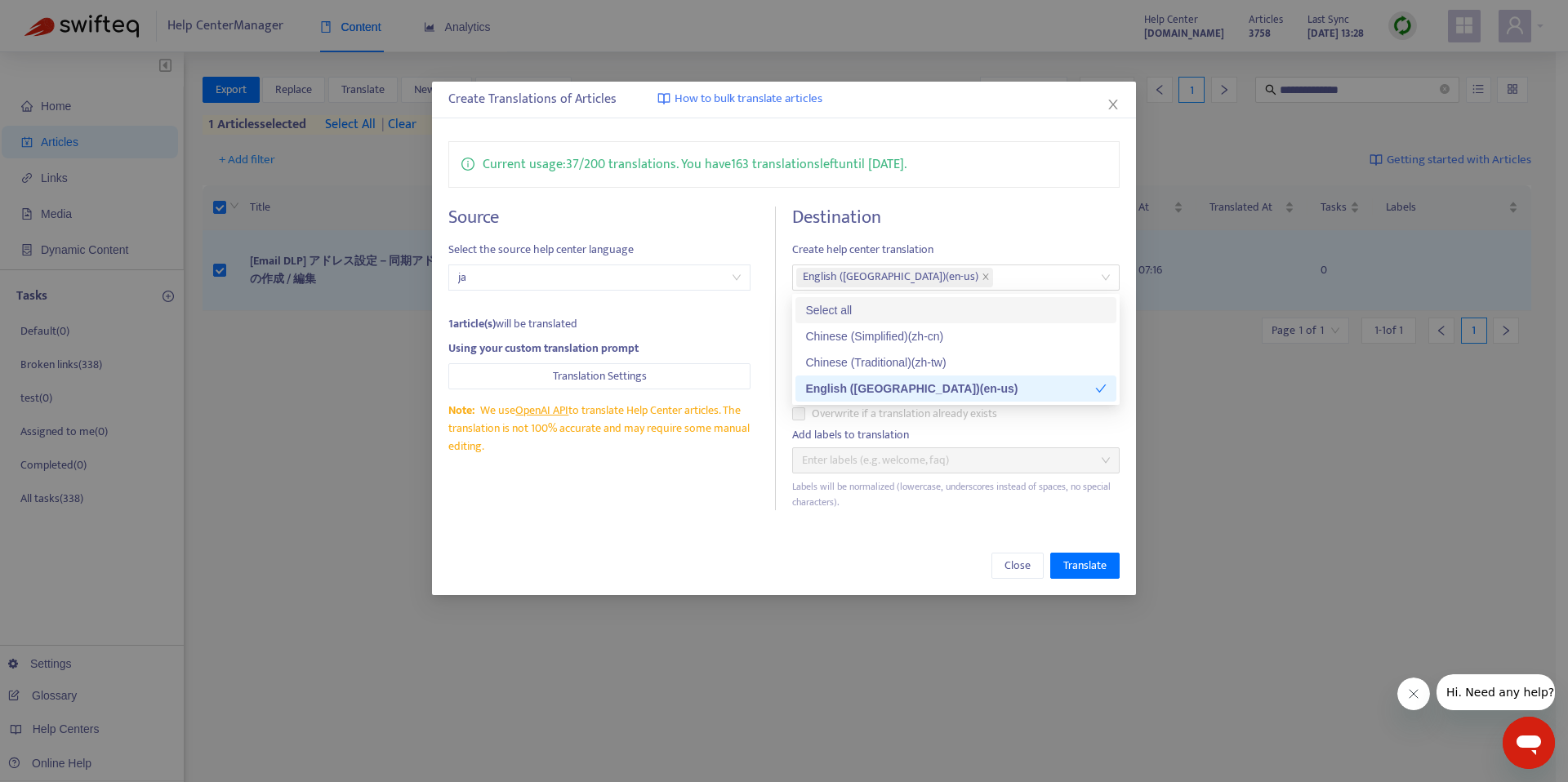
click at [1035, 194] on div "Current usage: 37 / 200 translations . You have 163 translations left until [DA…" at bounding box center [784, 325] width 704 height 402
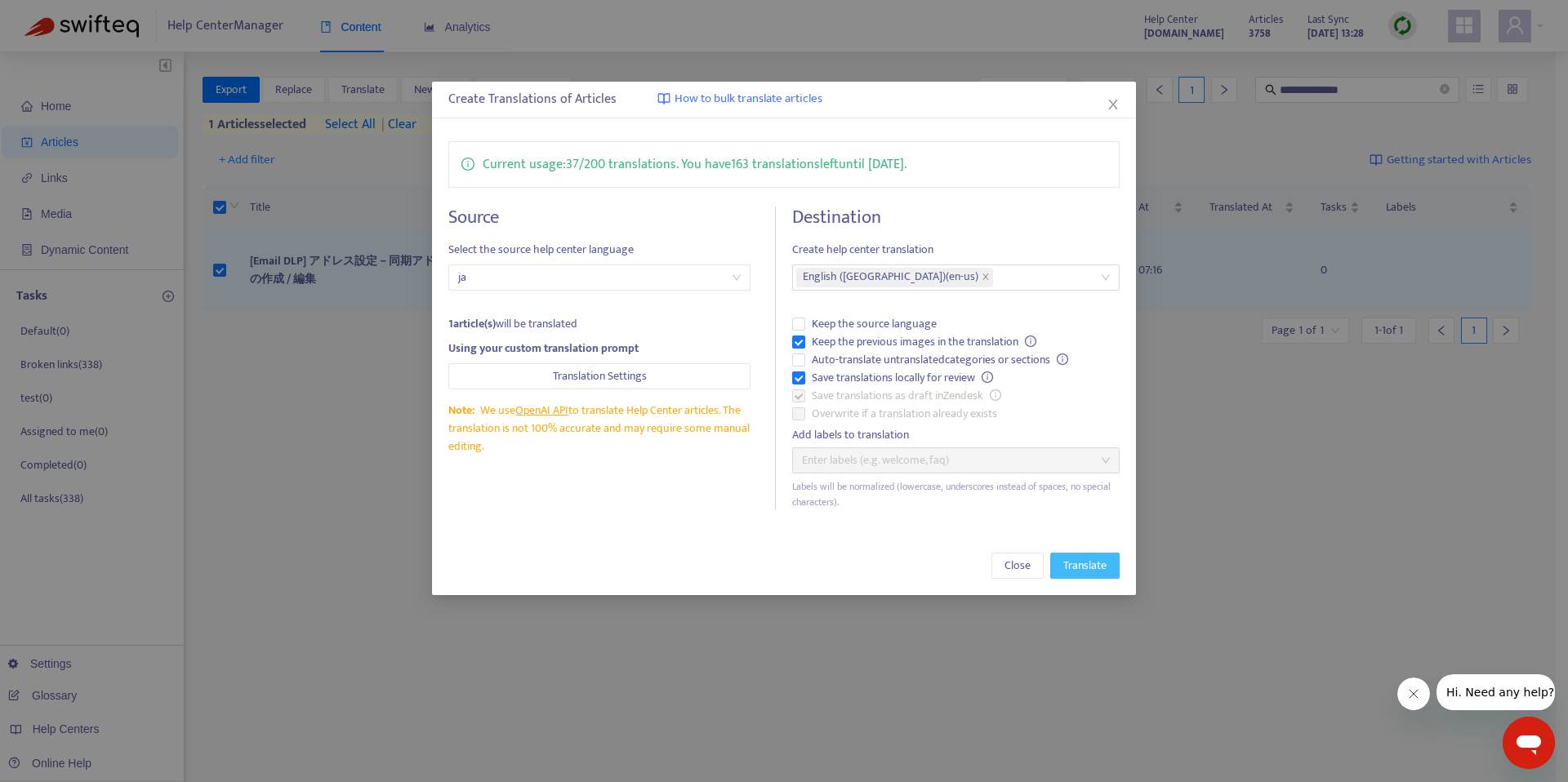
click at [1099, 568] on span "Translate" at bounding box center [1084, 566] width 44 height 18
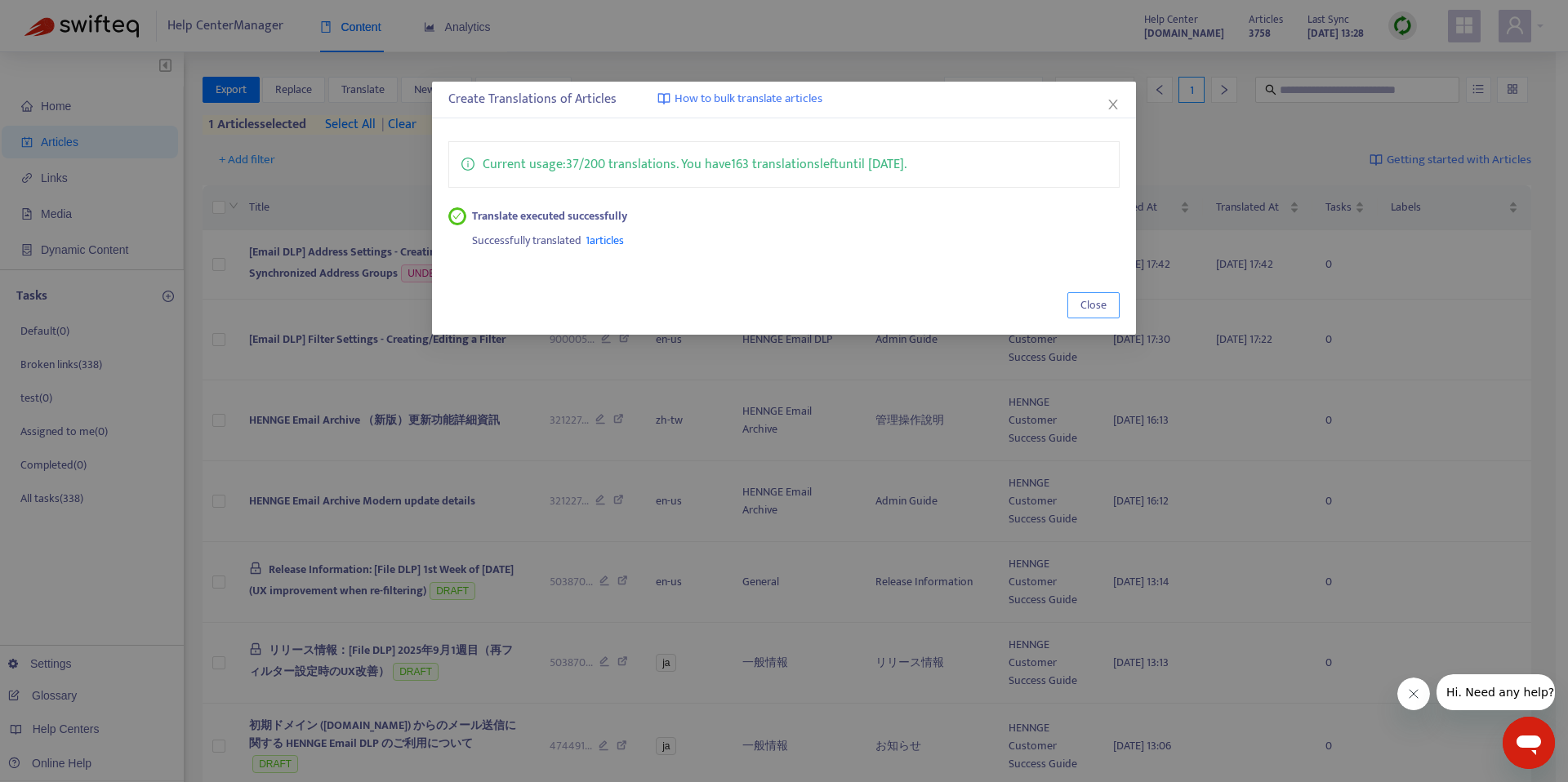
click at [1094, 302] on span "Close" at bounding box center [1093, 305] width 26 height 18
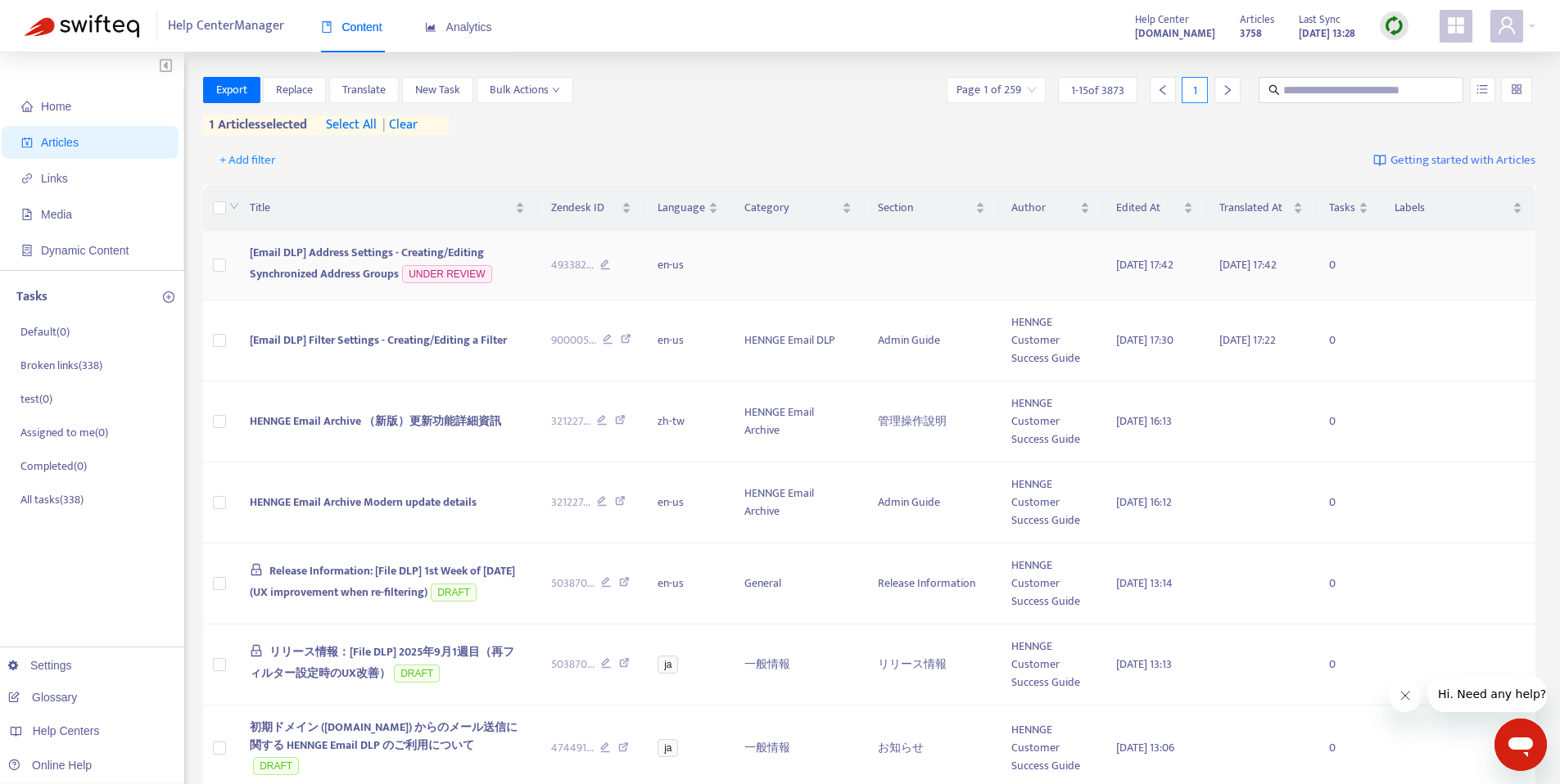
click at [416, 252] on span "[Email DLP] Address Settings - Creating/Editing Synchronized Address Groups" at bounding box center [367, 263] width 234 height 40
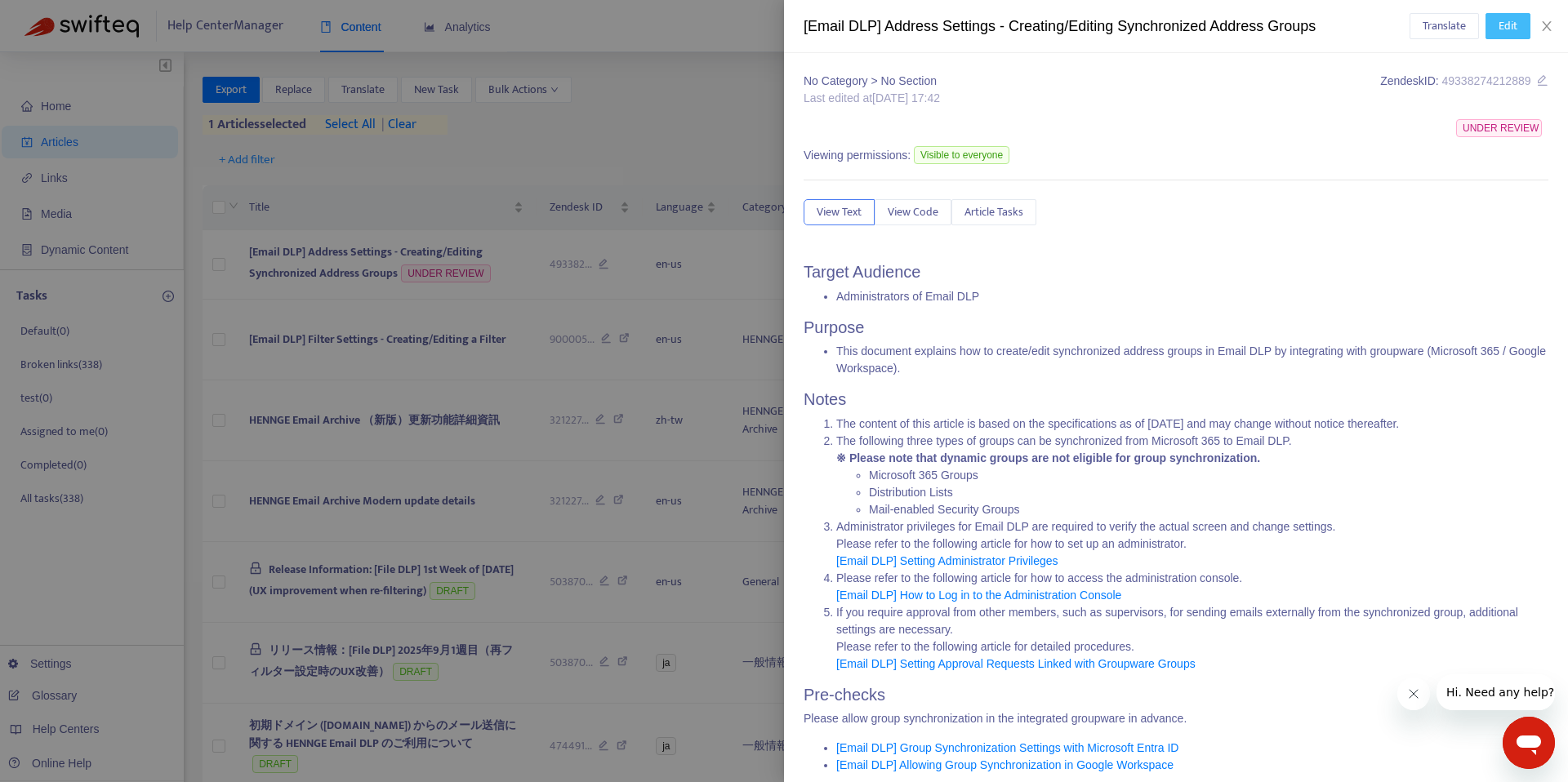
click at [1501, 36] on button "Edit" at bounding box center [1507, 26] width 45 height 26
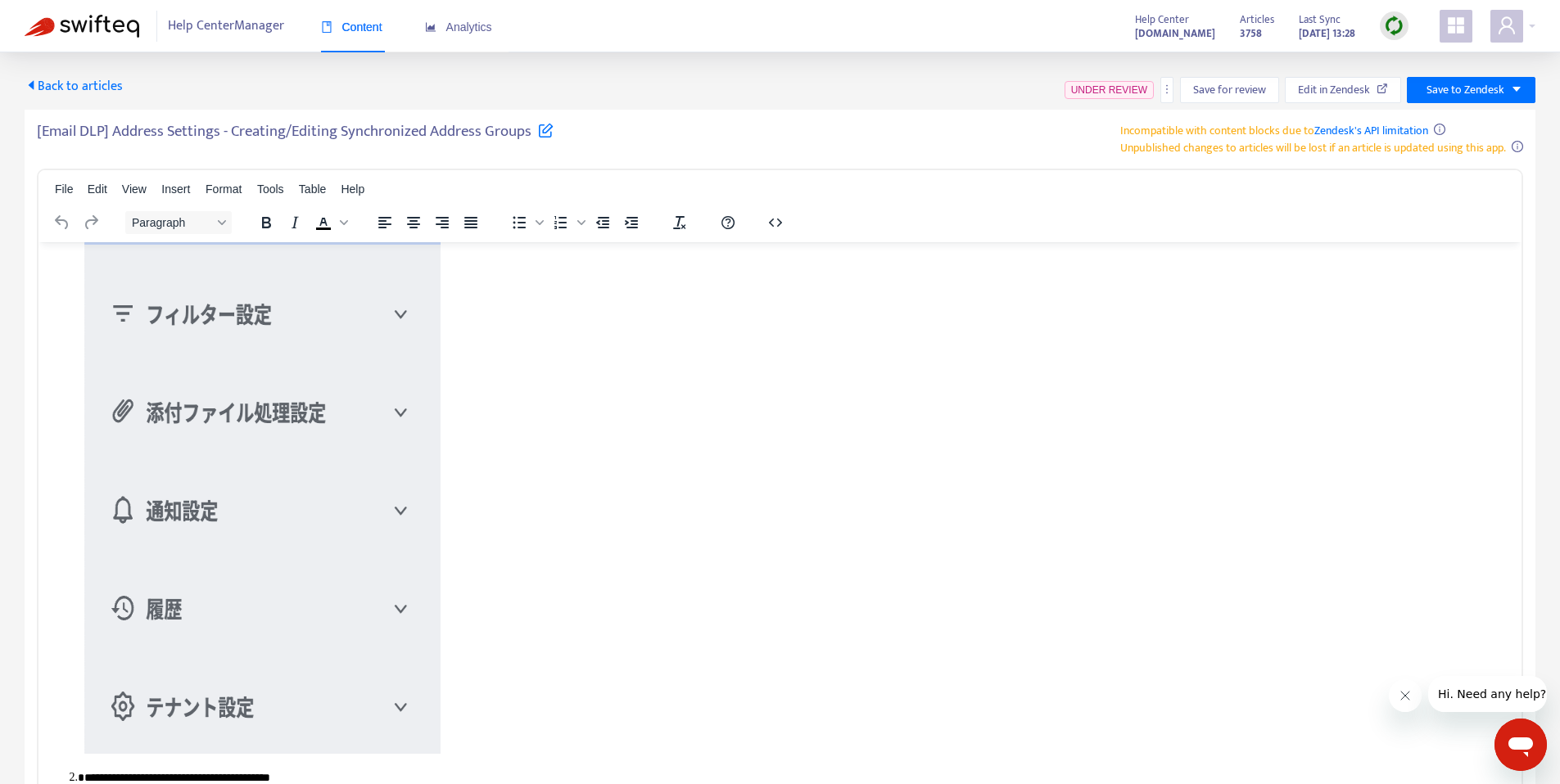
scroll to position [738, 0]
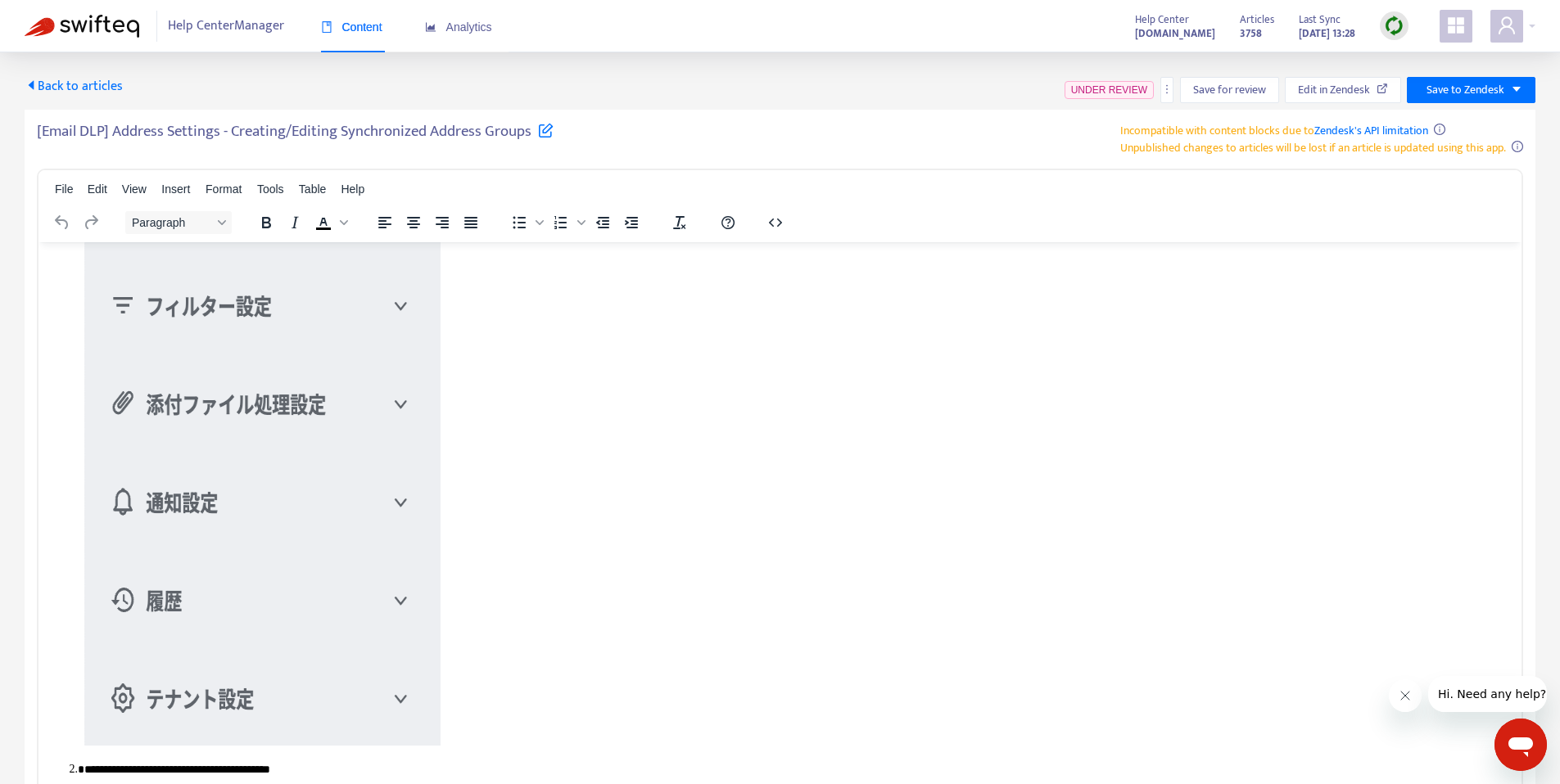
click at [467, 735] on p "Rich Text Area. Press ALT-0 for help." at bounding box center [796, 430] width 1424 height 641
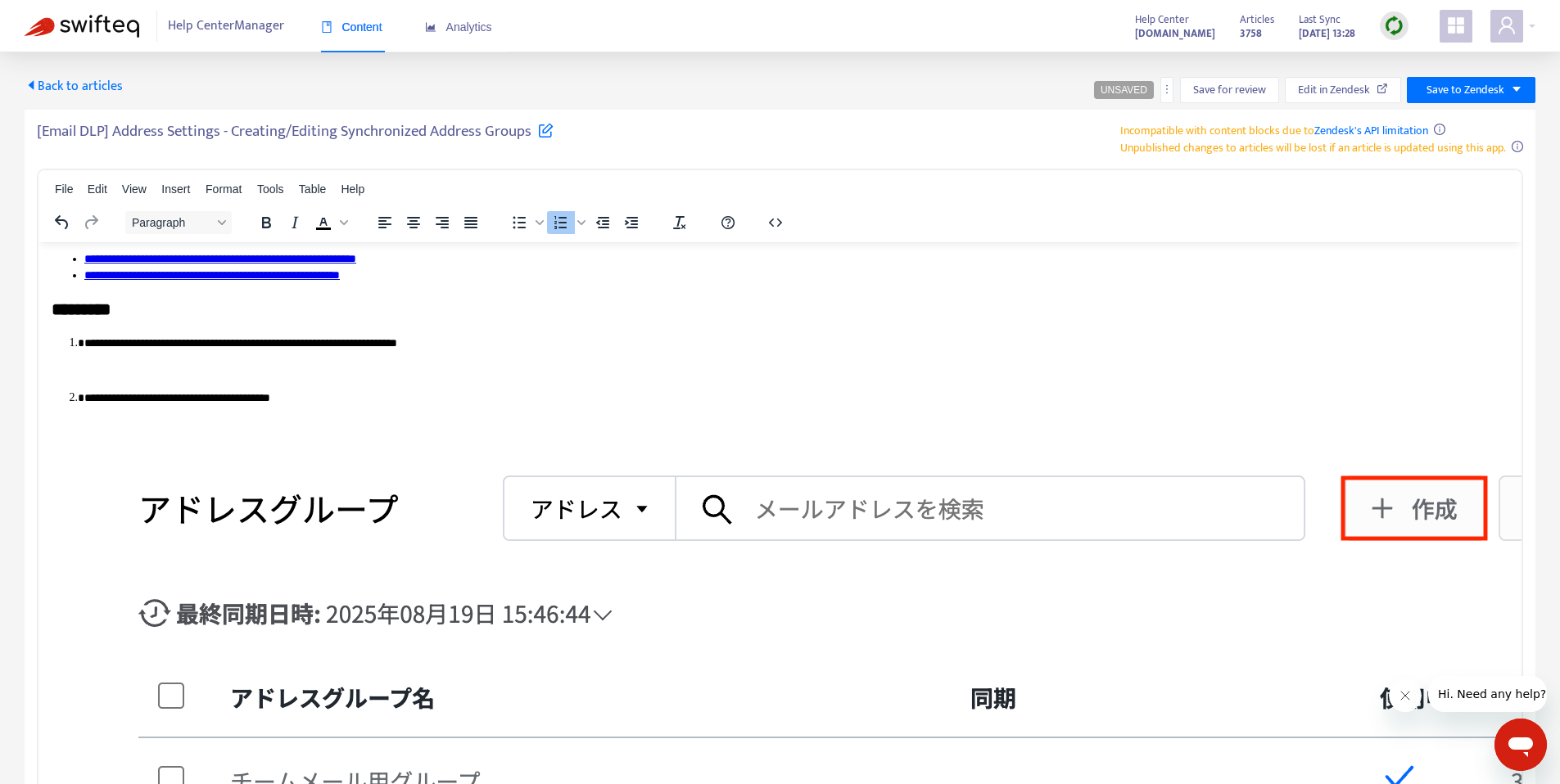
scroll to position [464, 0]
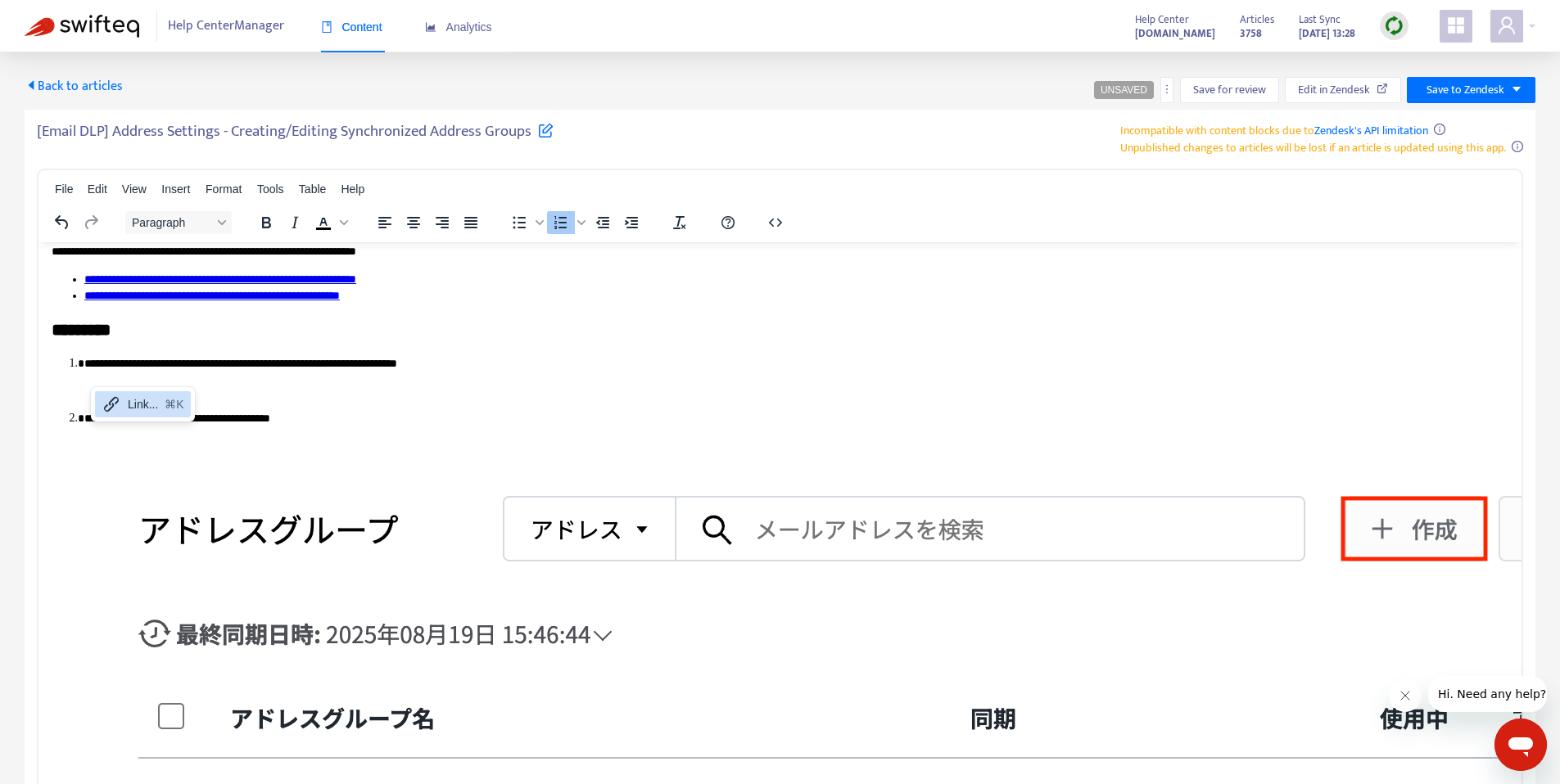
click at [349, 396] on p "Rich Text Area. Press ALT-0 for help." at bounding box center [796, 391] width 1424 height 16
click at [180, 188] on span "Insert" at bounding box center [176, 188] width 29 height 13
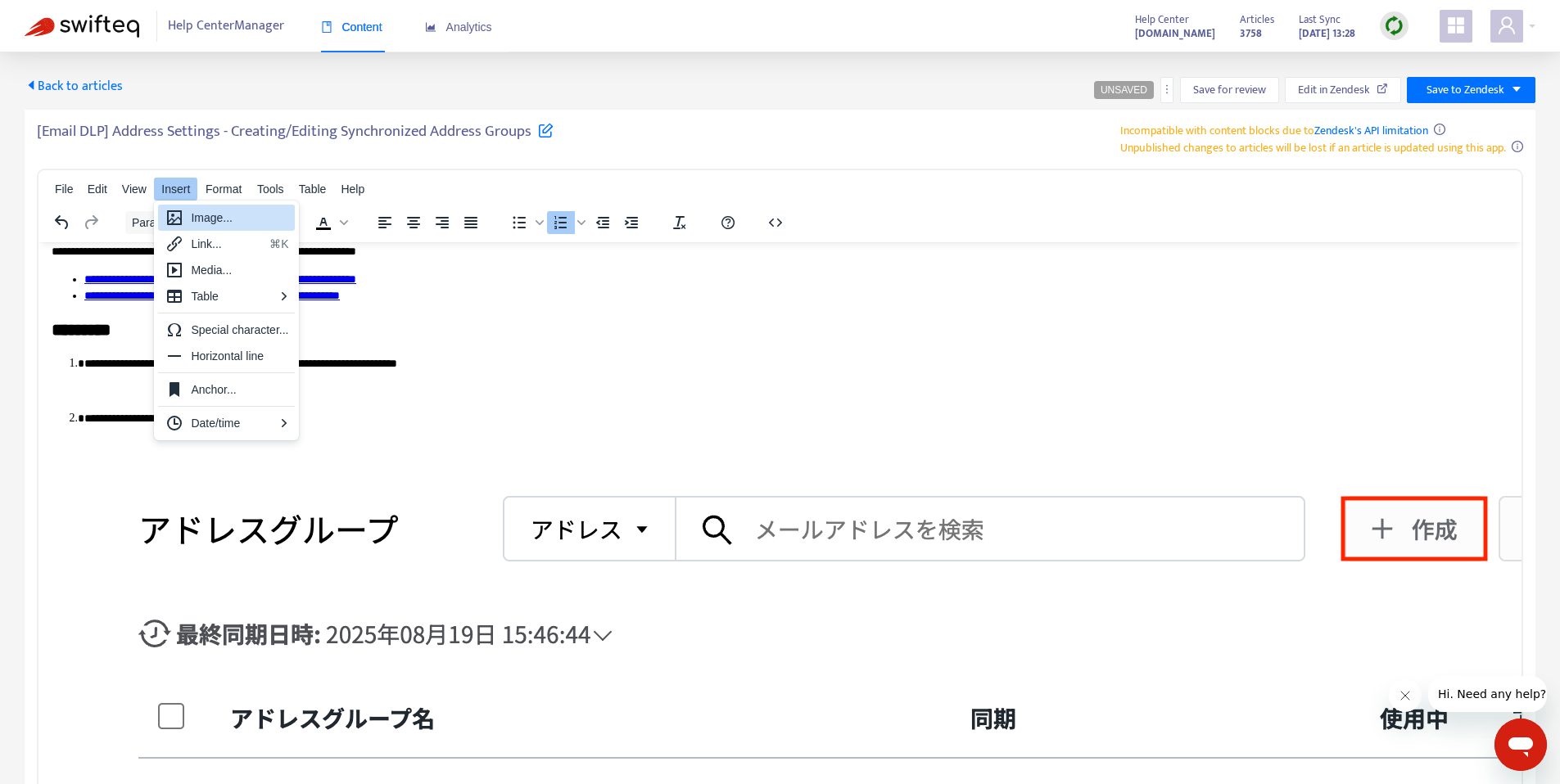
click at [227, 213] on div "Image..." at bounding box center [239, 218] width 97 height 20
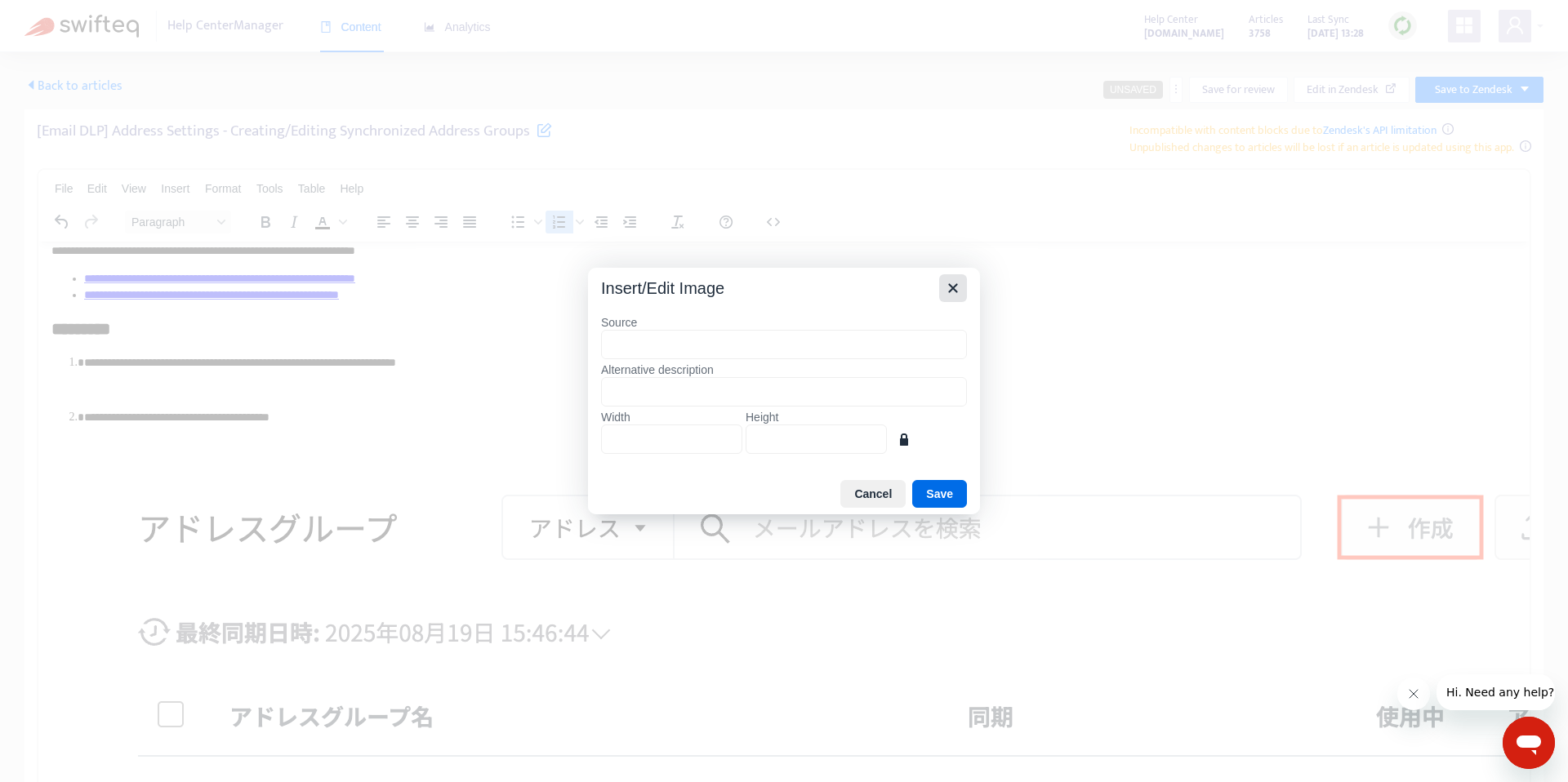
click at [959, 294] on icon "Close" at bounding box center [953, 289] width 20 height 20
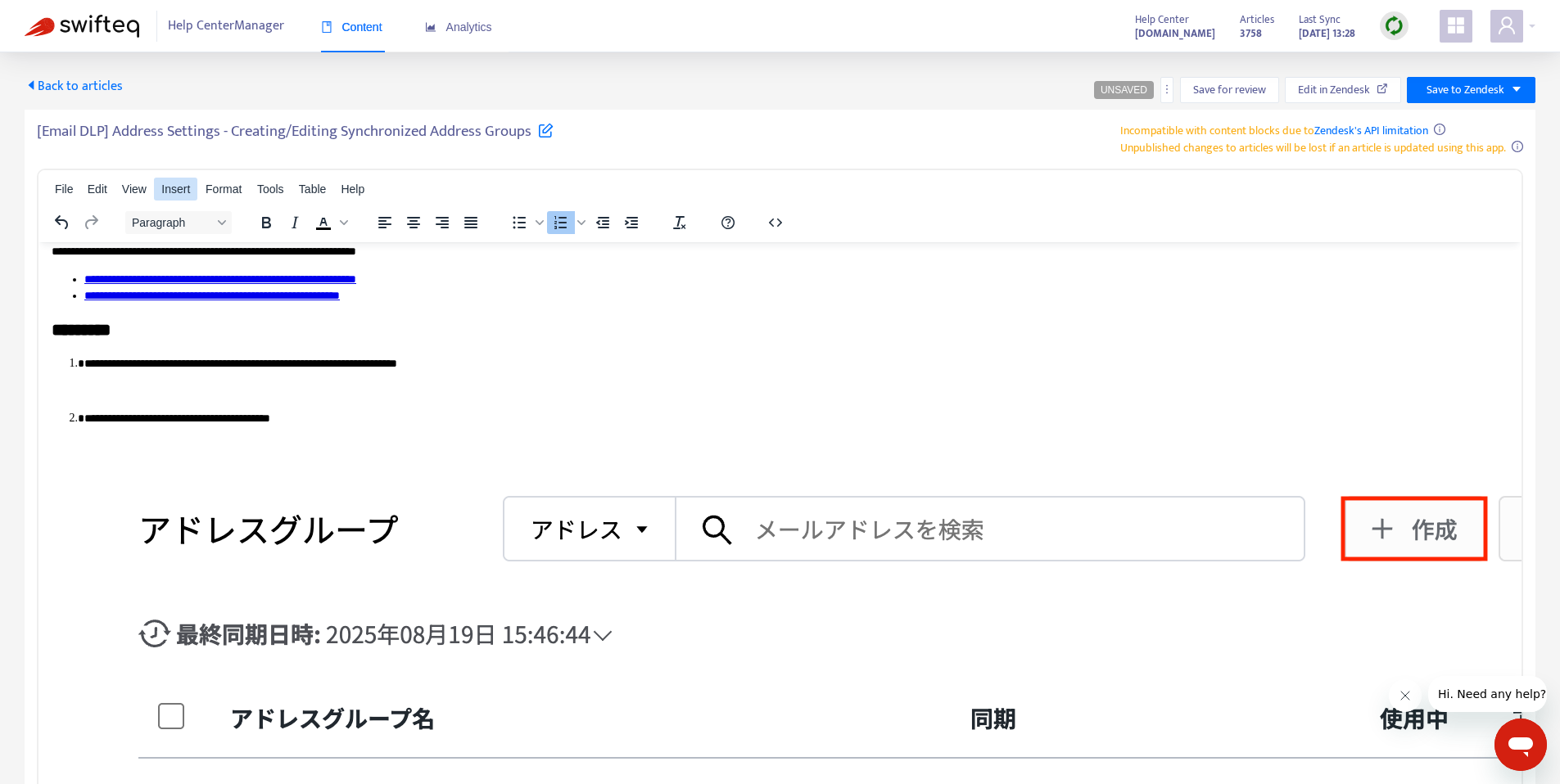
click at [176, 197] on button "Insert" at bounding box center [175, 189] width 44 height 23
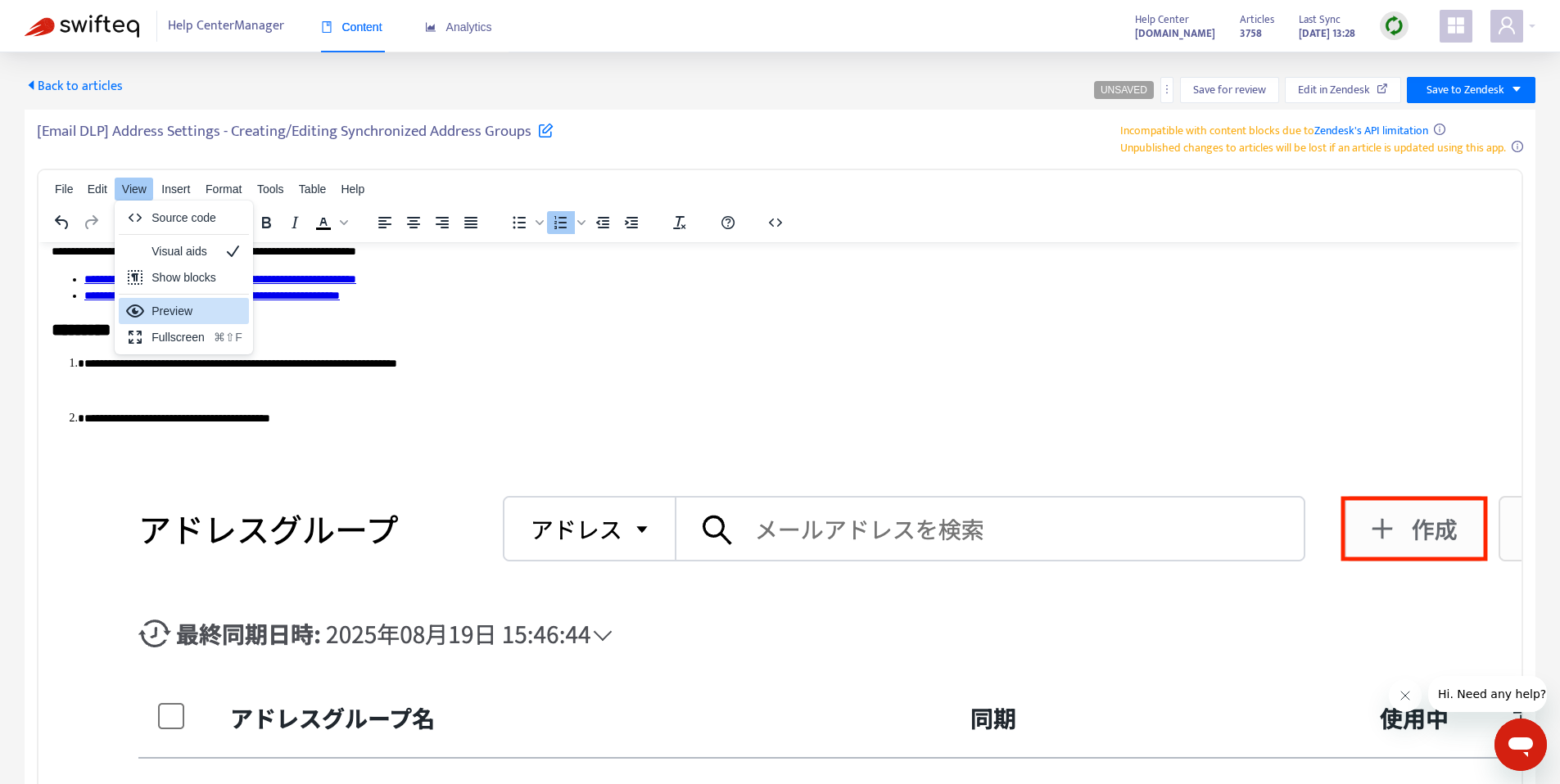
click at [108, 395] on p "Rich Text Area. Press ALT-0 for help." at bounding box center [796, 391] width 1424 height 16
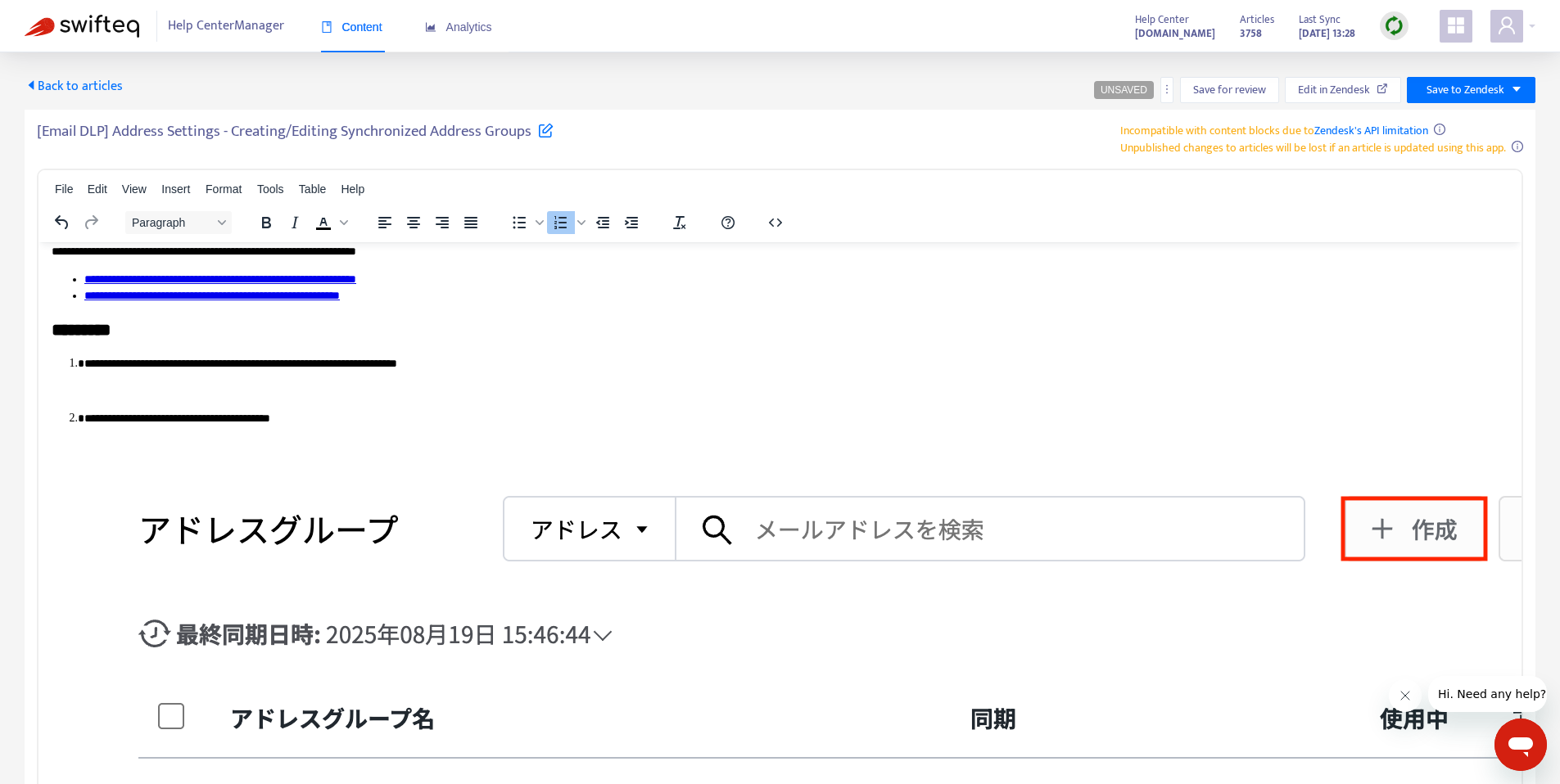
click at [190, 379] on li "**********" at bounding box center [796, 377] width 1424 height 44
drag, startPoint x: 383, startPoint y: 359, endPoint x: 578, endPoint y: 369, distance: 195.3
click at [578, 369] on p "**********" at bounding box center [790, 363] width 1412 height 16
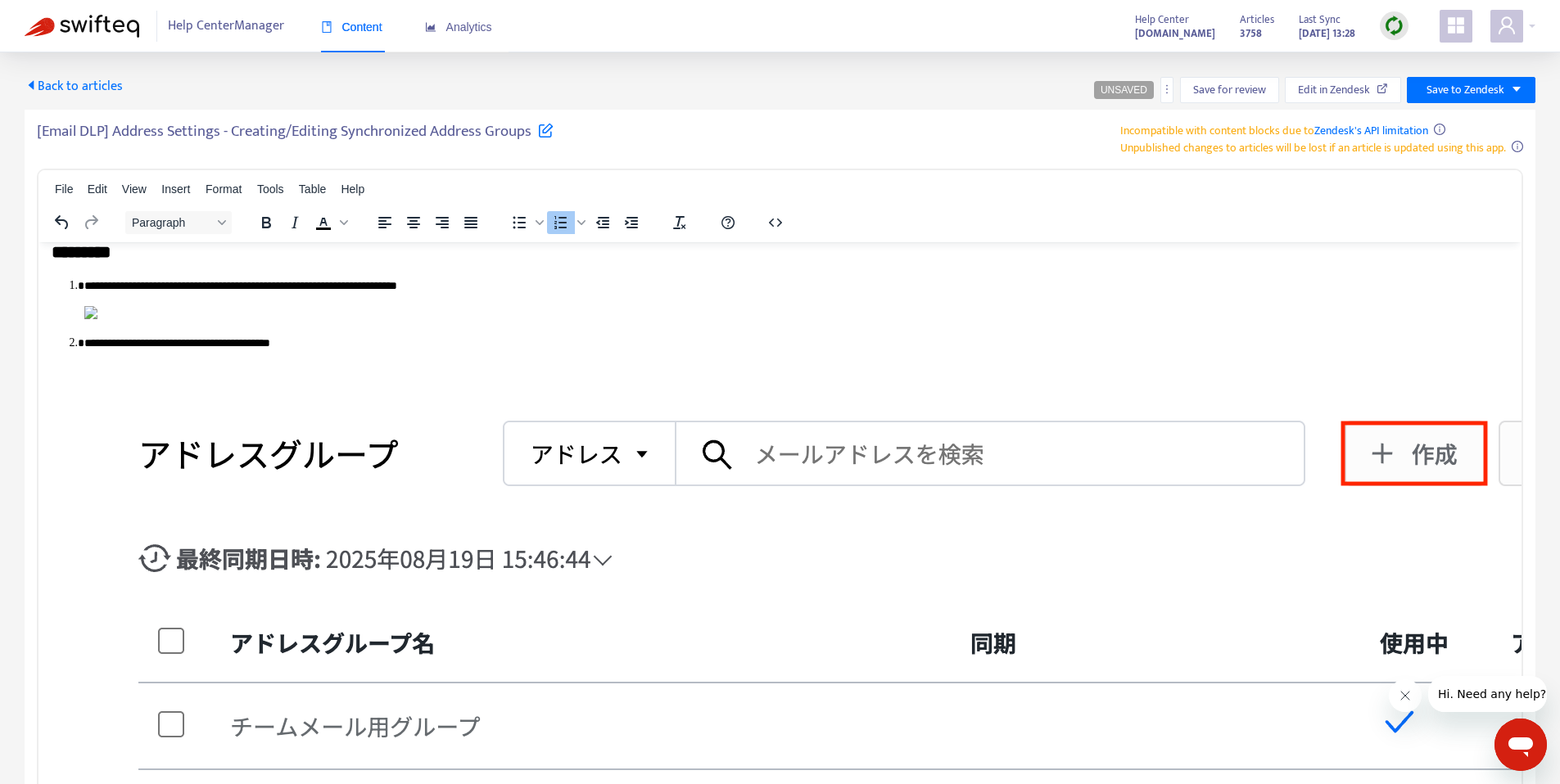
scroll to position [554, 0]
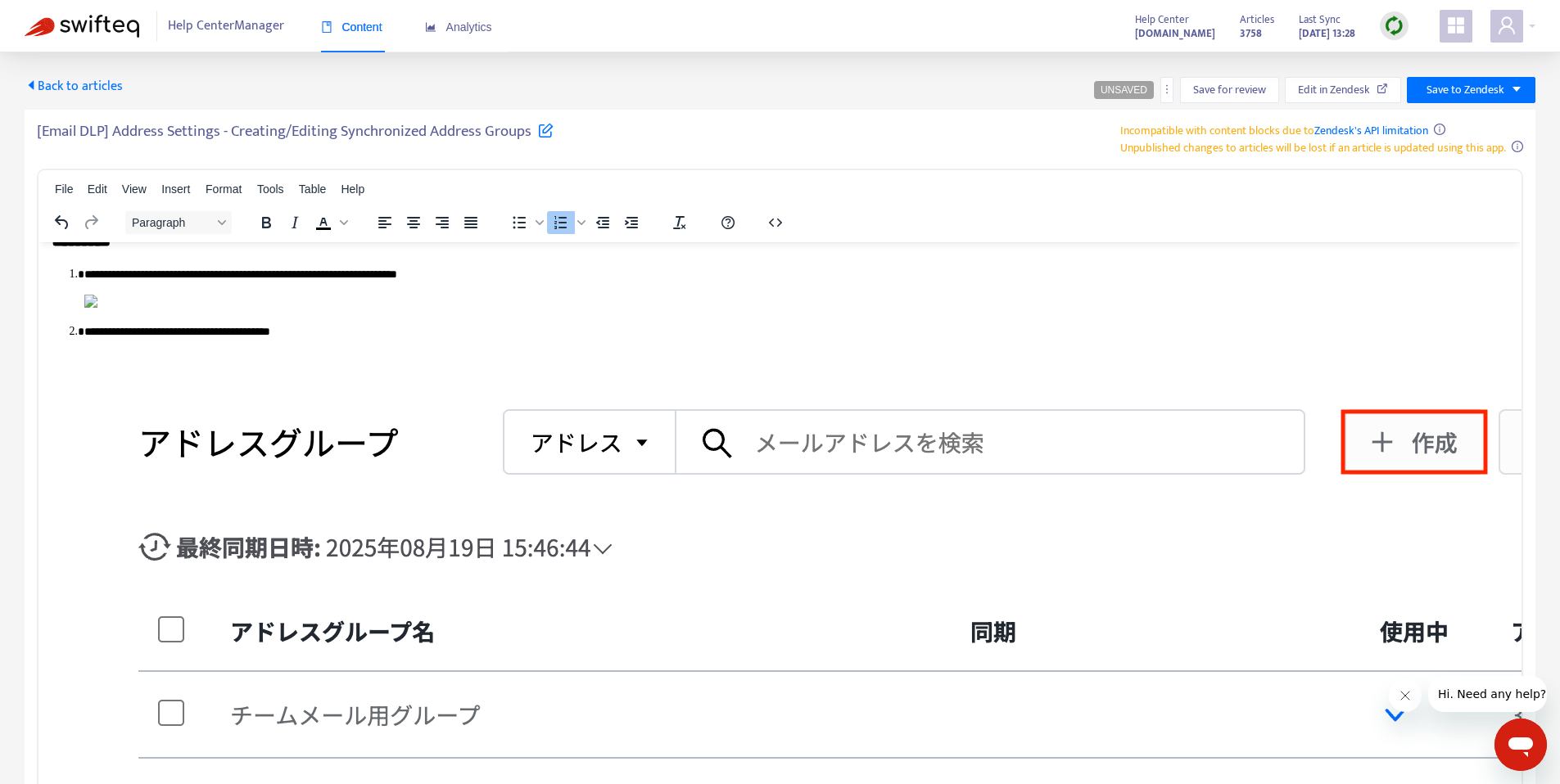
click at [632, 313] on p "Rich Text Area. Press ALT-0 for help." at bounding box center [796, 303] width 1424 height 19
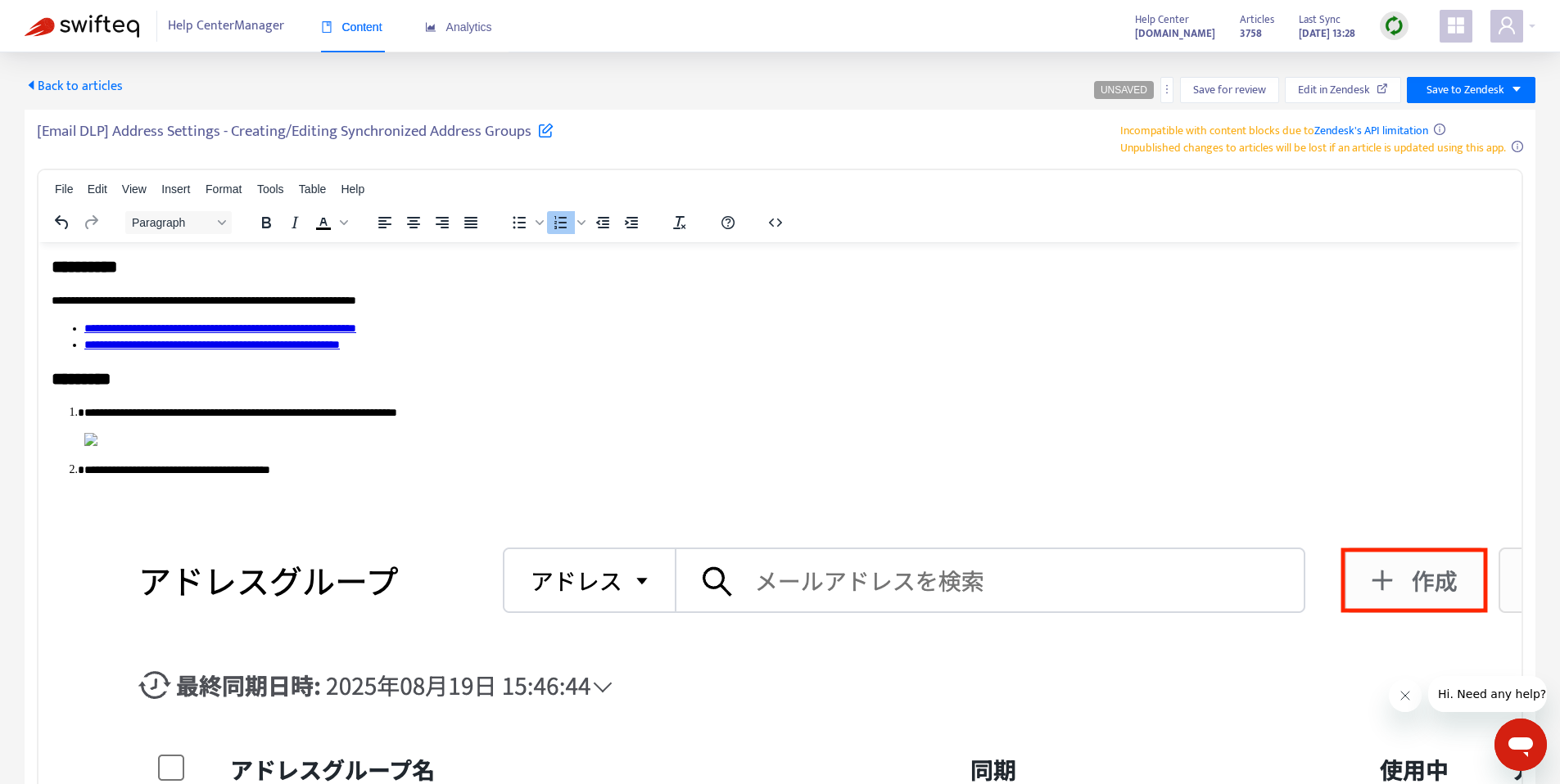
click at [504, 414] on p "**********" at bounding box center [790, 413] width 1412 height 16
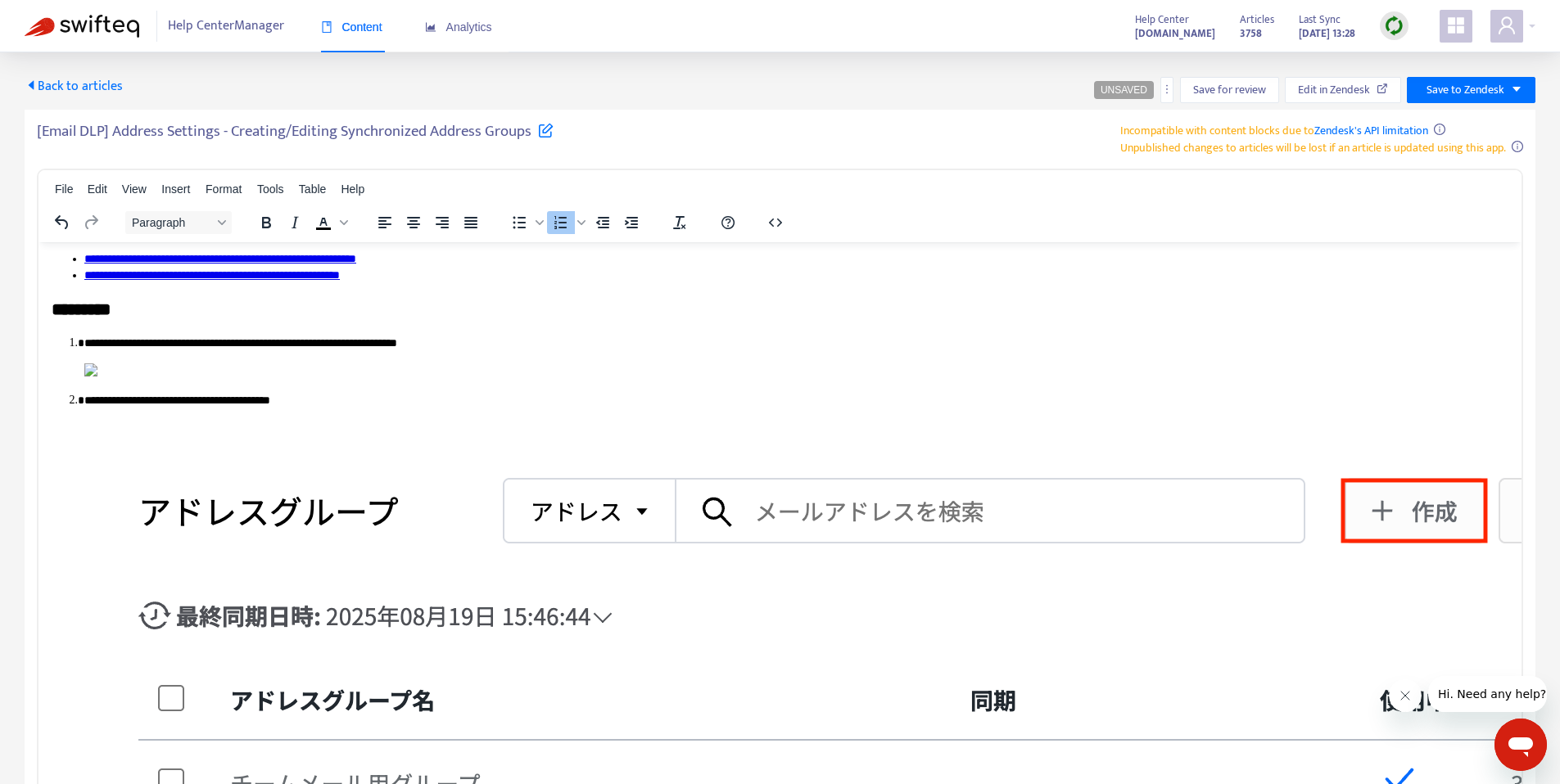
scroll to position [482, 0]
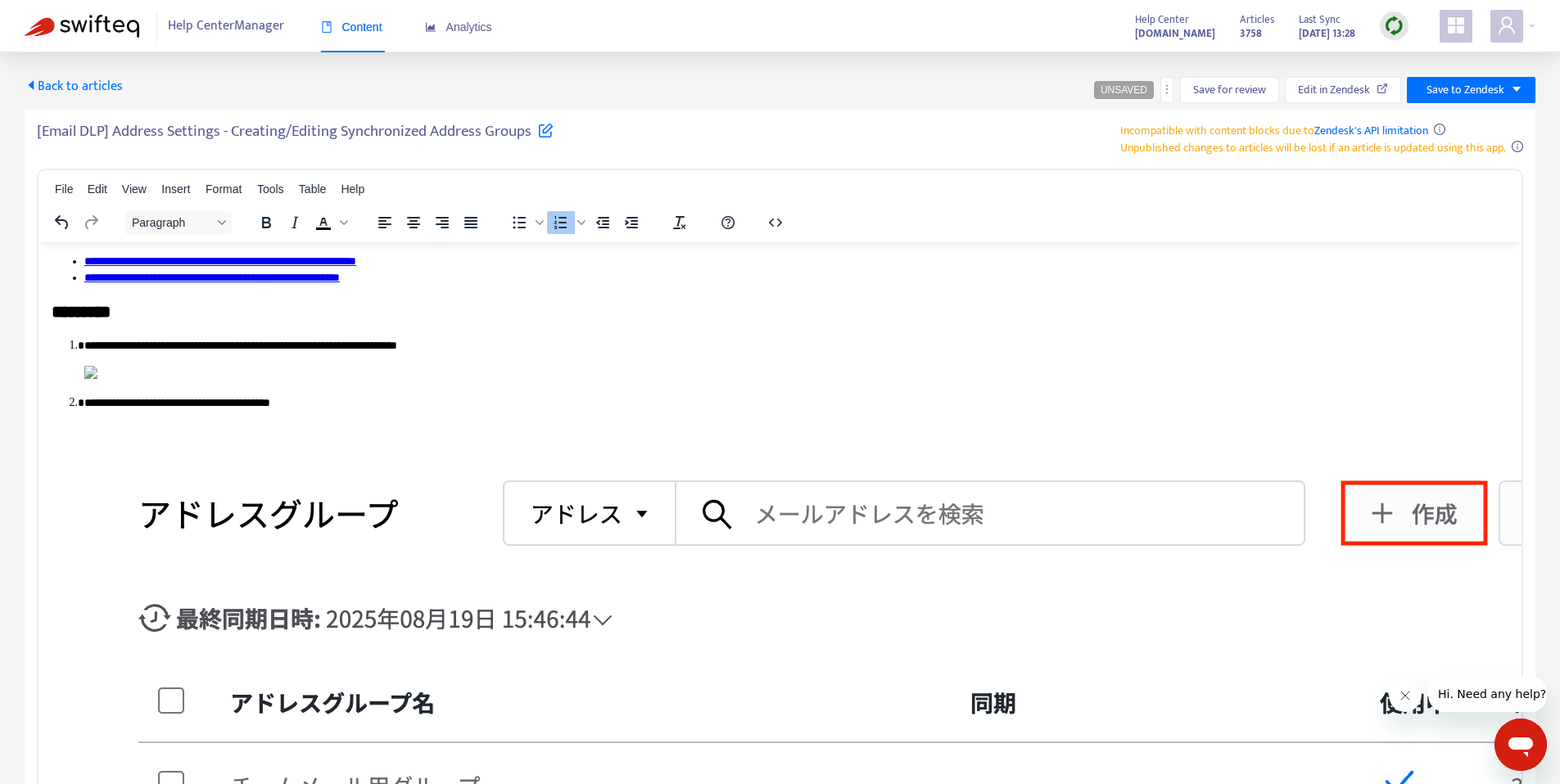
click at [304, 344] on p "**********" at bounding box center [790, 346] width 1412 height 16
drag, startPoint x: 919, startPoint y: 346, endPoint x: 921, endPoint y: 358, distance: 12.2
click at [919, 346] on p "**********" at bounding box center [790, 346] width 1412 height 16
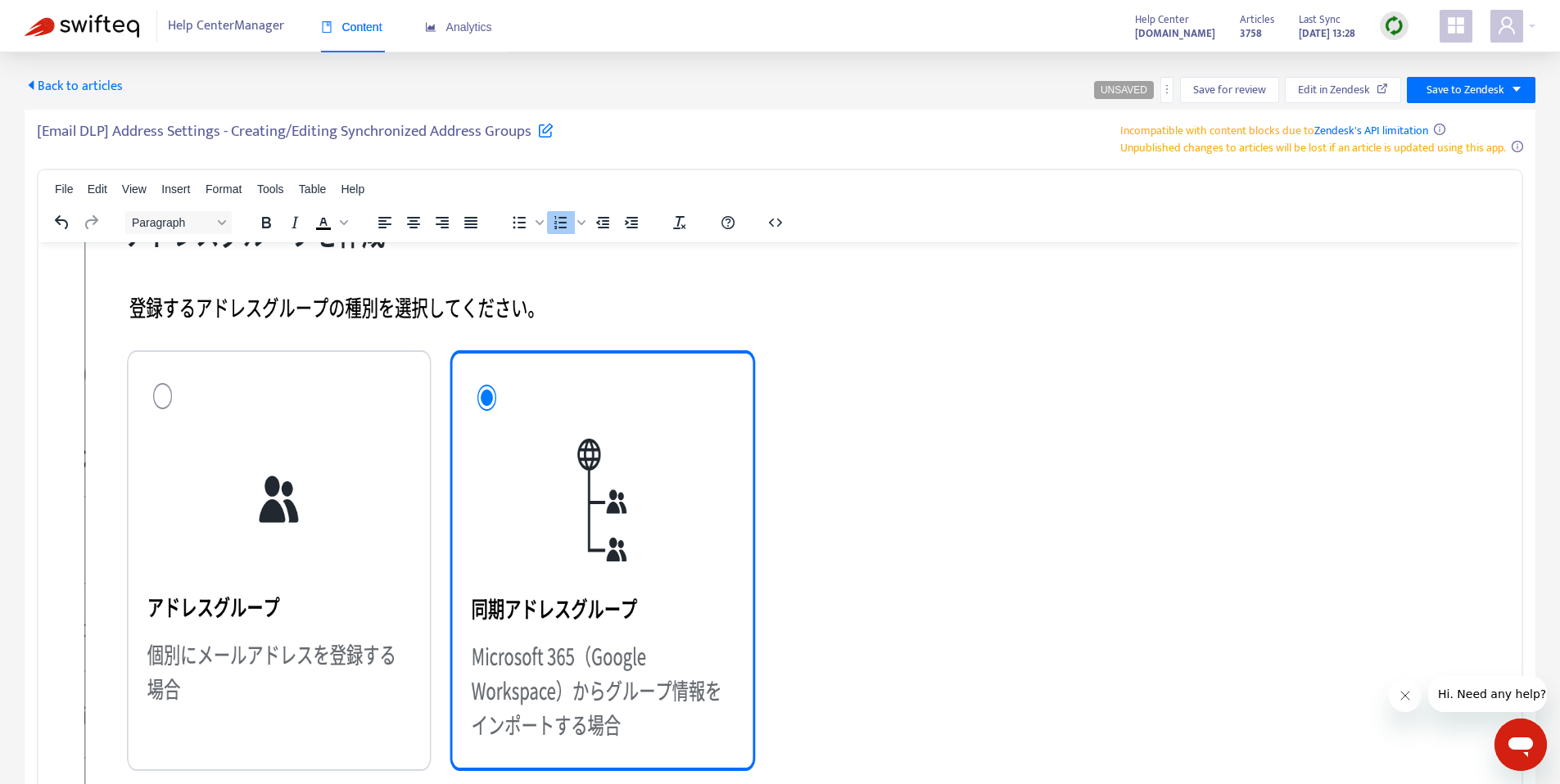
scroll to position [1629, 0]
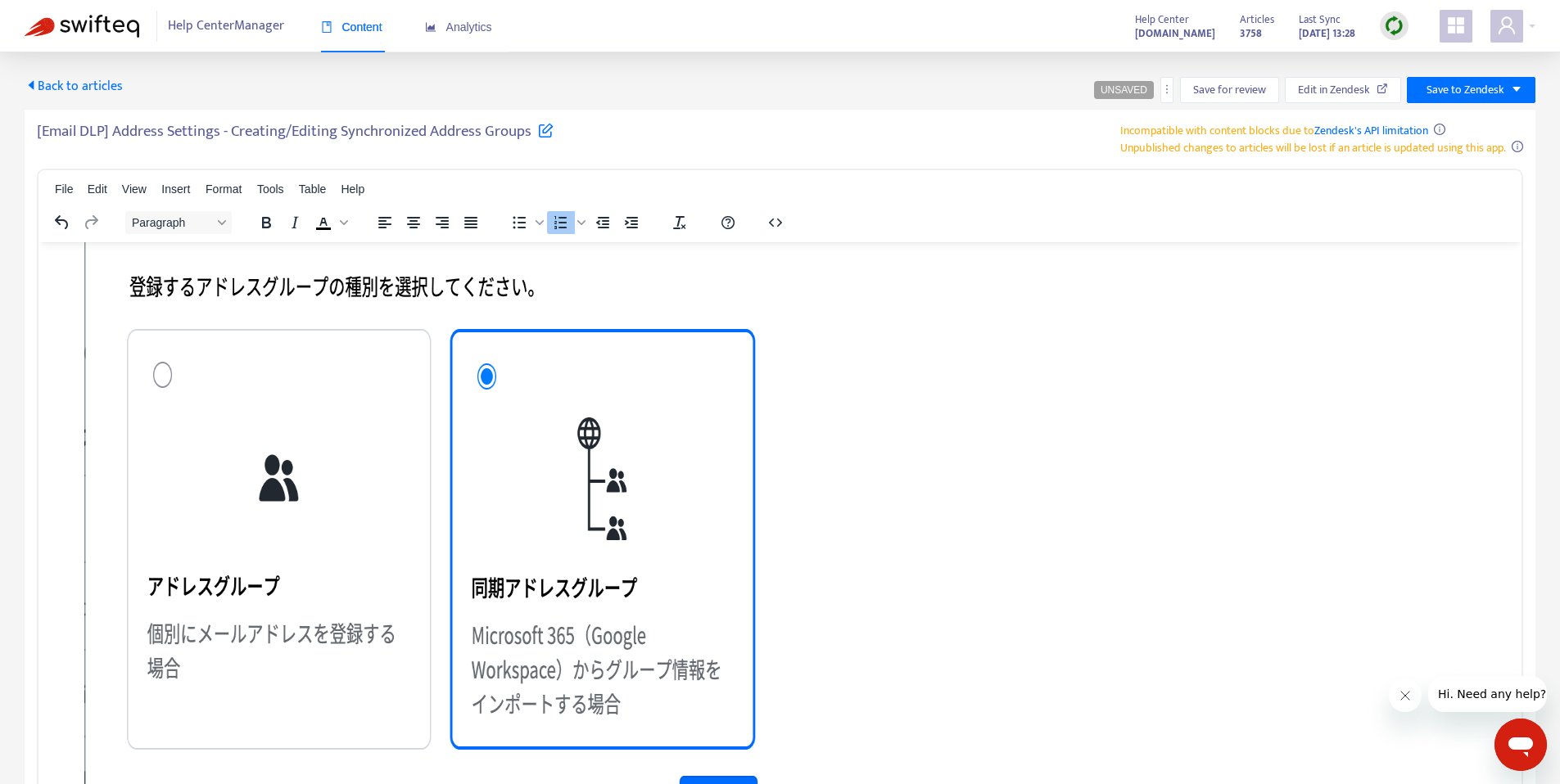
drag, startPoint x: 77, startPoint y: 468, endPoint x: 152, endPoint y: 458, distance: 75.7
click at [77, 468] on ol "**********" at bounding box center [780, 700] width 1456 height 3019
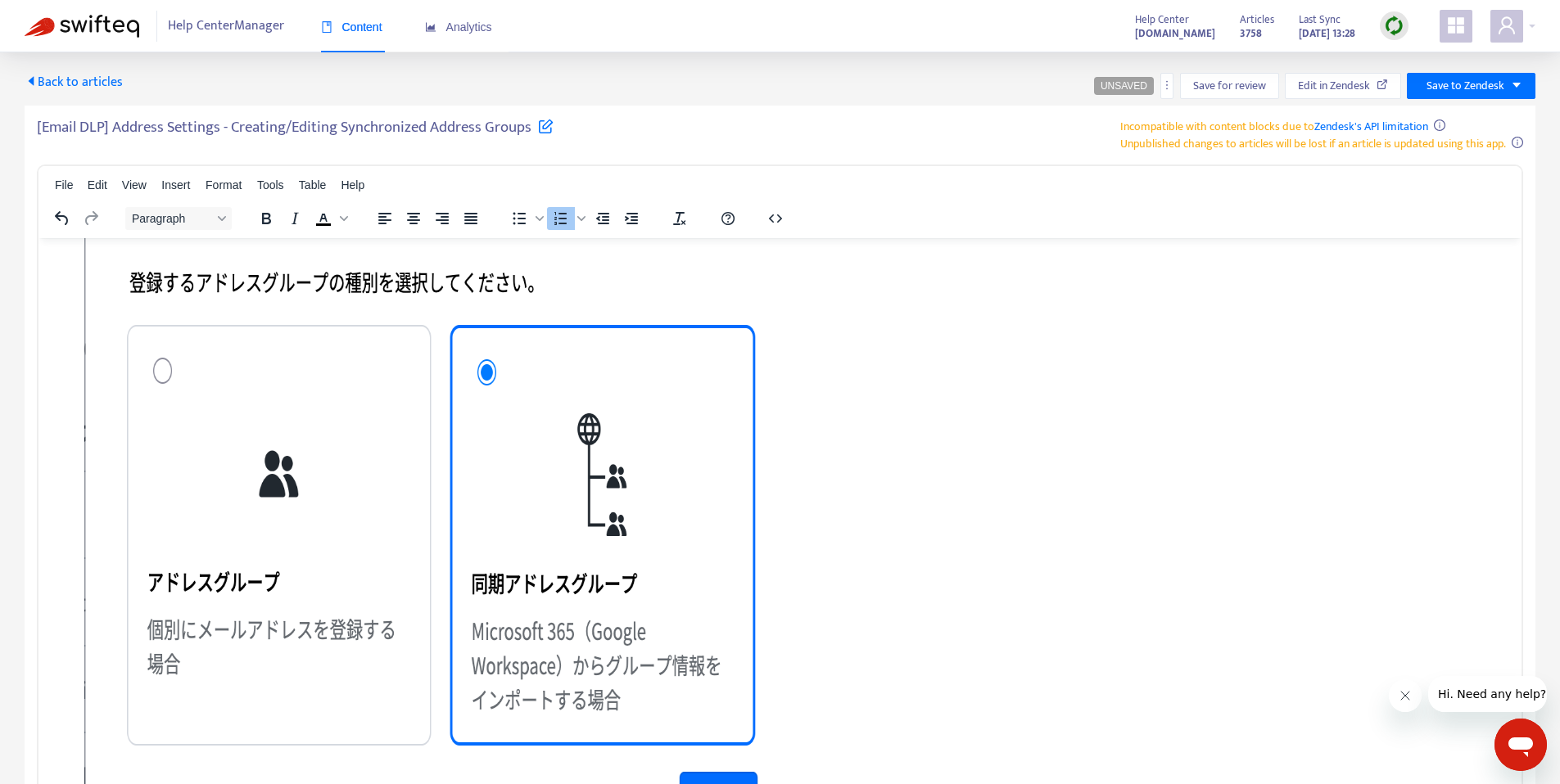
scroll to position [1305, 0]
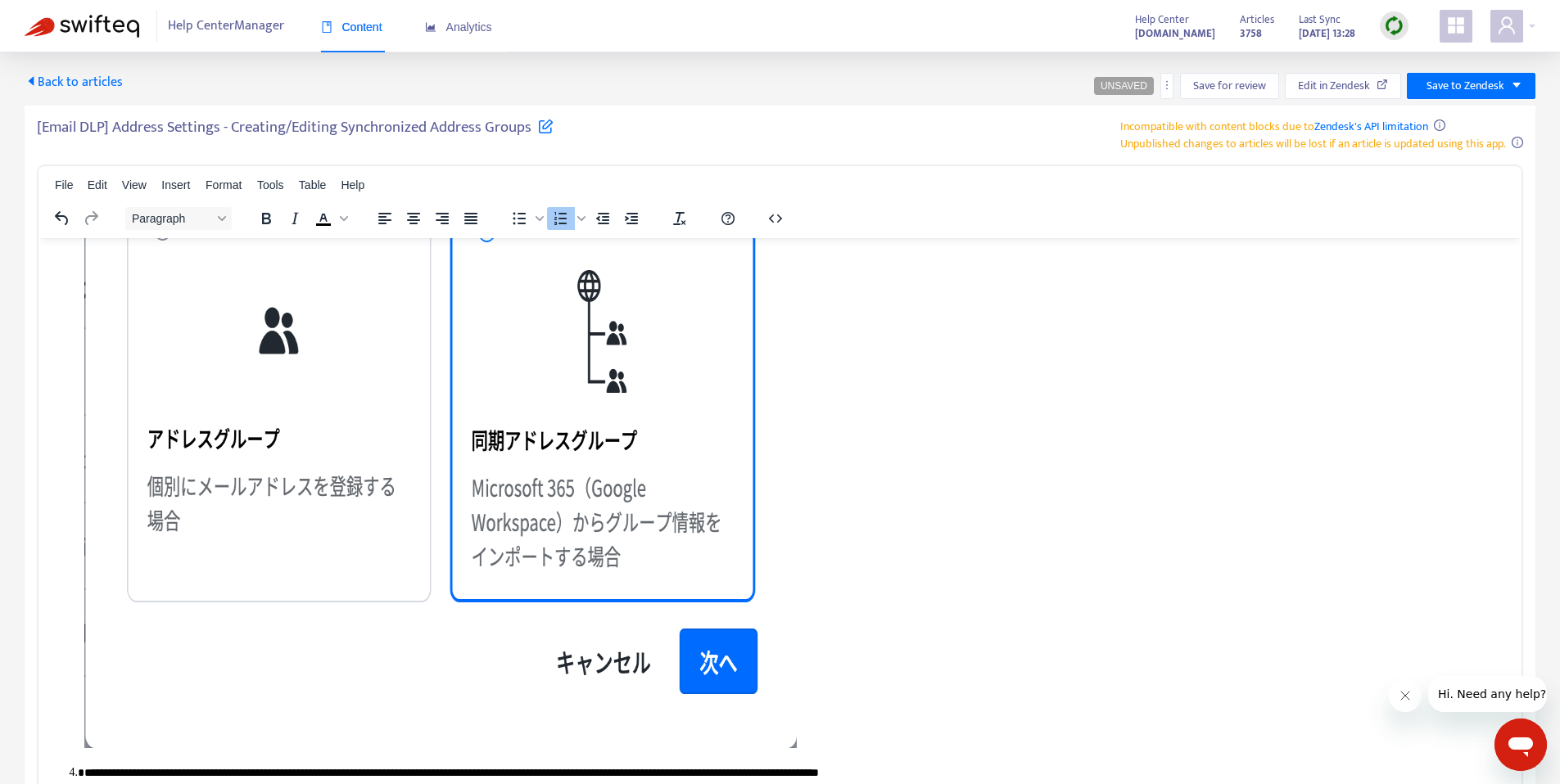
scroll to position [896, 0]
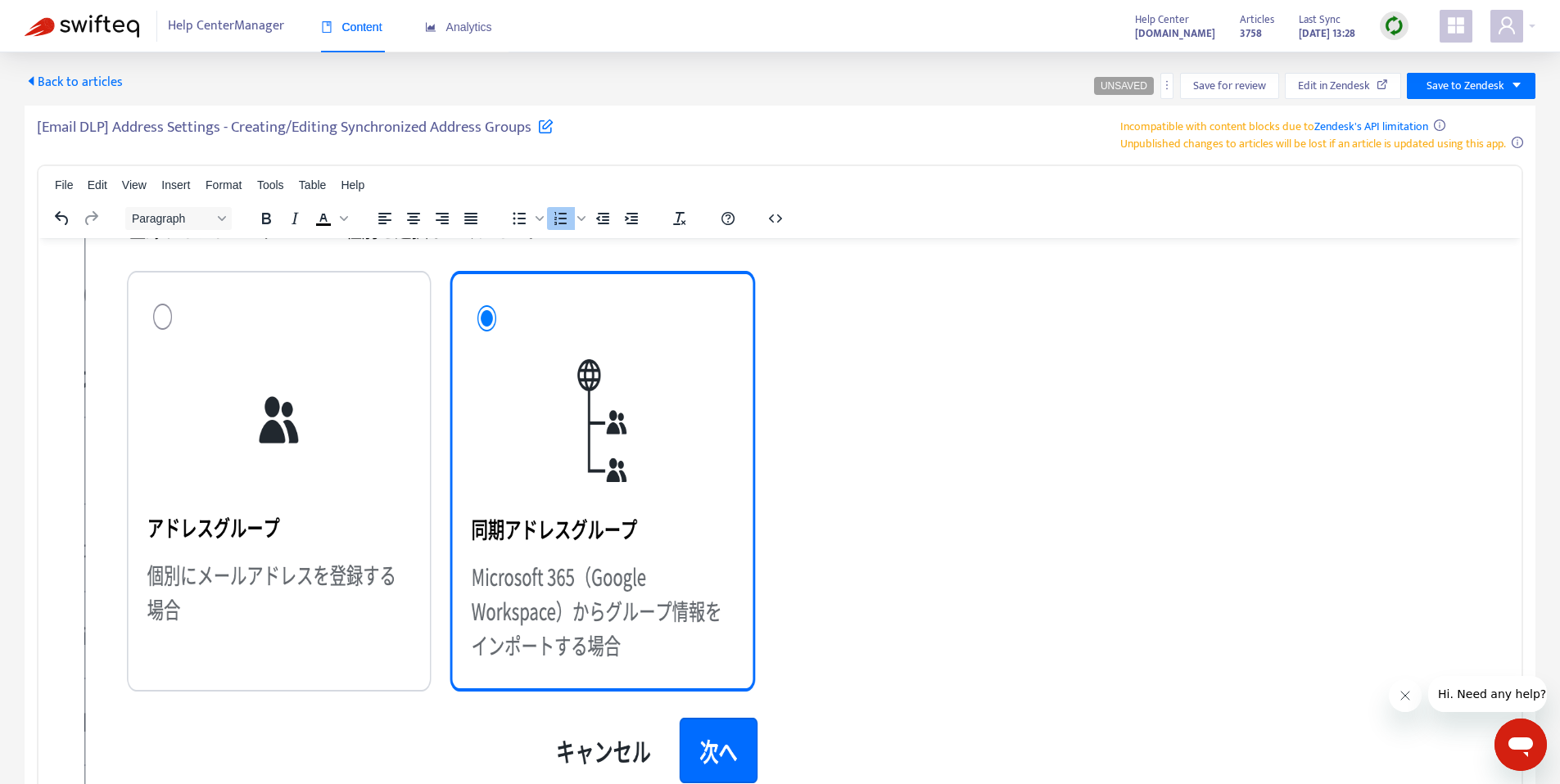
click at [97, 18] on img "Rich Text Area. Press ALT-0 for help." at bounding box center [90, 11] width 13 height 13
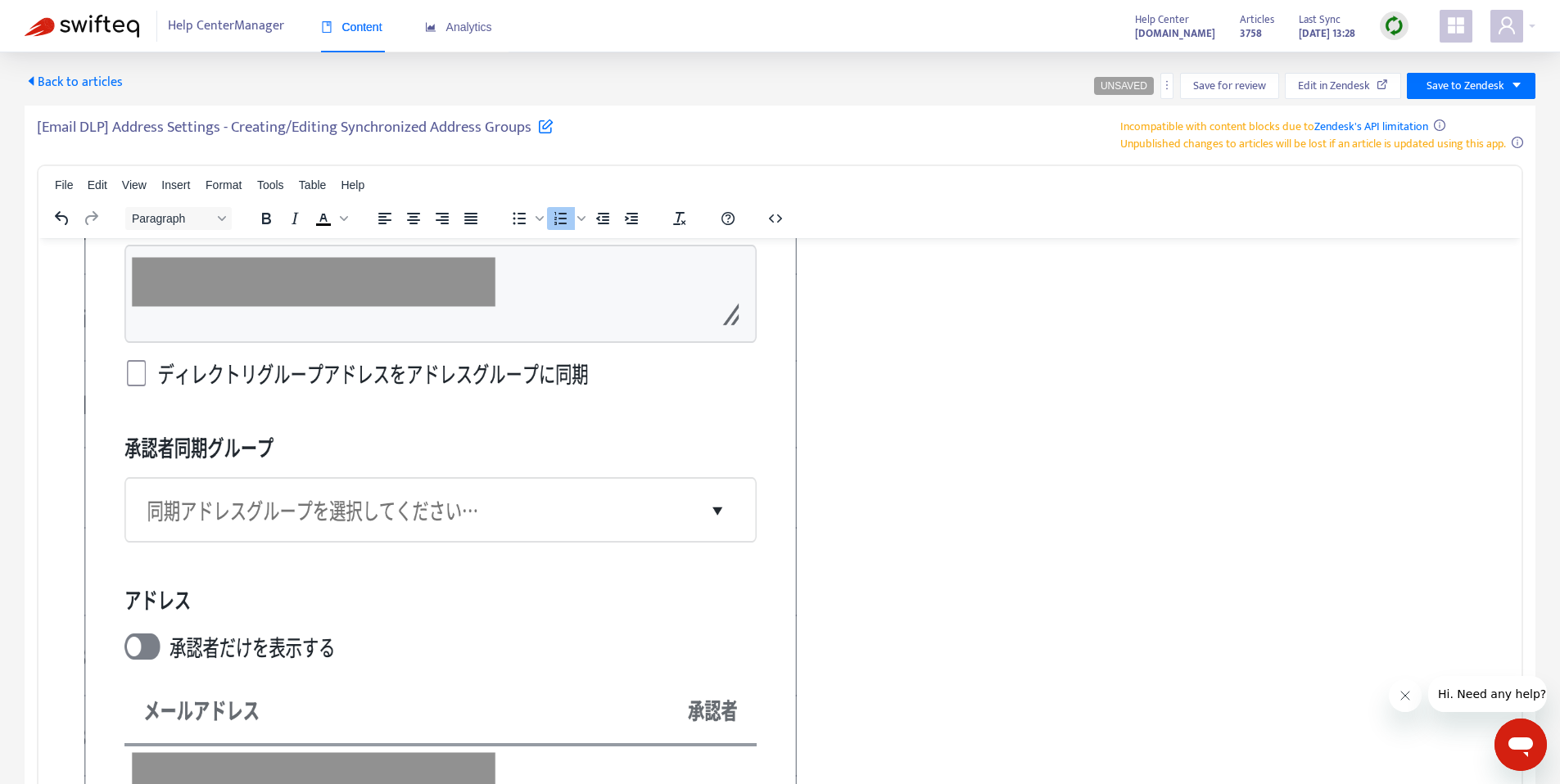
scroll to position [2046, 0]
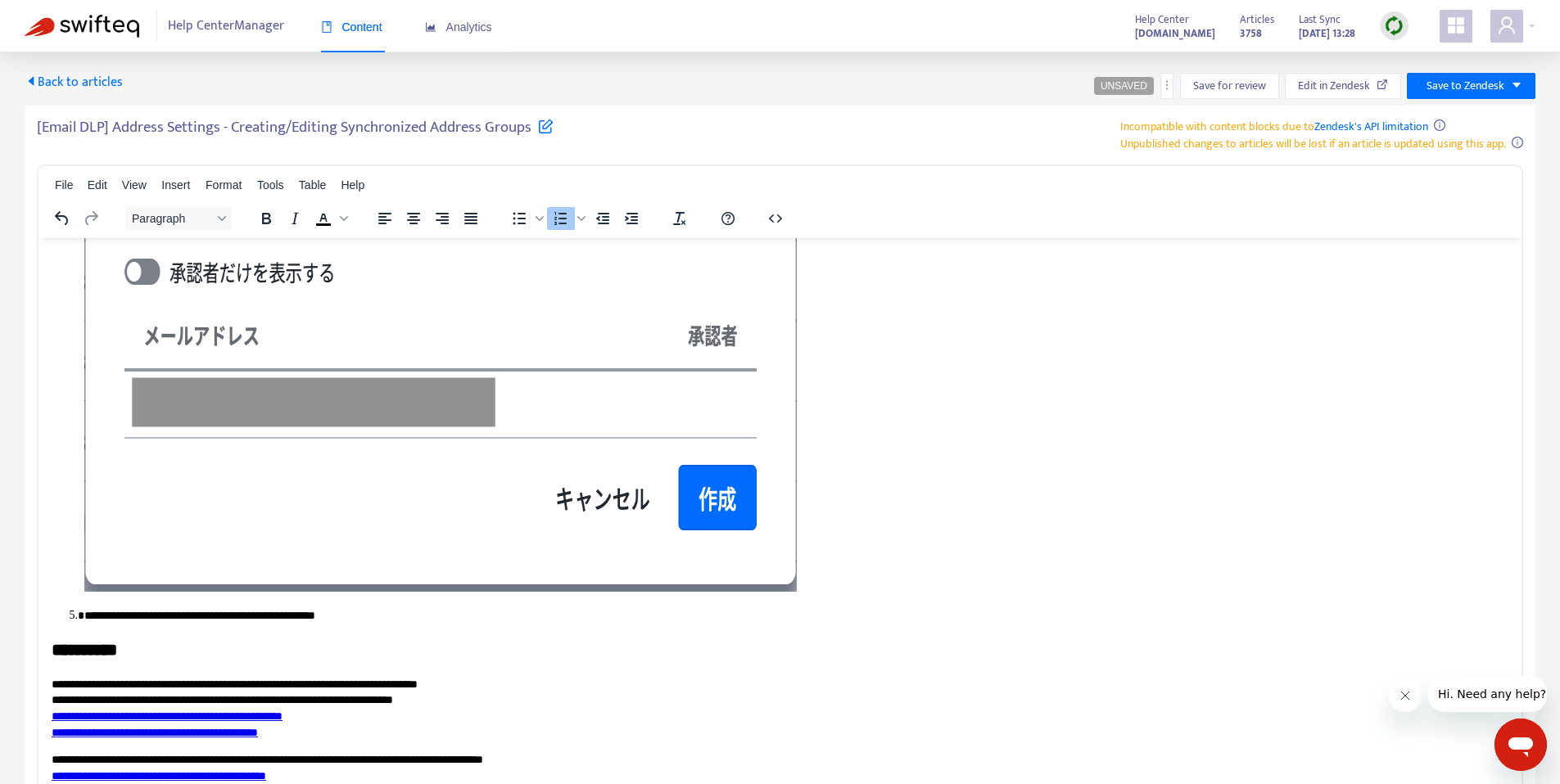
scroll to position [2462, 0]
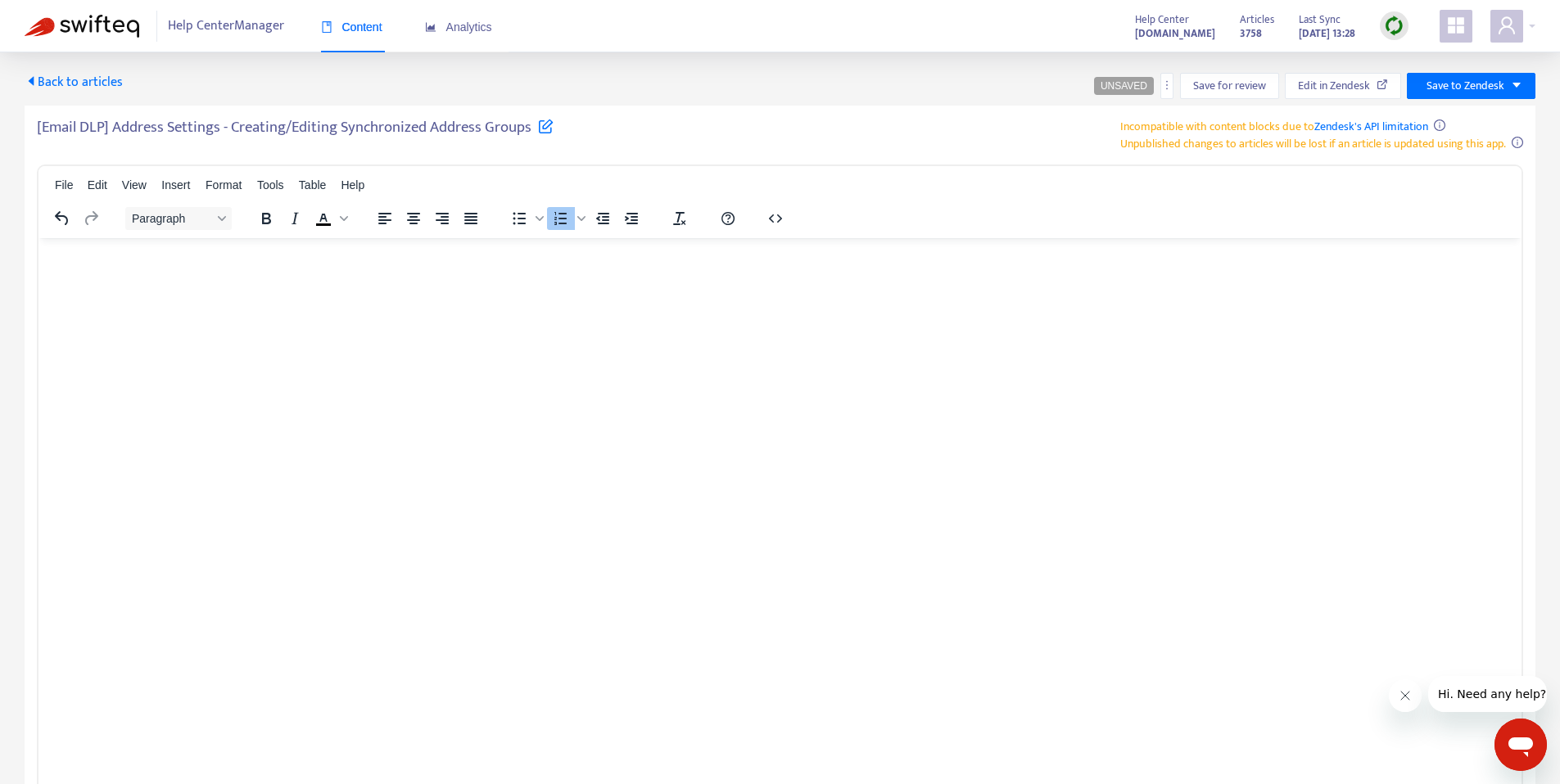
scroll to position [2663, 0]
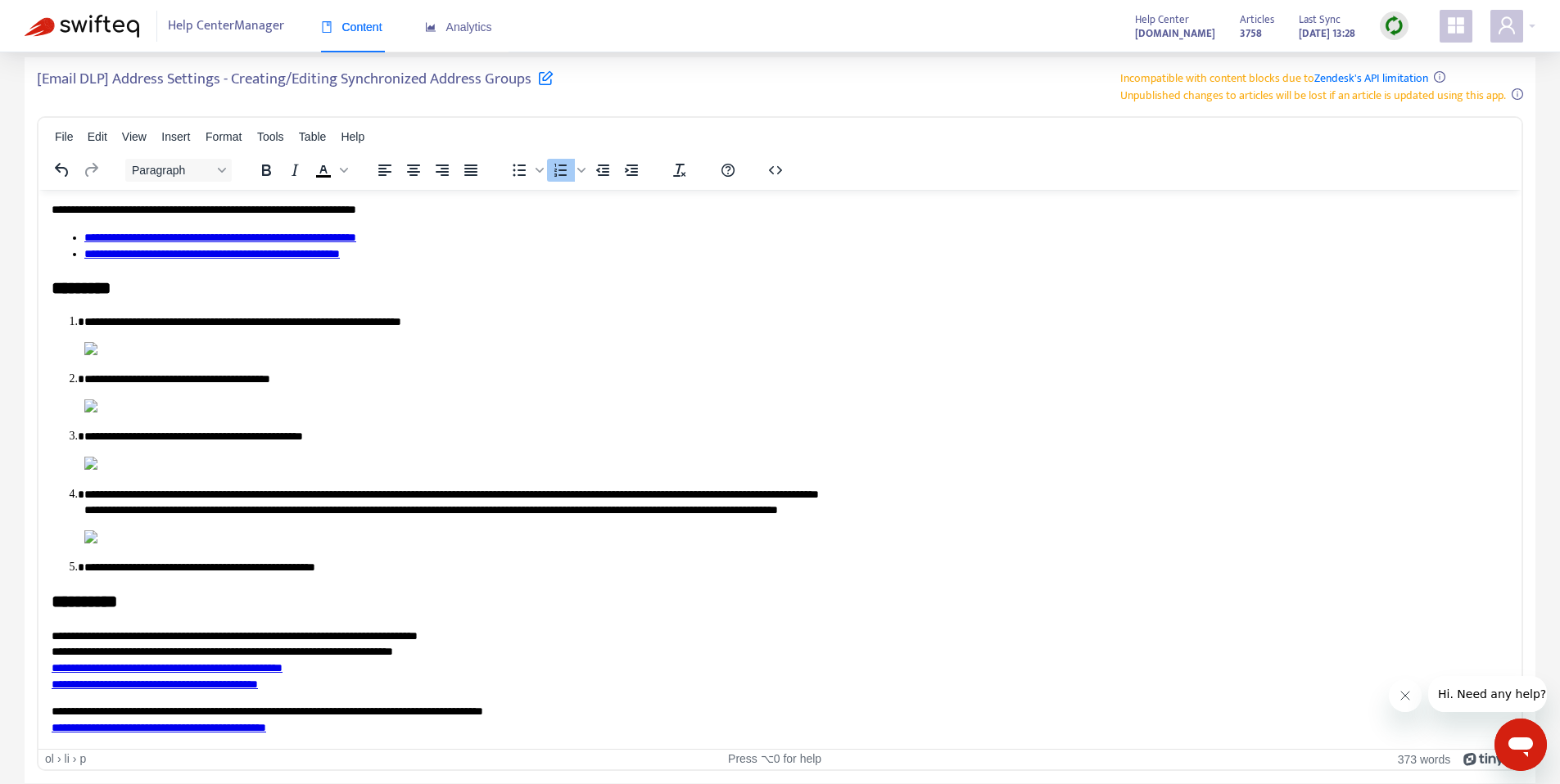
scroll to position [2103, 0]
click at [698, 518] on p "**********" at bounding box center [790, 502] width 1412 height 32
drag, startPoint x: 691, startPoint y: 331, endPoint x: 974, endPoint y: 329, distance: 283.0
click at [974, 486] on p "**********" at bounding box center [790, 502] width 1412 height 32
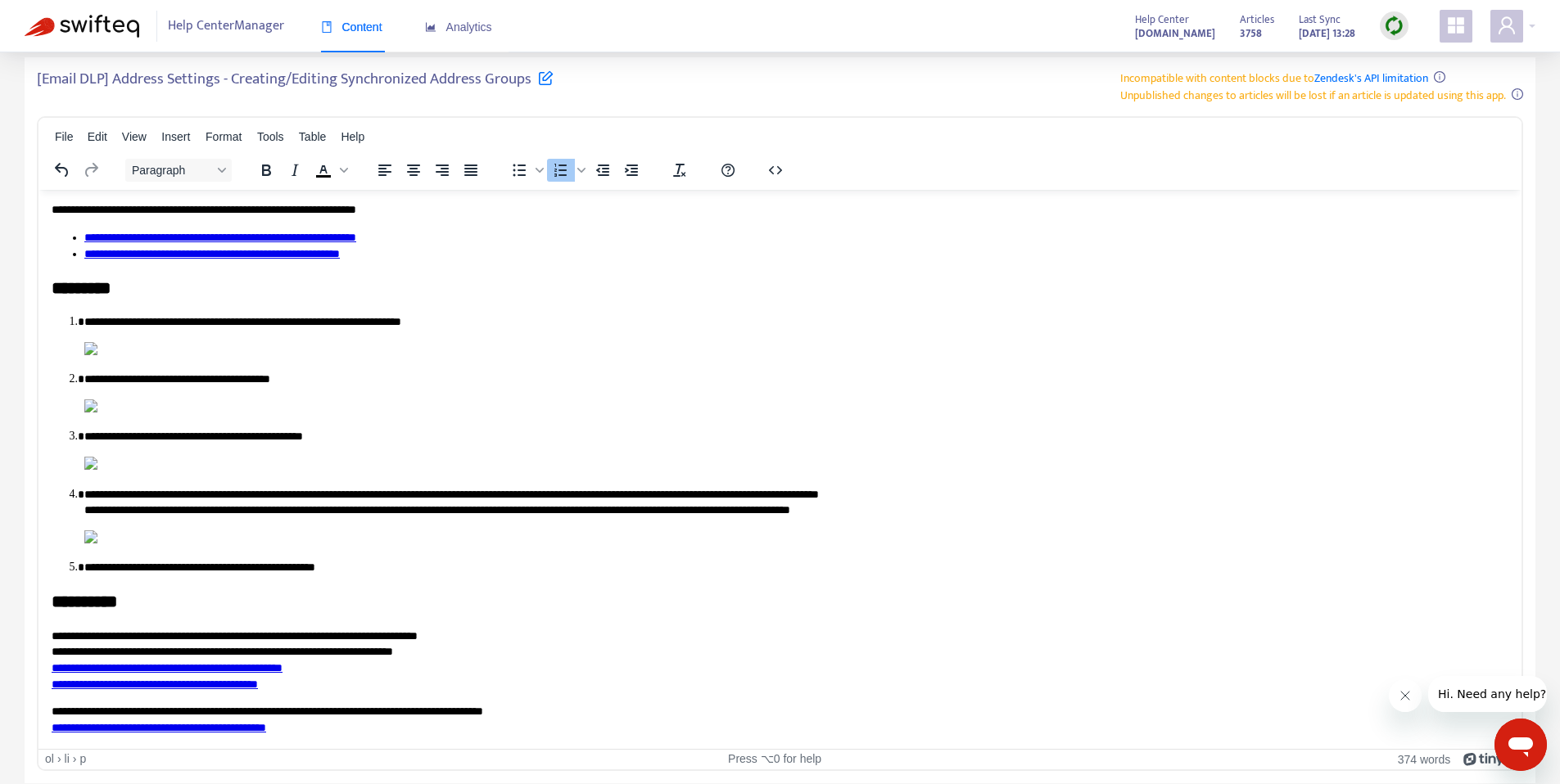
click at [996, 486] on p "**********" at bounding box center [790, 502] width 1412 height 32
click at [350, 428] on p "**********" at bounding box center [790, 436] width 1412 height 16
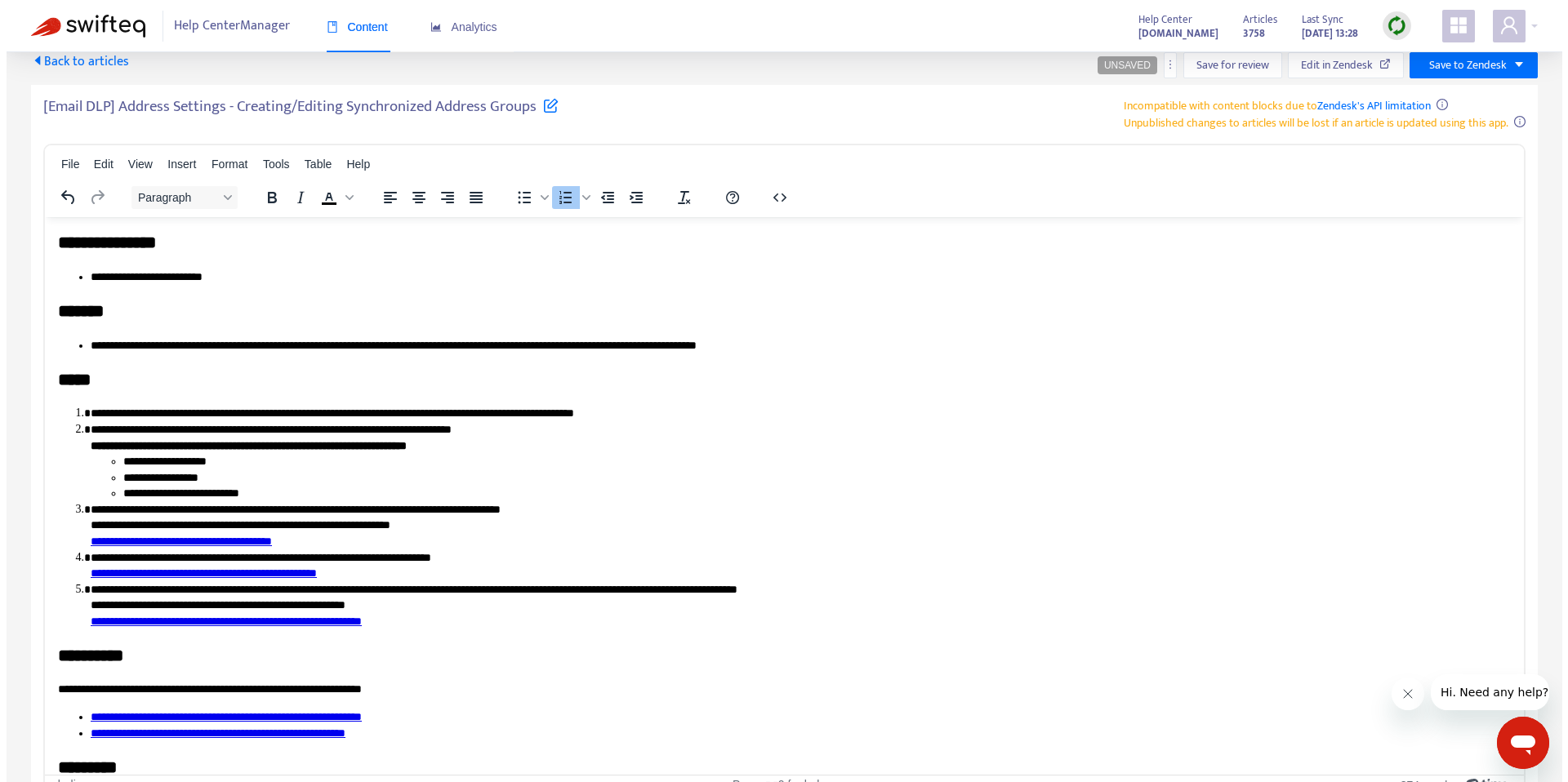
scroll to position [0, 0]
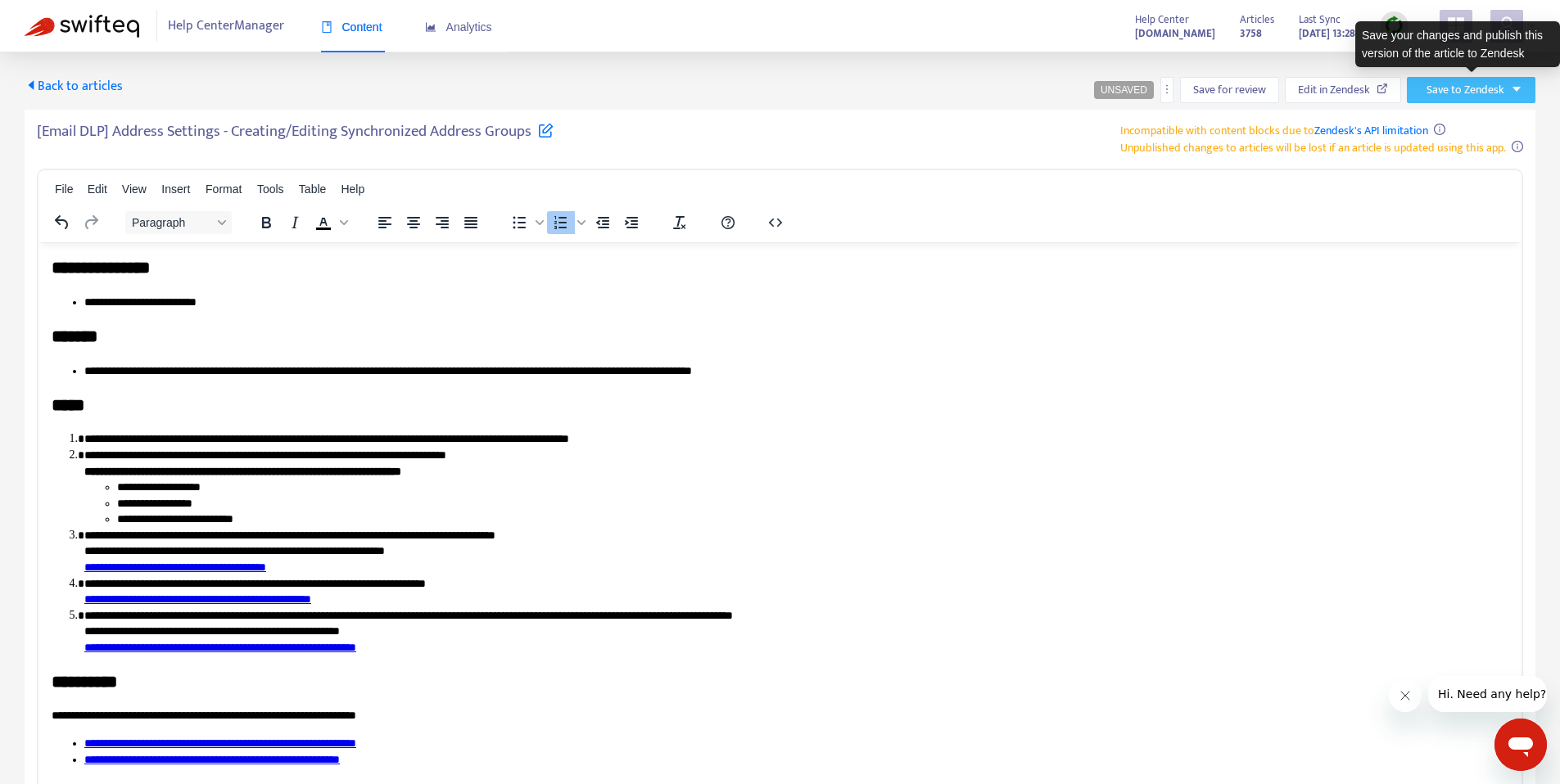
click at [1476, 88] on span "Save to Zendesk" at bounding box center [1465, 90] width 78 height 18
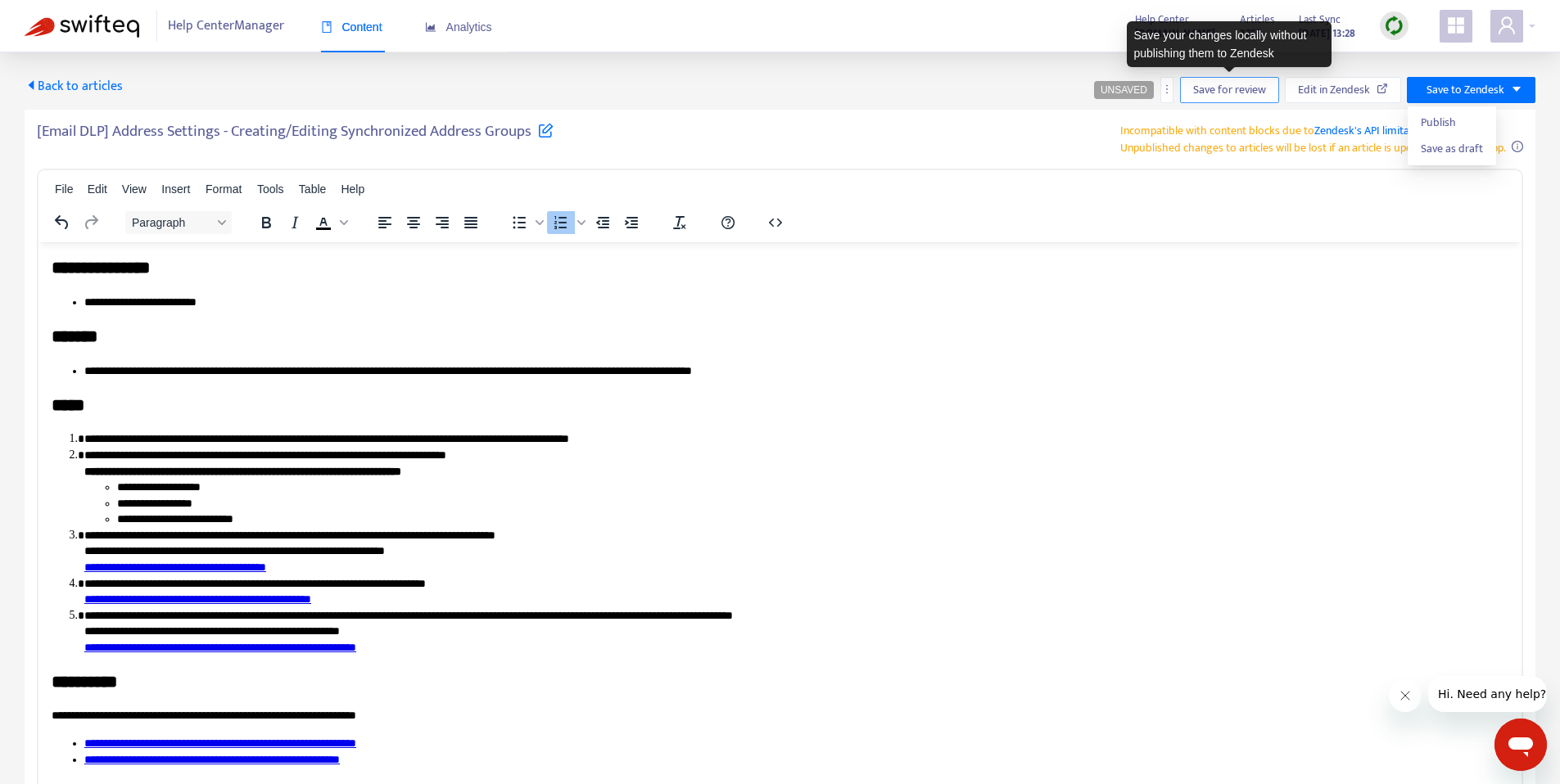
click at [1231, 84] on span "Save for review" at bounding box center [1229, 90] width 73 height 18
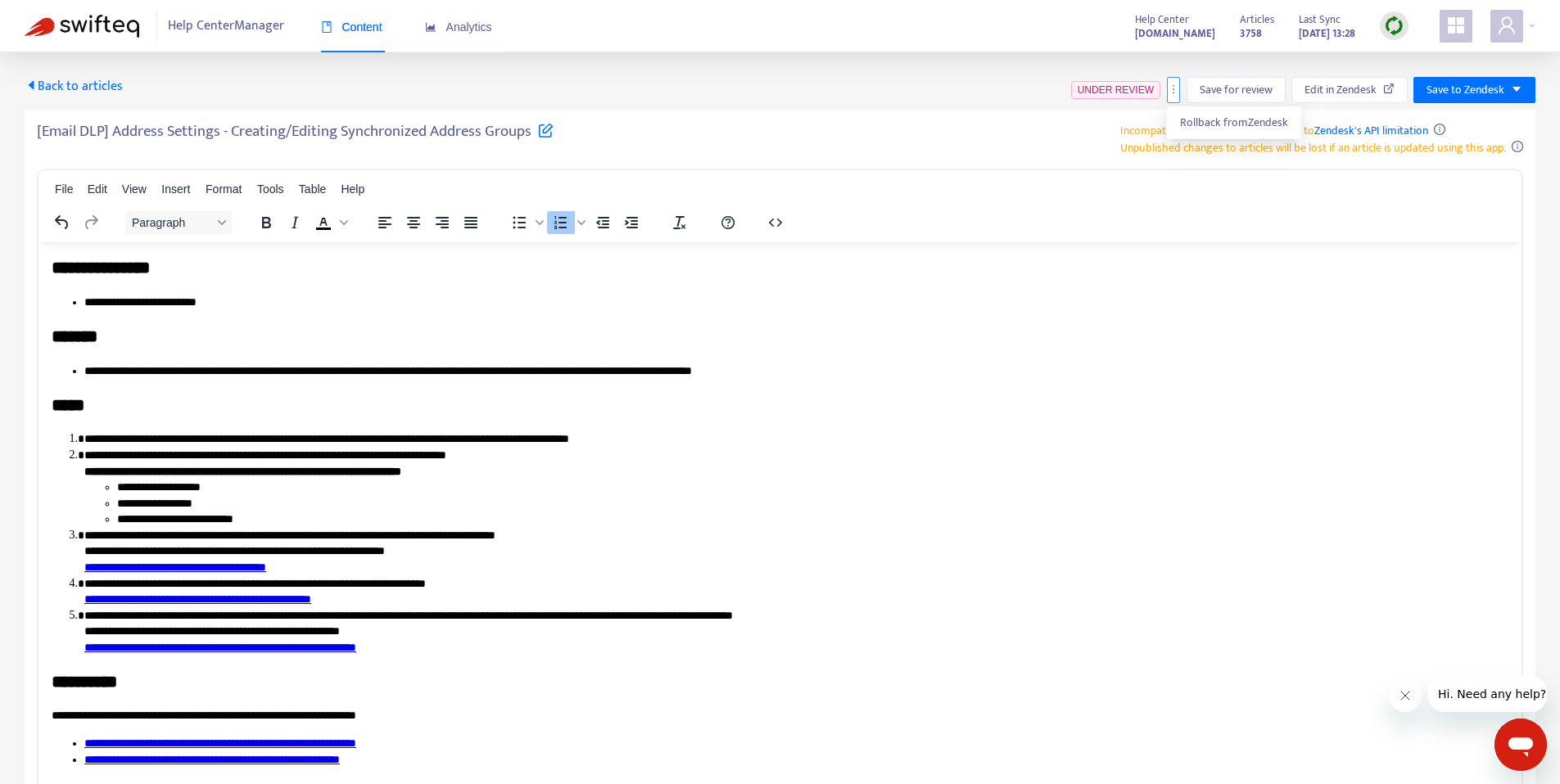
click at [1175, 95] on button "button" at bounding box center [1173, 89] width 13 height 26
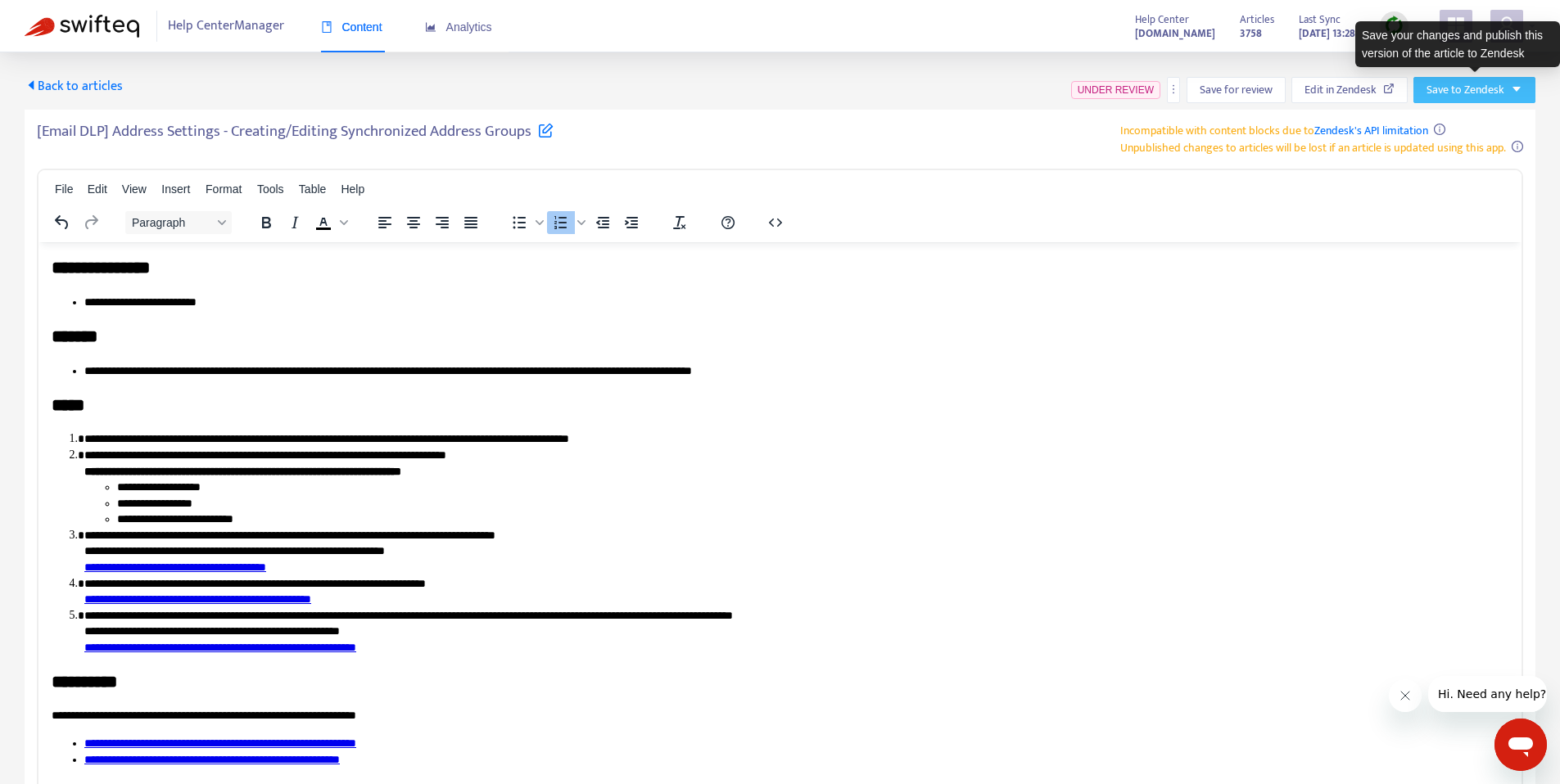
click at [1457, 87] on span "Save to Zendesk" at bounding box center [1465, 90] width 78 height 18
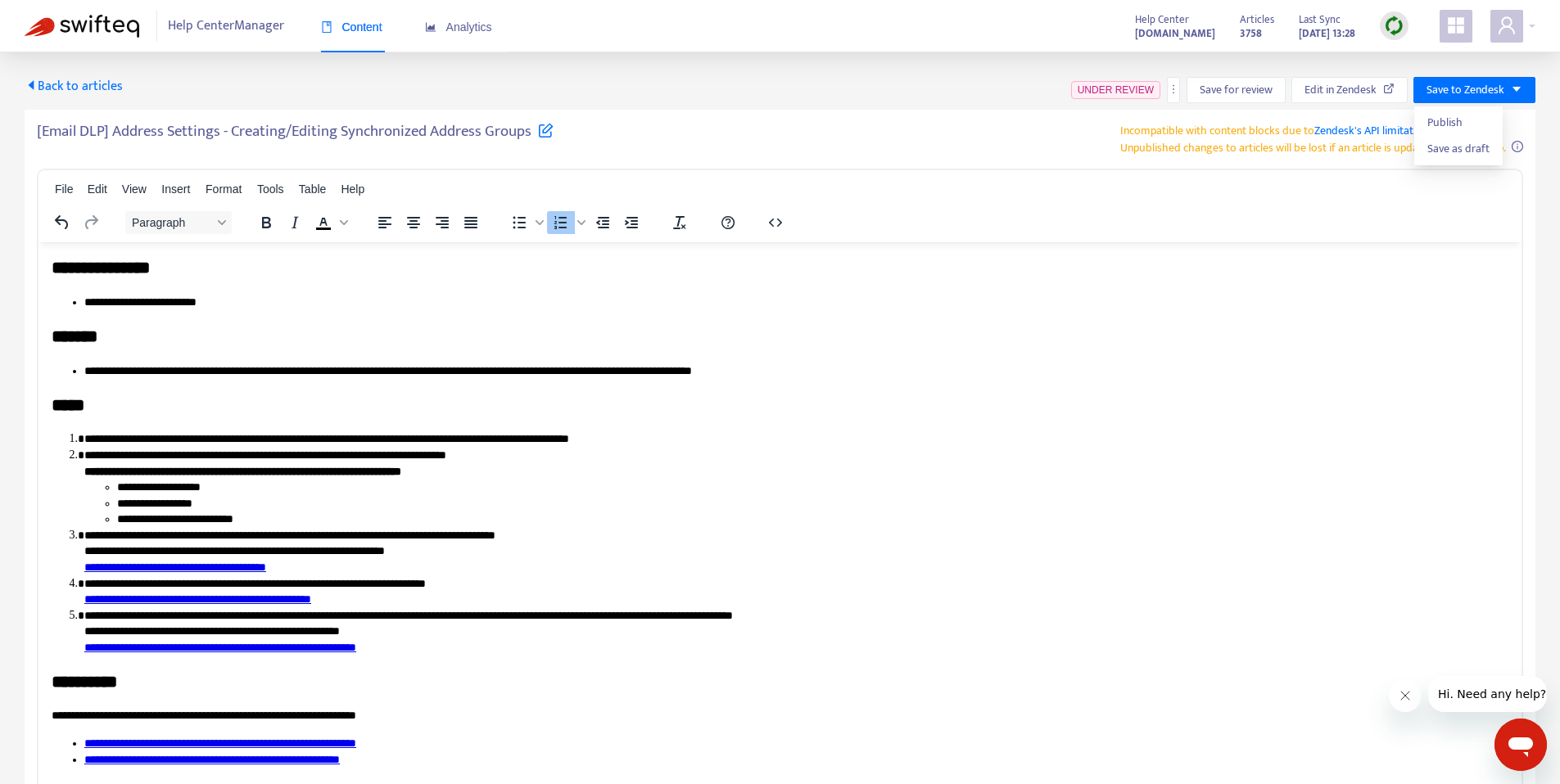
click at [1358, 103] on div "Back to articles UNDER REVIEW Save for review Edit in Zendesk Save to Zendesk […" at bounding box center [779, 456] width 1511 height 759
click at [1359, 93] on span "Edit in Zendesk" at bounding box center [1340, 90] width 72 height 18
click at [1358, 97] on span "Edit in Zendesk" at bounding box center [1340, 90] width 72 height 18
drag, startPoint x: 556, startPoint y: 94, endPoint x: 482, endPoint y: 104, distance: 74.7
click at [555, 91] on div "Back to articles UNDER REVIEW Save for review Edit in Zendesk Save to Zendesk" at bounding box center [779, 89] width 1511 height 26
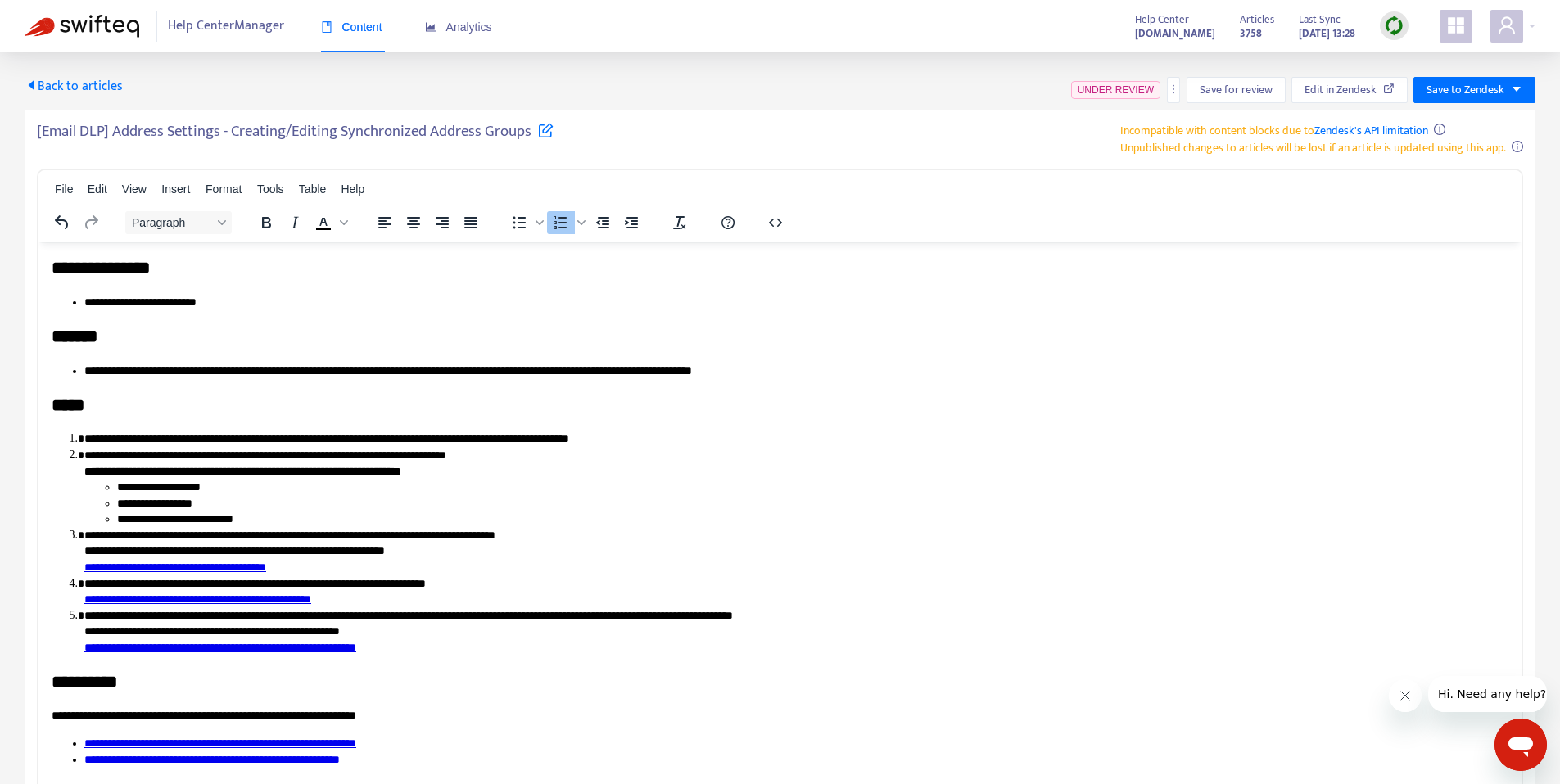
click at [96, 83] on span "Back to articles" at bounding box center [73, 86] width 98 height 22
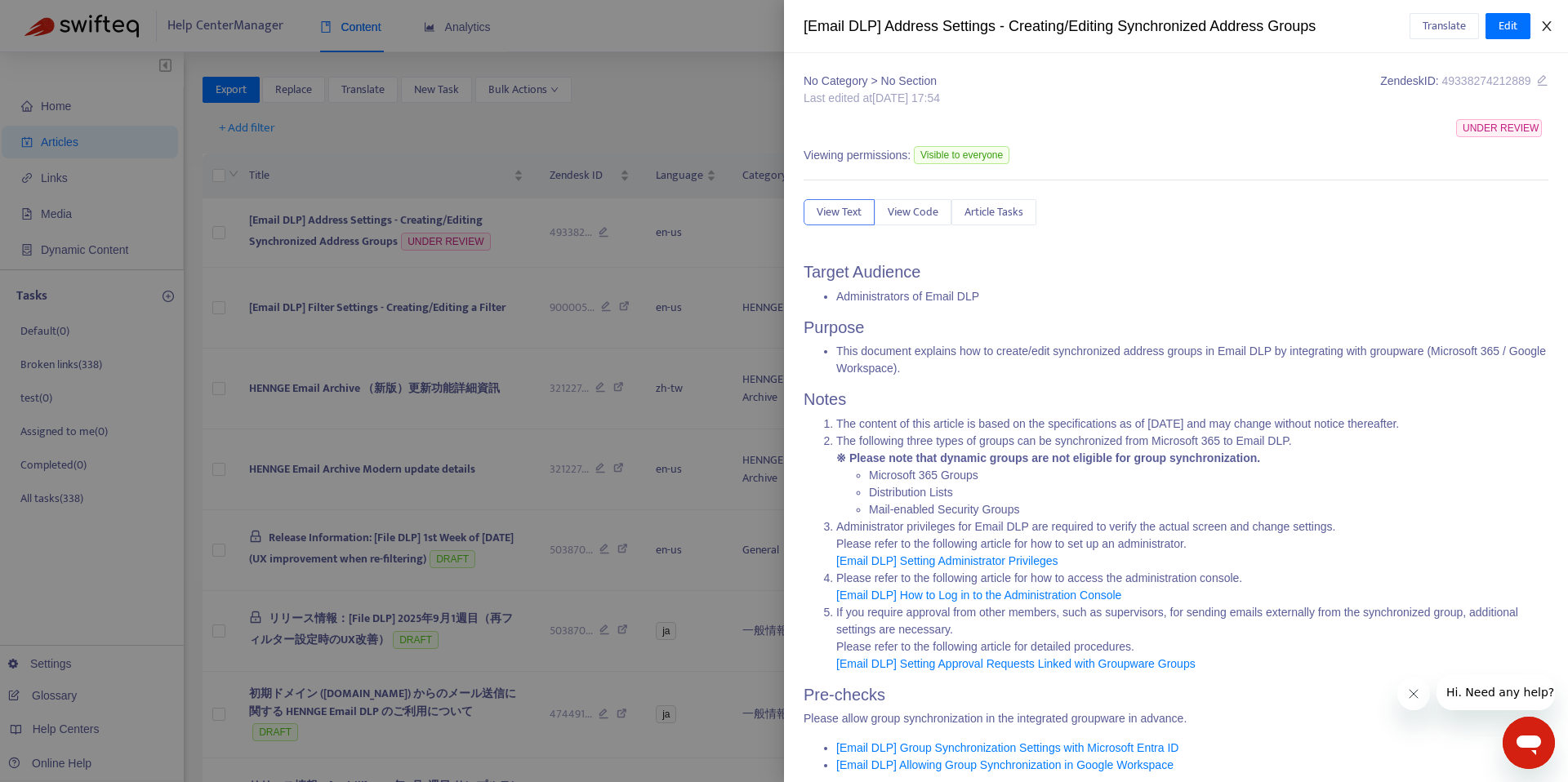
click at [1540, 27] on icon "close" at bounding box center [1547, 26] width 13 height 13
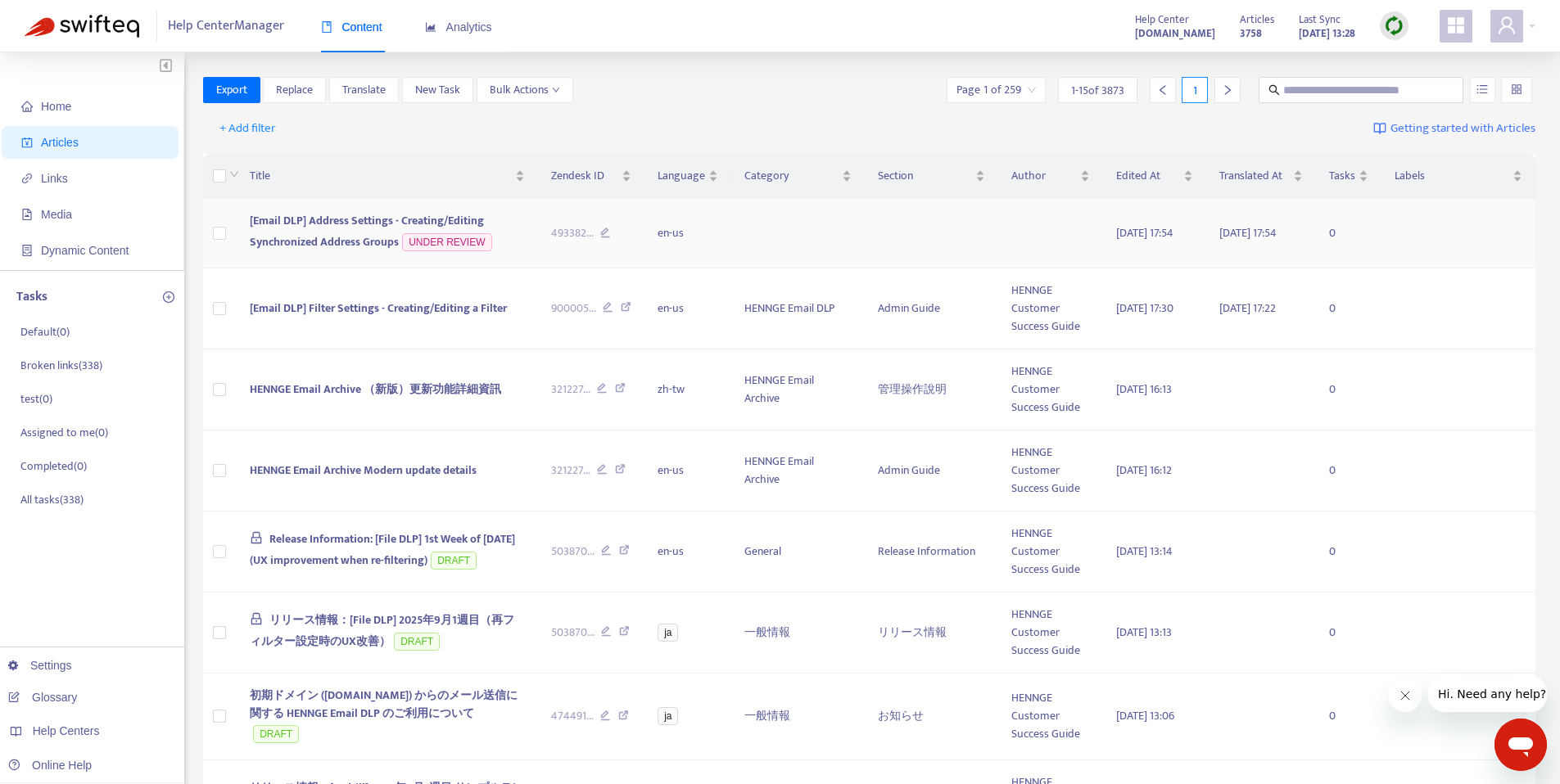
click at [390, 221] on span "[Email DLP] Address Settings - Creating/Editing Synchronized Address Groups" at bounding box center [367, 230] width 234 height 40
click at [339, 230] on td "[Email DLP] Address Settings - Creating/Editing Synchronized Address Groups UND…" at bounding box center [387, 234] width 300 height 70
click at [323, 236] on span "[Email DLP] Address Settings - Creating/Editing Synchronized Address Groups" at bounding box center [367, 230] width 234 height 40
drag, startPoint x: 326, startPoint y: 243, endPoint x: 333, endPoint y: 229, distance: 15.7
click at [326, 243] on span "[Email DLP] Address Settings - Creating/Editing Synchronized Address Groups" at bounding box center [367, 230] width 234 height 40
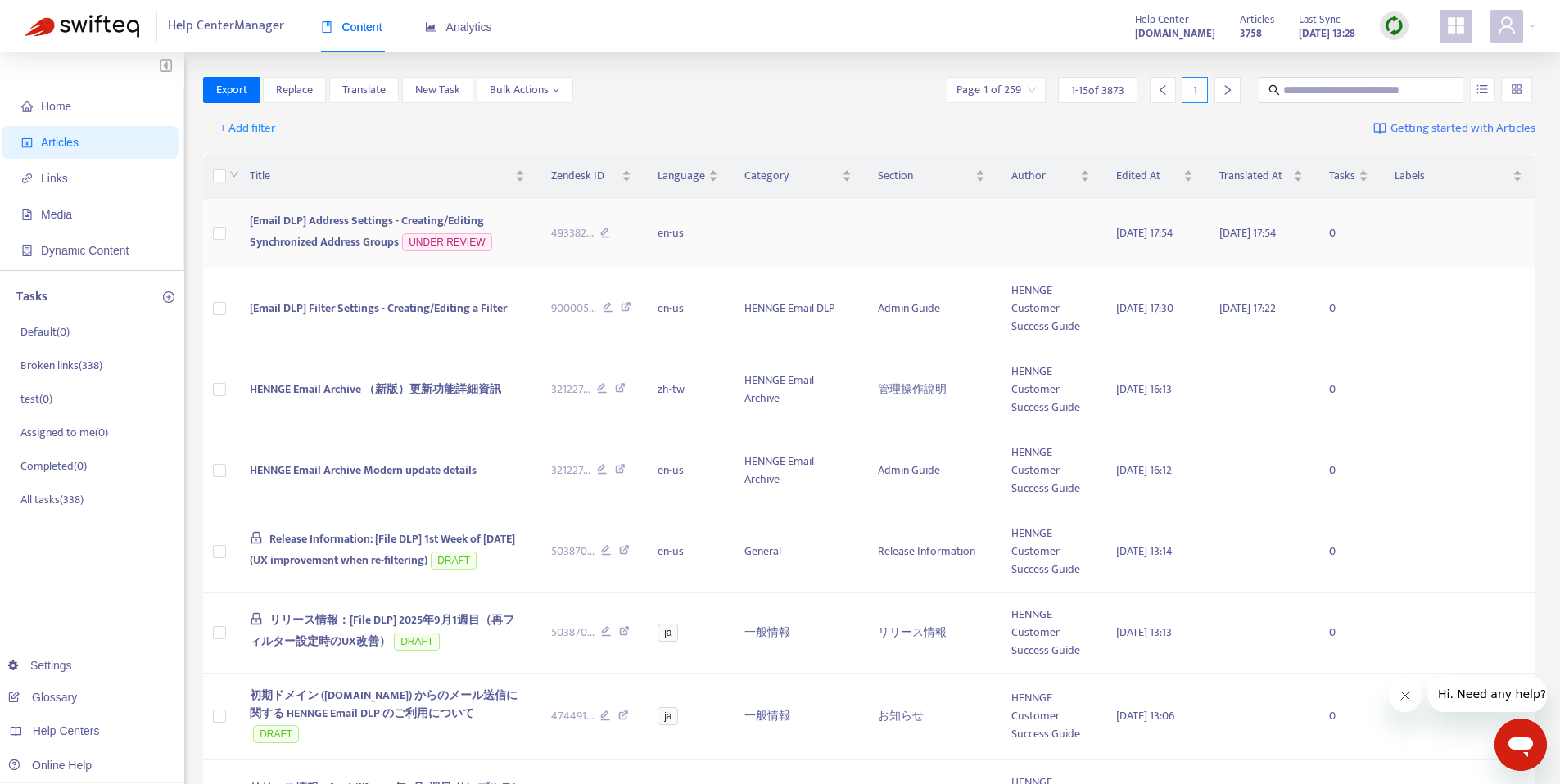
click at [323, 221] on span "[Email DLP] Address Settings - Creating/Editing Synchronized Address Groups" at bounding box center [367, 230] width 234 height 40
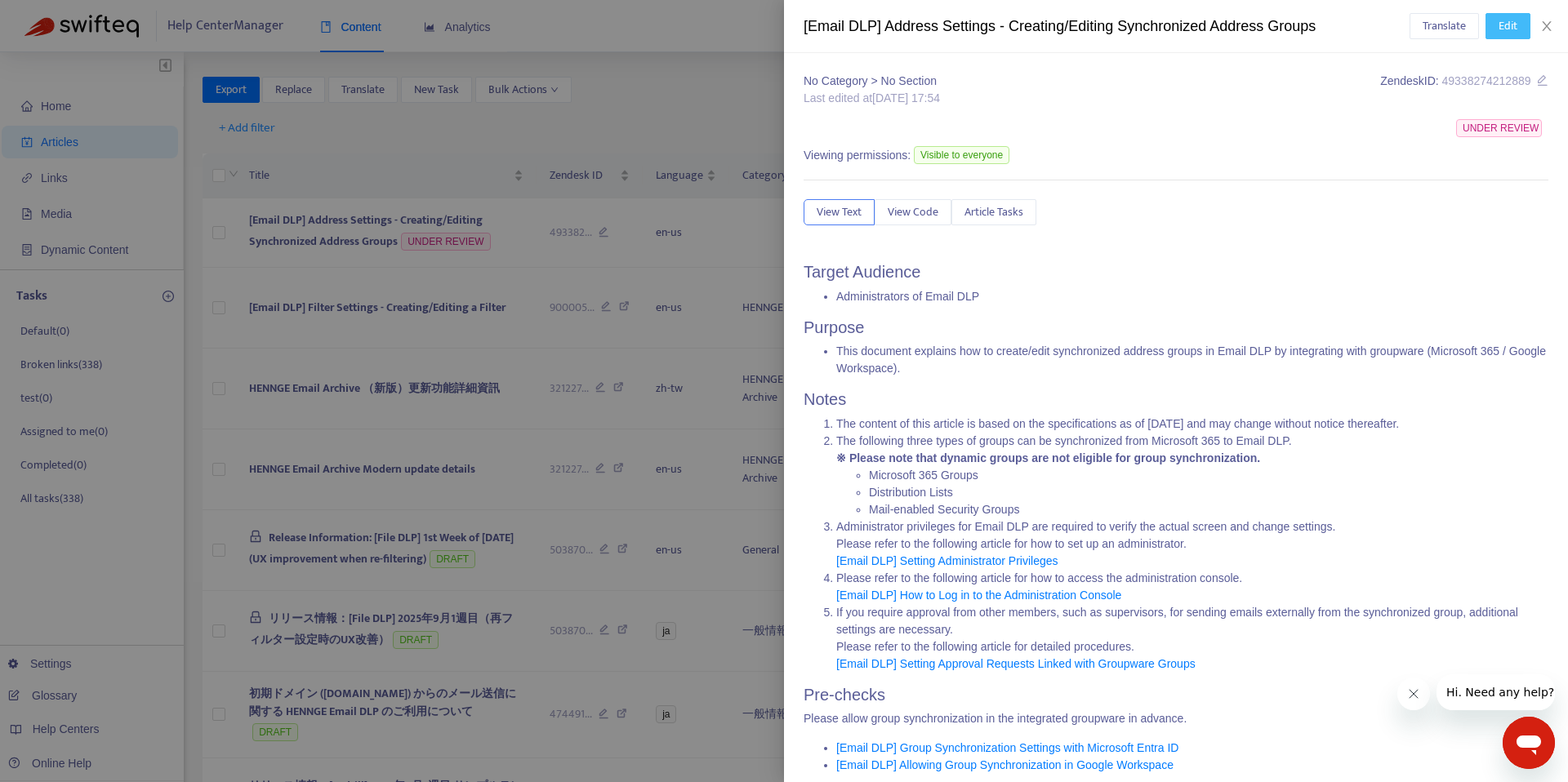
click at [1510, 31] on span "Edit" at bounding box center [1507, 26] width 19 height 18
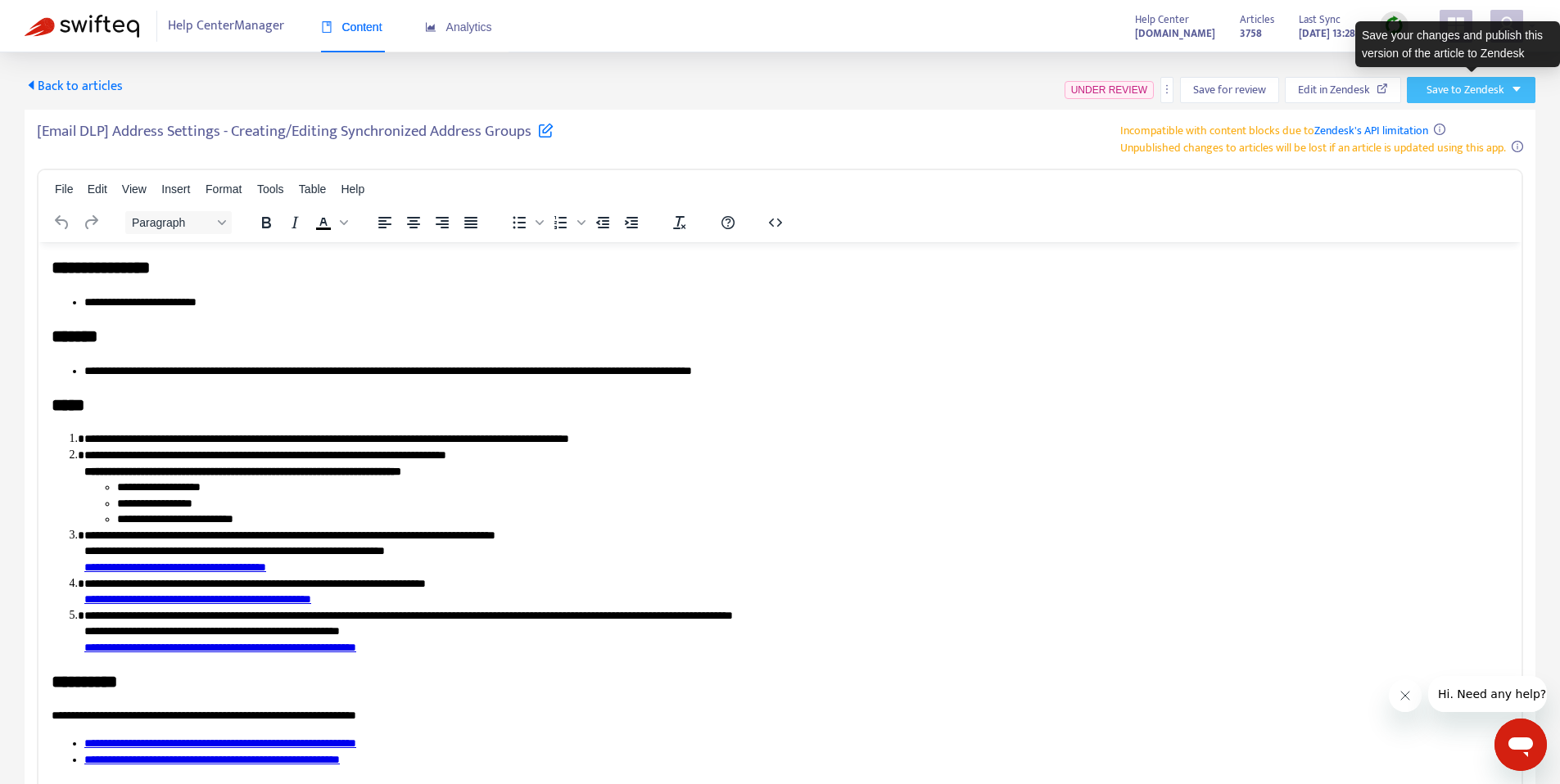
click at [1444, 91] on span "Save to Zendesk" at bounding box center [1465, 90] width 78 height 18
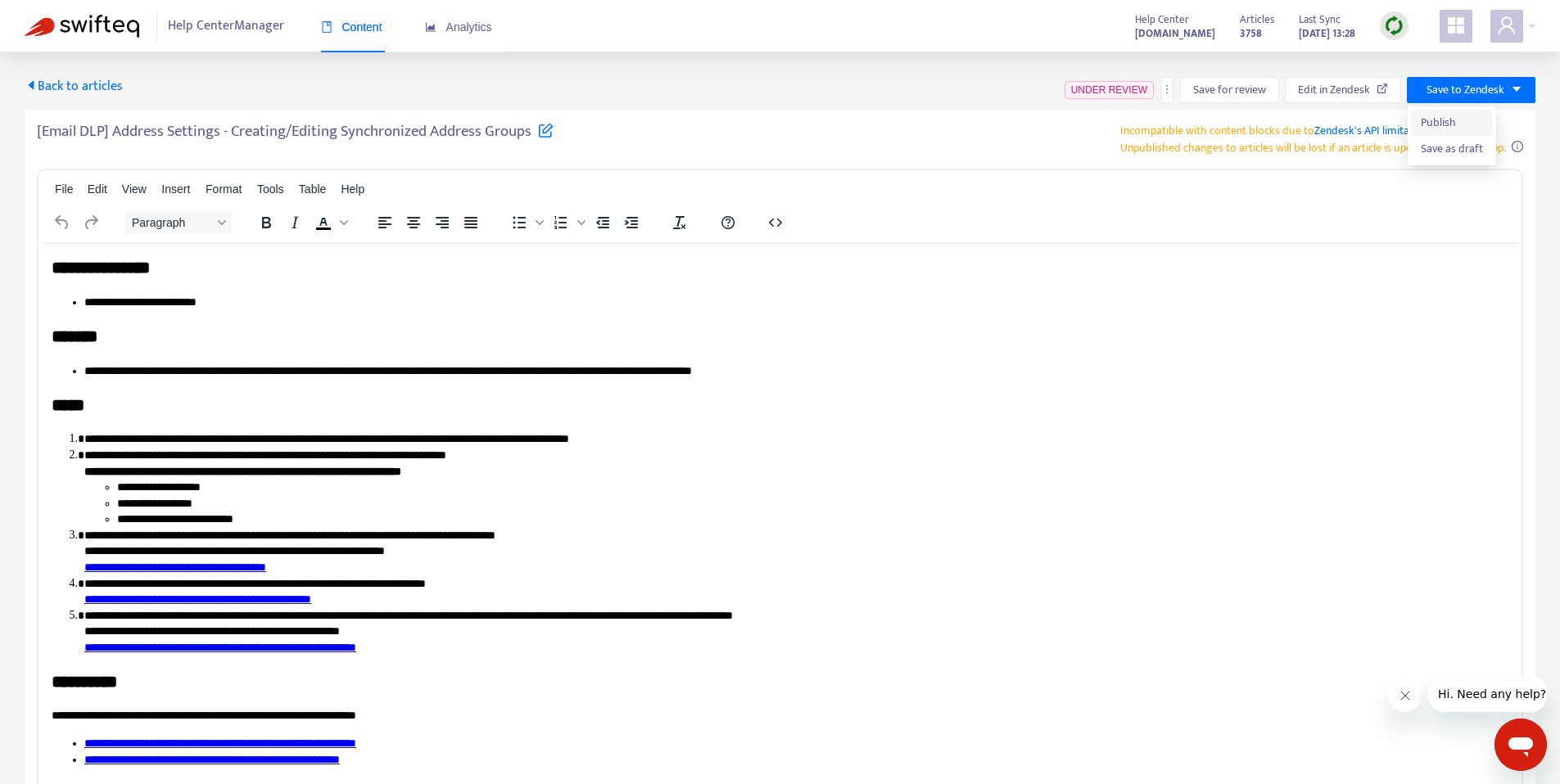
click at [1445, 122] on span "Publish" at bounding box center [1452, 122] width 63 height 18
click at [1235, 90] on span "Preview" at bounding box center [1236, 90] width 37 height 18
click at [1240, 84] on span "Preview" at bounding box center [1236, 90] width 37 height 18
click at [1257, 93] on button "Preview" at bounding box center [1245, 89] width 81 height 26
